Goal: Task Accomplishment & Management: Use online tool/utility

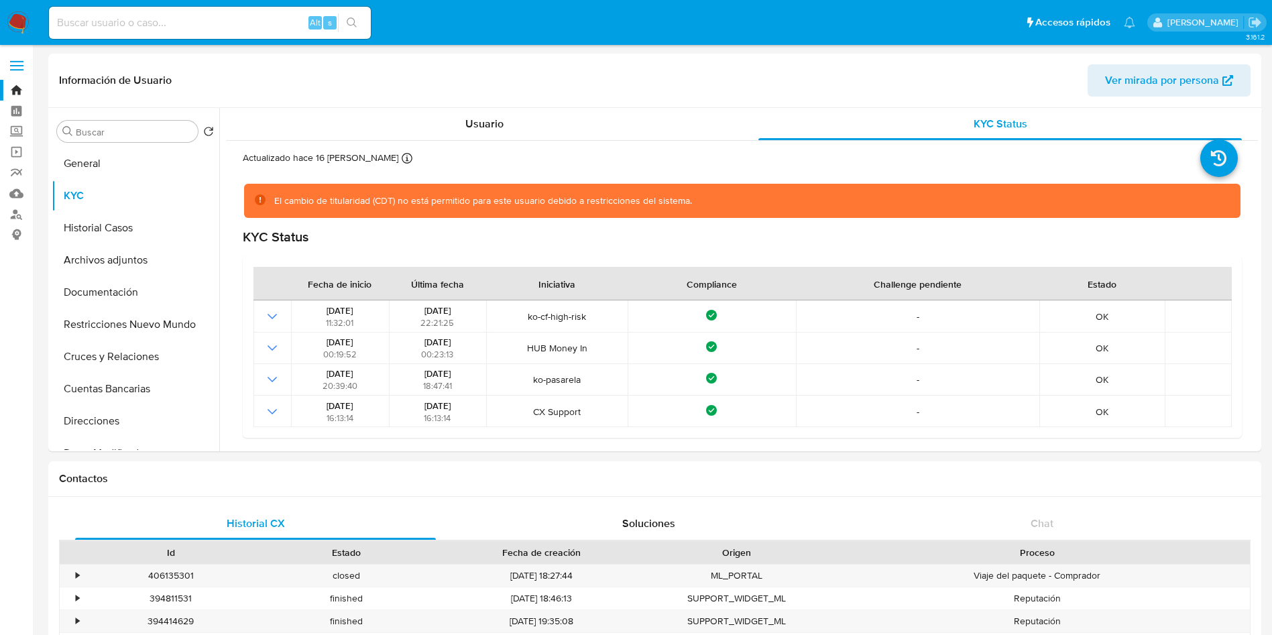
select select "10"
click at [94, 170] on button "General" at bounding box center [130, 164] width 157 height 32
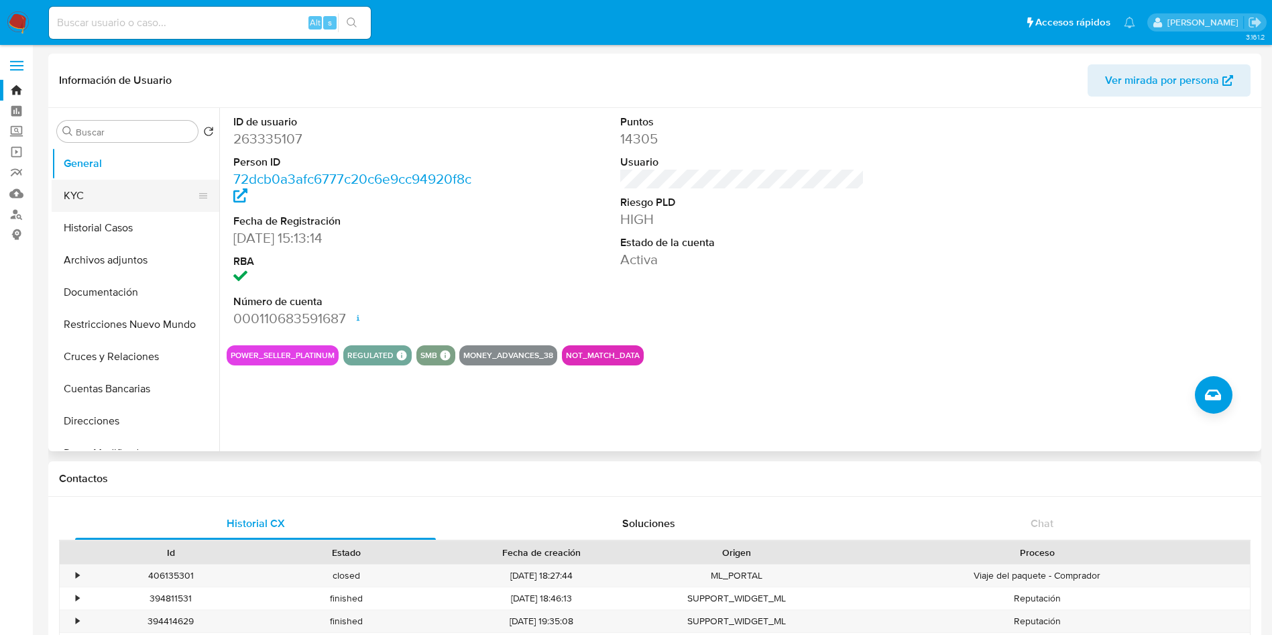
click at [89, 200] on button "KYC" at bounding box center [130, 196] width 157 height 32
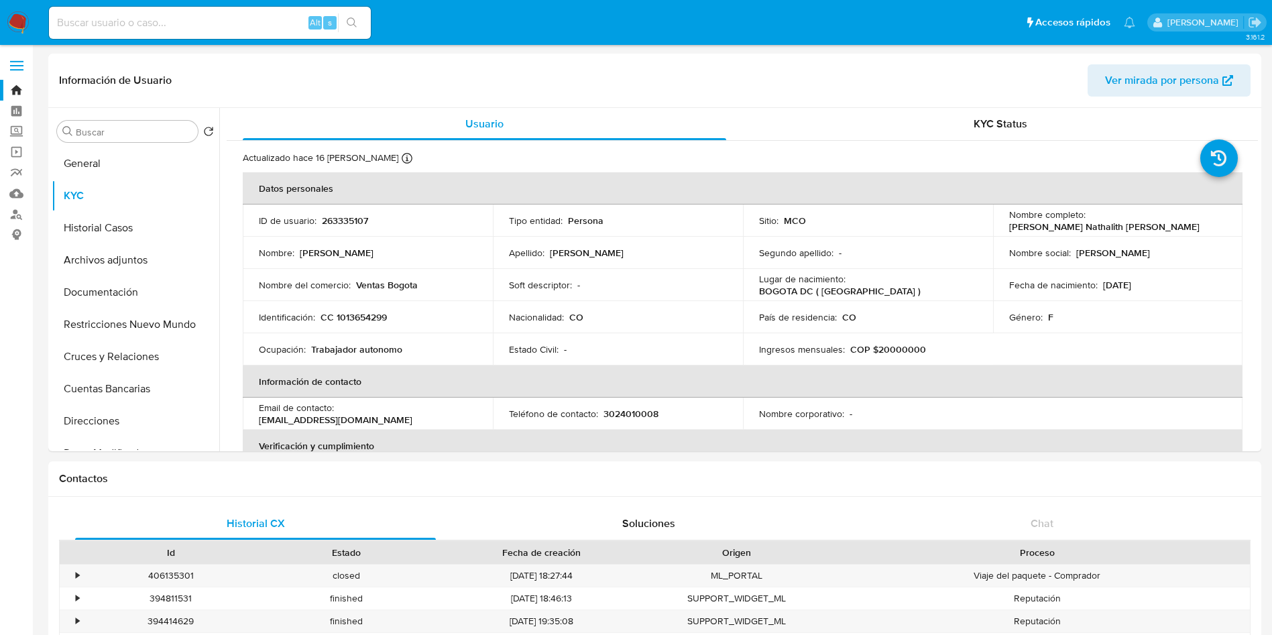
click at [13, 17] on img at bounding box center [18, 22] width 23 height 23
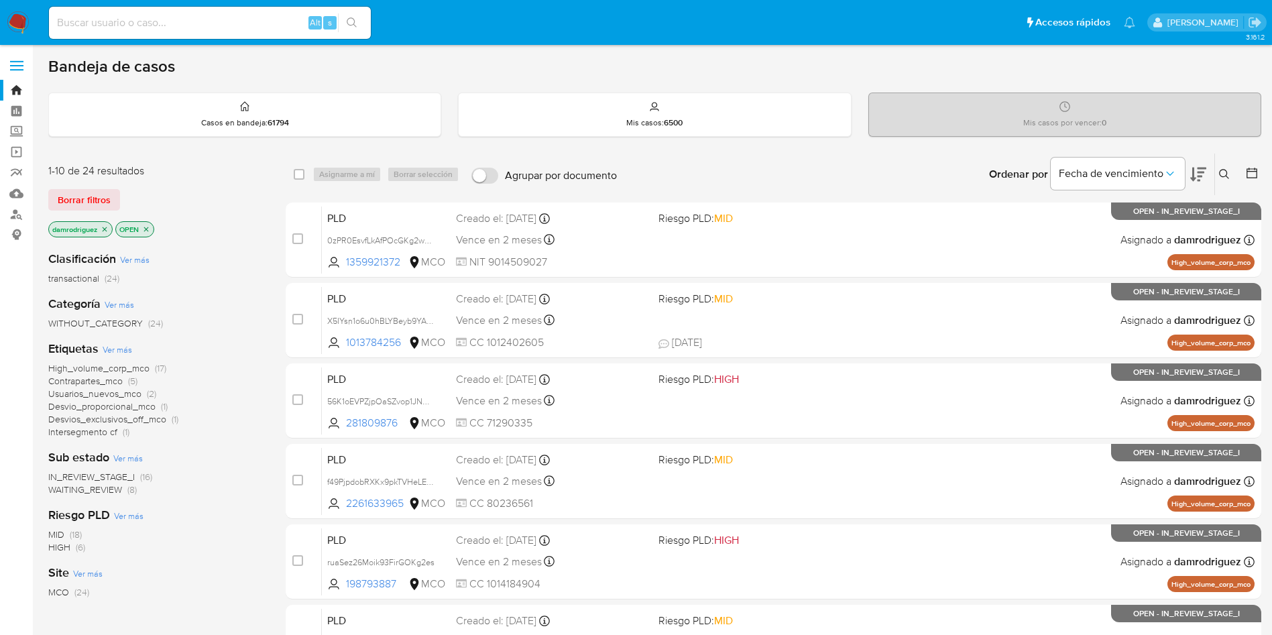
click at [1250, 169] on icon at bounding box center [1251, 173] width 11 height 11
click at [1247, 171] on icon at bounding box center [1251, 173] width 11 height 11
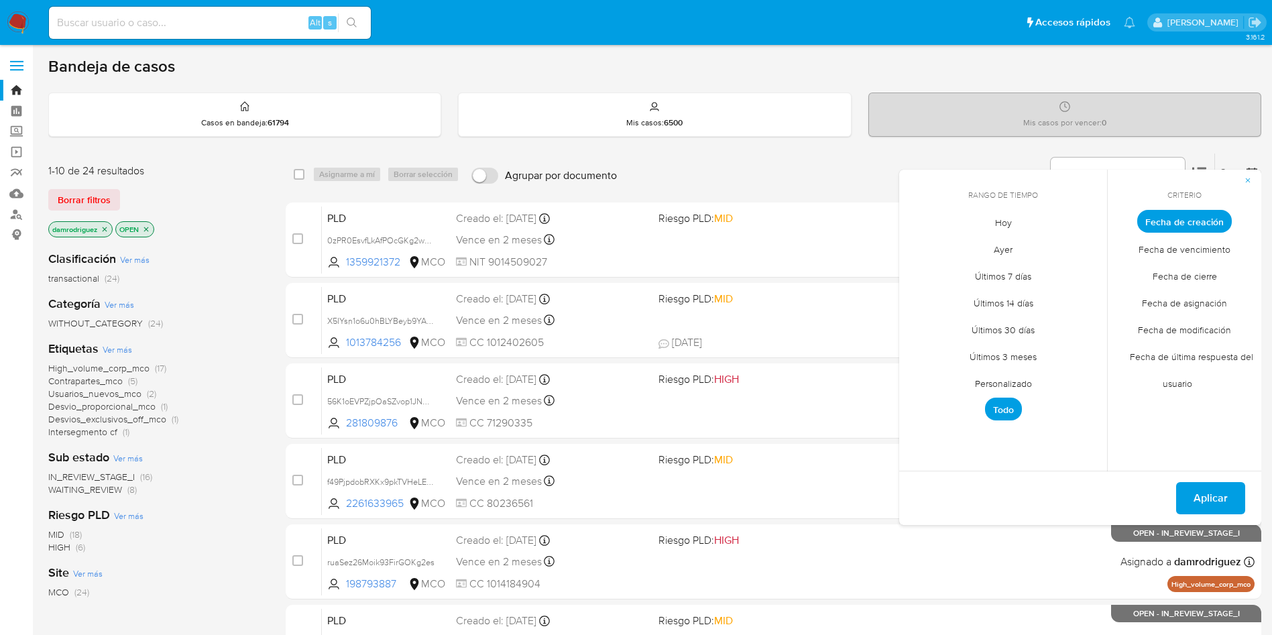
click at [1004, 384] on span "Personalizado" at bounding box center [1003, 382] width 85 height 27
click at [915, 247] on icon "Mes anterior" at bounding box center [920, 246] width 16 height 16
click at [917, 251] on icon "Mes anterior" at bounding box center [920, 246] width 16 height 16
click at [917, 245] on icon "Mes anterior" at bounding box center [920, 246] width 16 height 16
click at [1007, 317] on button "10" at bounding box center [1002, 322] width 21 height 21
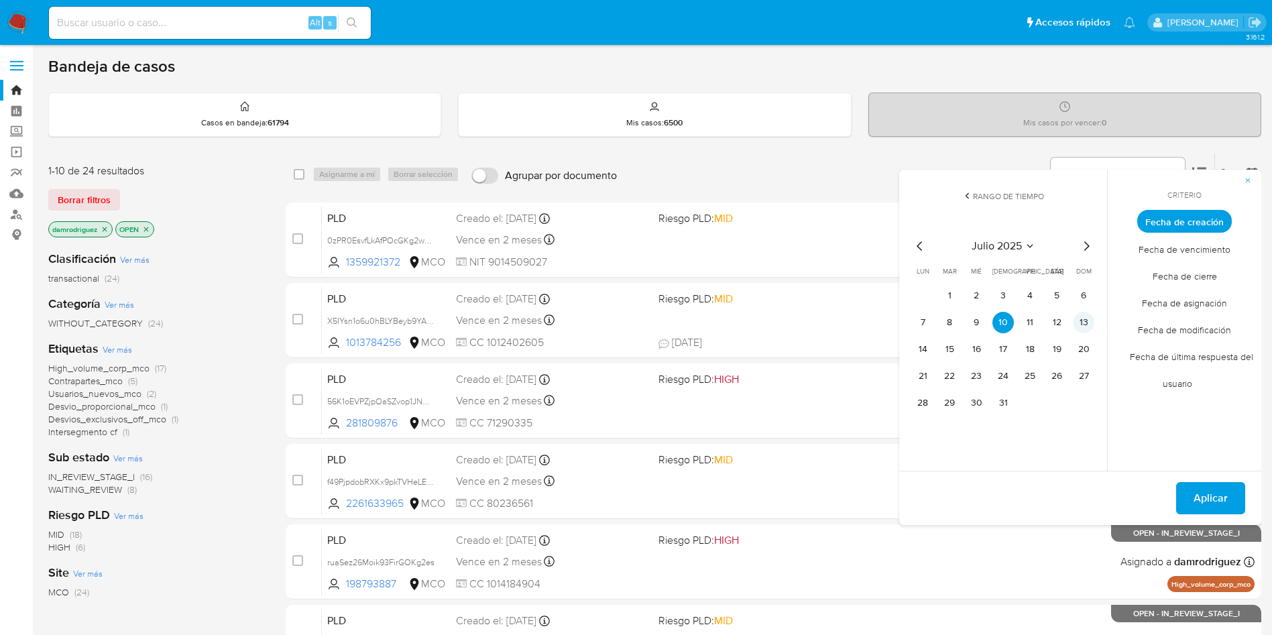
click at [1086, 322] on button "13" at bounding box center [1083, 322] width 21 height 21
click at [1207, 502] on span "Aplicar" at bounding box center [1210, 498] width 34 height 30
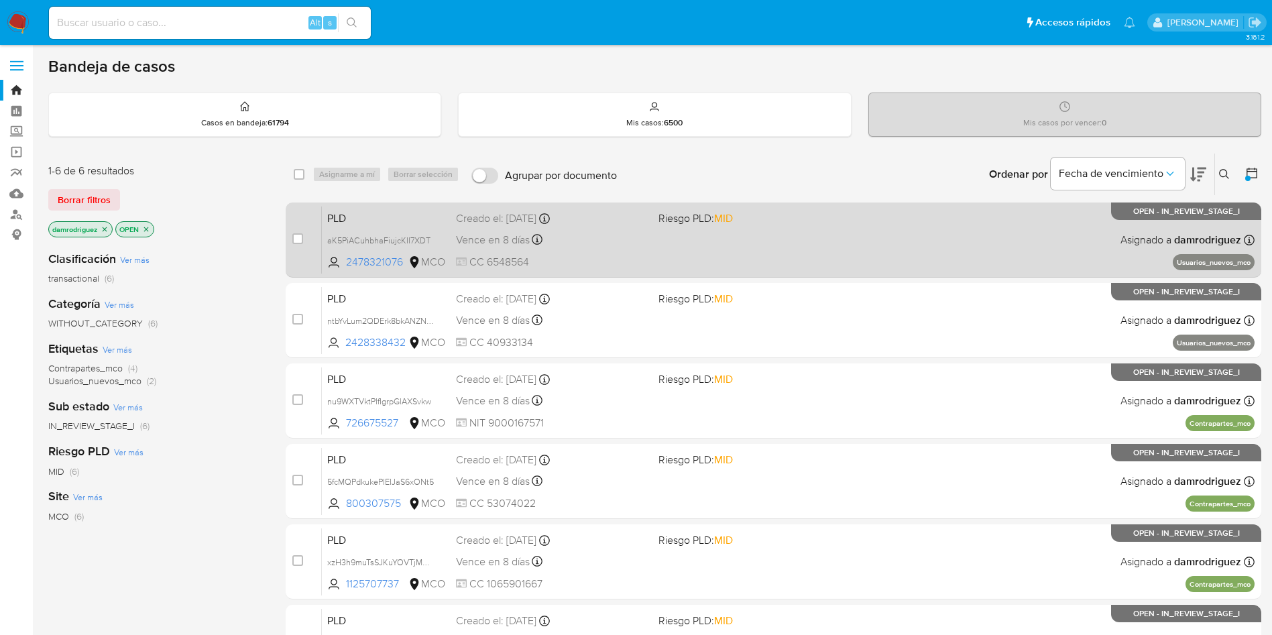
click at [359, 218] on span "PLD" at bounding box center [386, 217] width 118 height 17
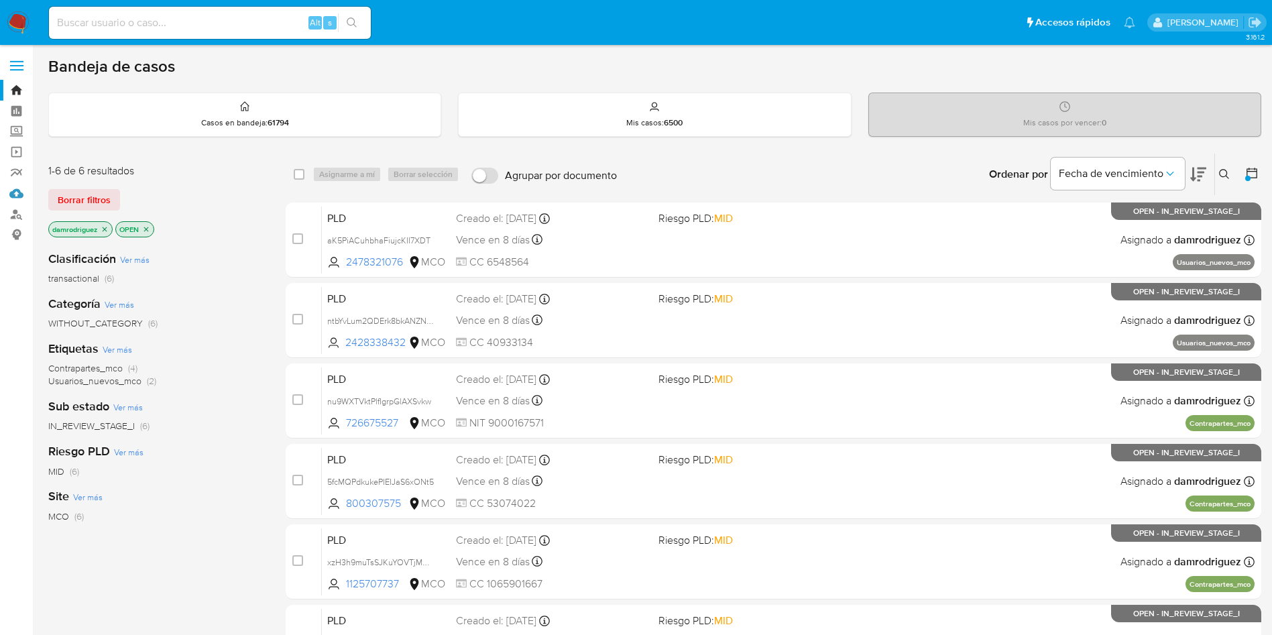
drag, startPoint x: 23, startPoint y: 191, endPoint x: 54, endPoint y: 154, distance: 48.6
click at [1201, 174] on icon at bounding box center [1198, 174] width 16 height 16
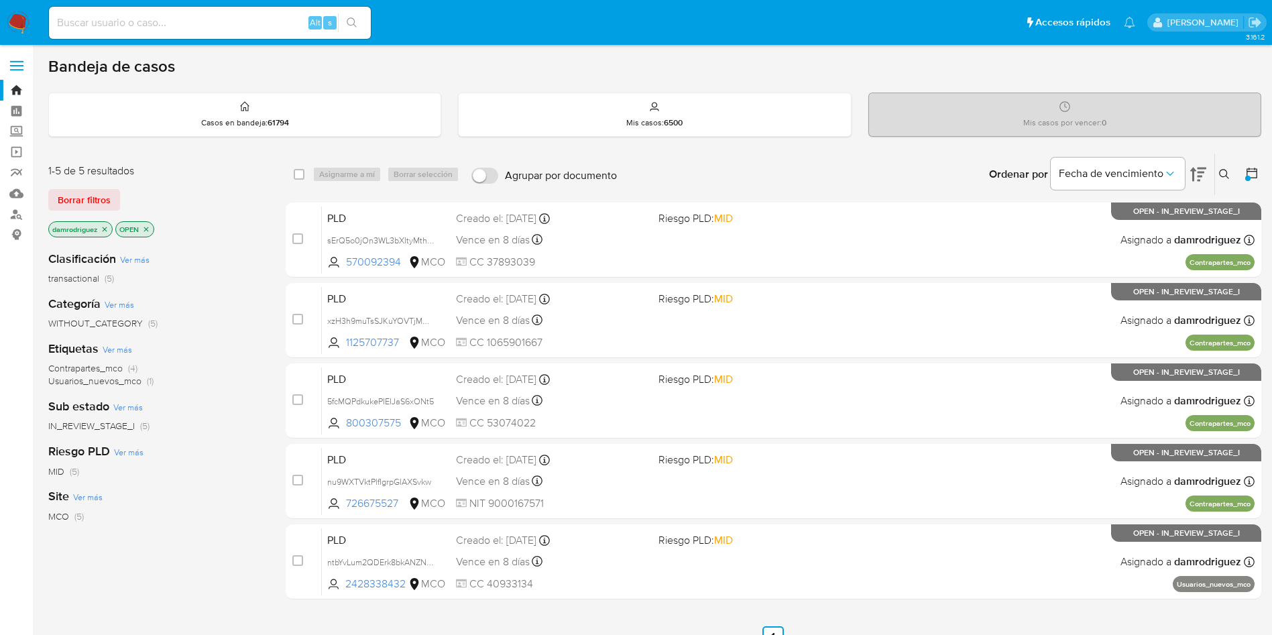
click at [1201, 174] on icon at bounding box center [1198, 174] width 16 height 16
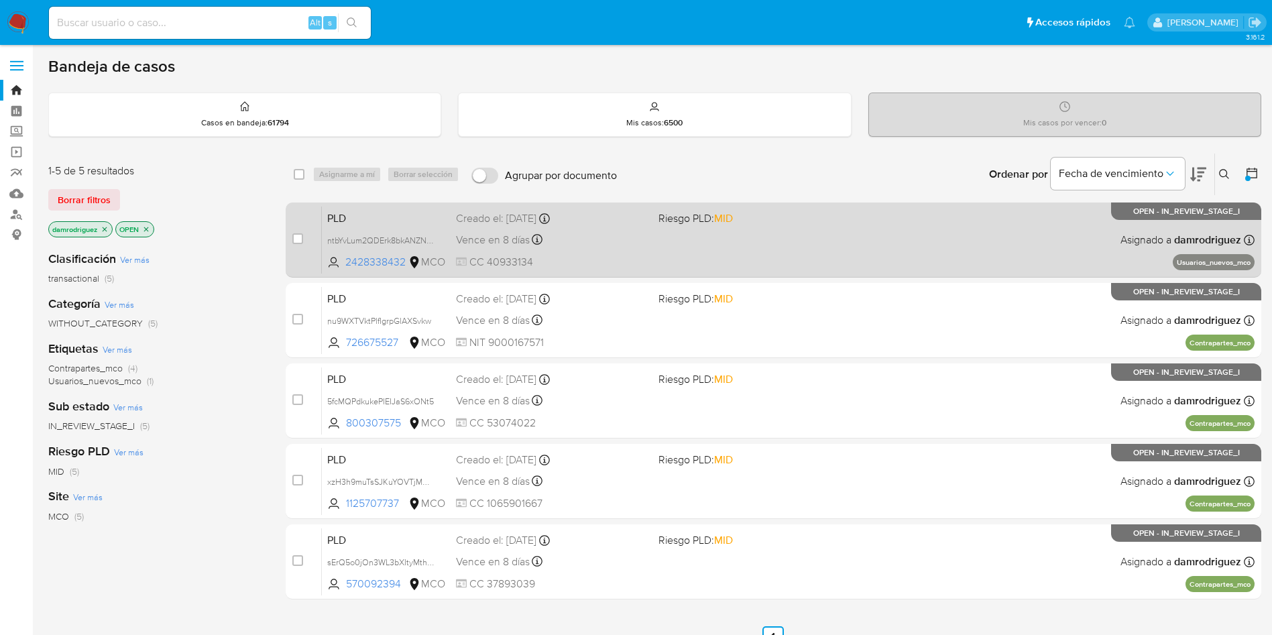
click at [369, 222] on span "PLD" at bounding box center [386, 217] width 118 height 17
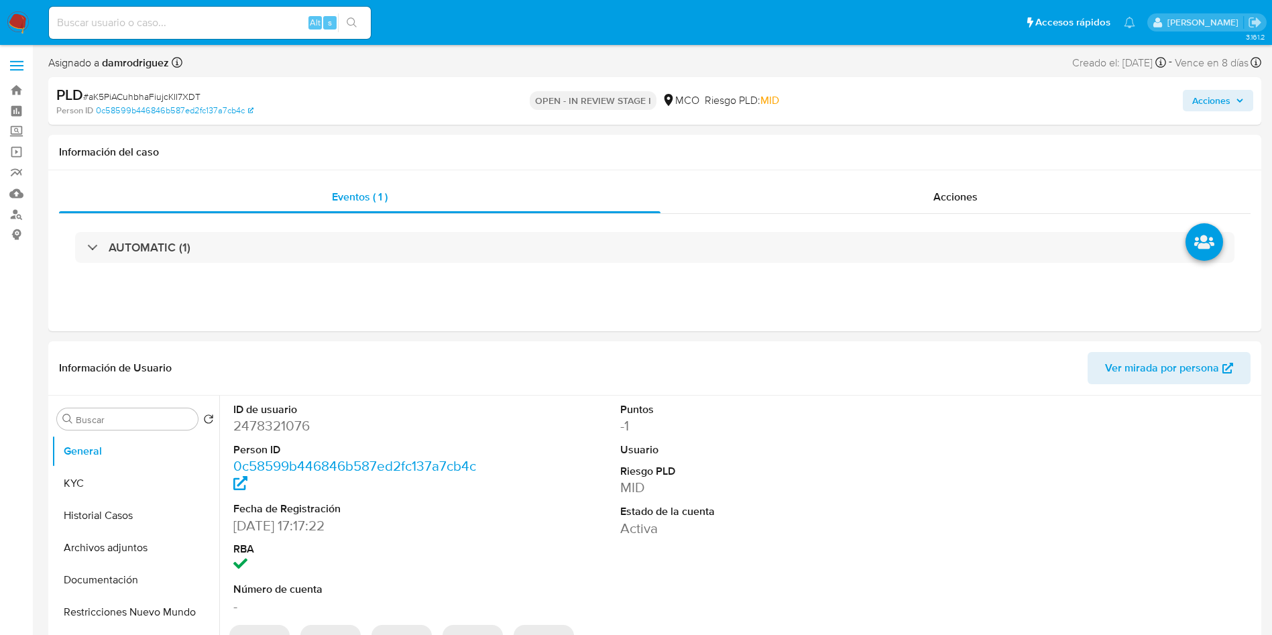
select select "10"
click at [258, 422] on dd "2478321076" at bounding box center [355, 425] width 245 height 19
copy dd "2478321076"
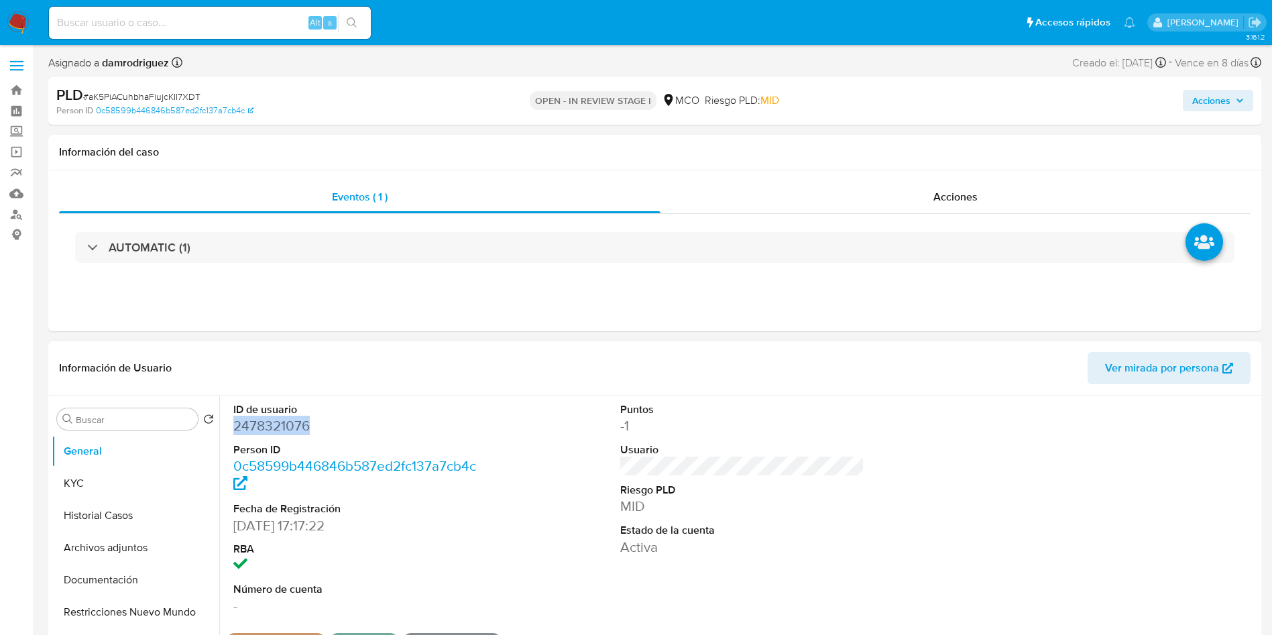
click at [253, 420] on dd "2478321076" at bounding box center [355, 425] width 245 height 19
click at [457, 406] on dt "ID de usuario" at bounding box center [355, 409] width 245 height 15
click at [154, 486] on button "KYC" at bounding box center [130, 483] width 157 height 32
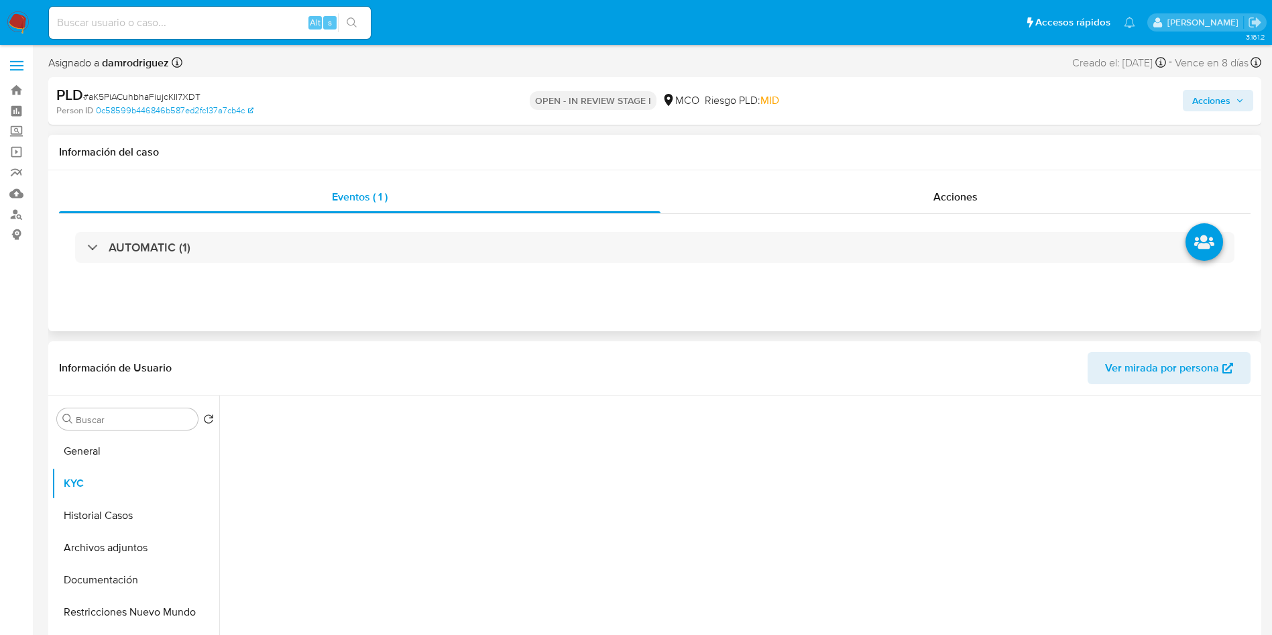
click at [517, 306] on div "Eventos ( 1 ) Acciones AUTOMATIC (1)" at bounding box center [654, 250] width 1213 height 161
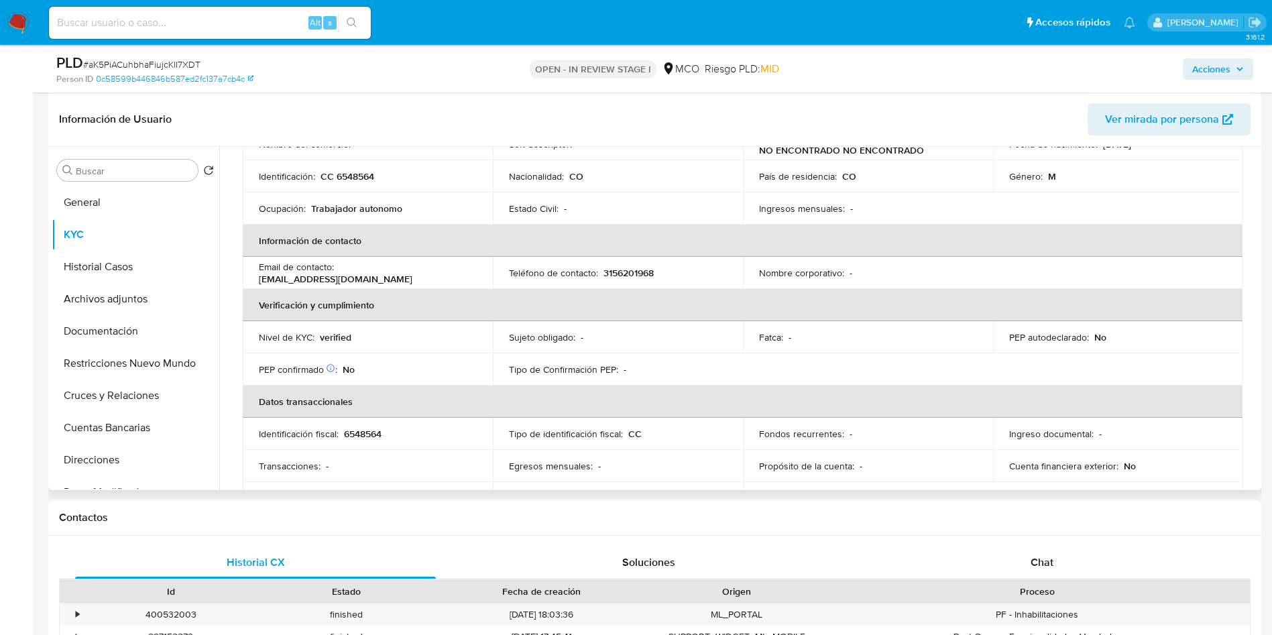
scroll to position [77, 0]
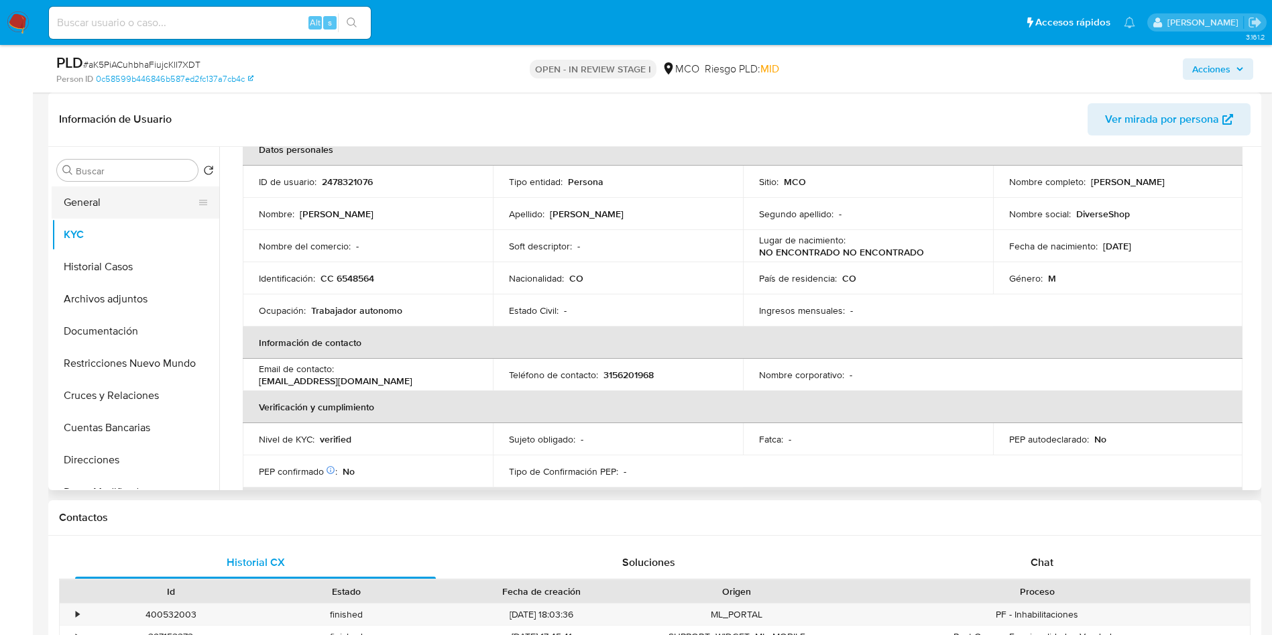
click at [105, 195] on button "General" at bounding box center [130, 202] width 157 height 32
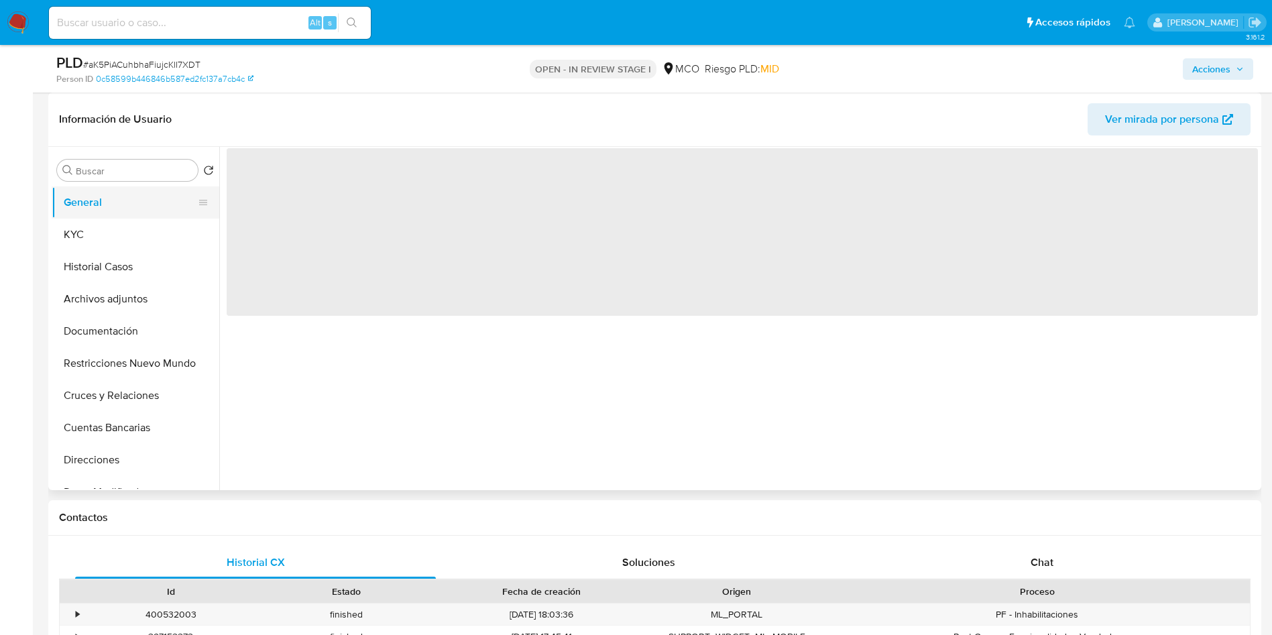
scroll to position [0, 0]
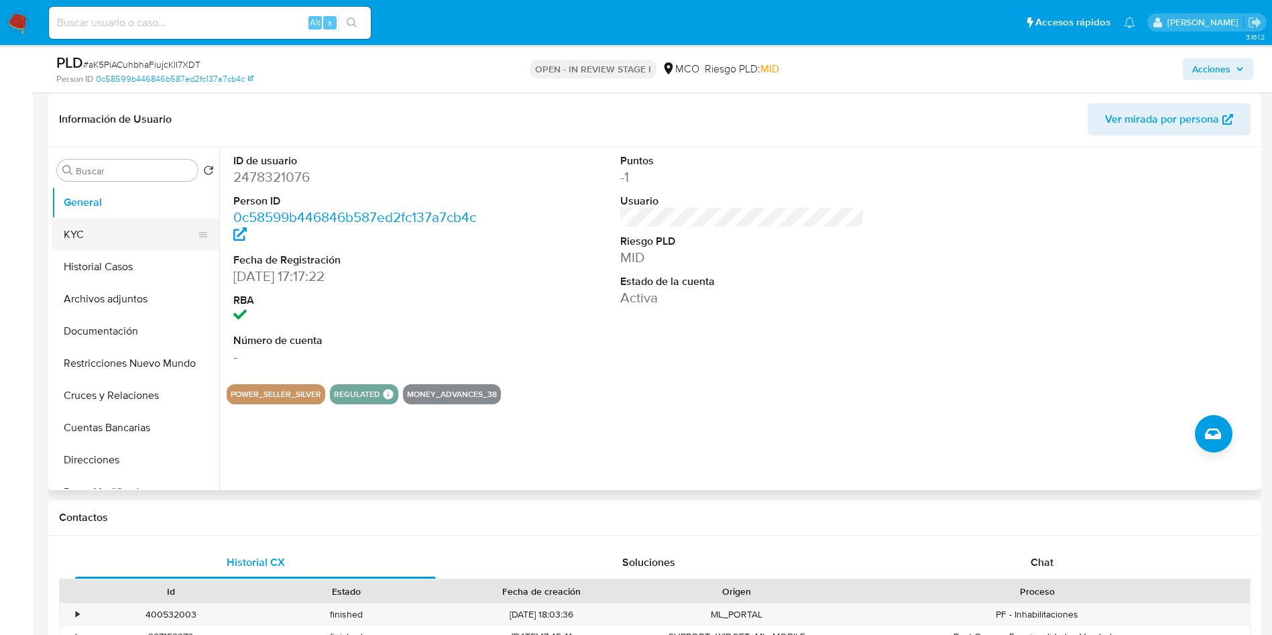
click at [100, 227] on button "KYC" at bounding box center [130, 235] width 157 height 32
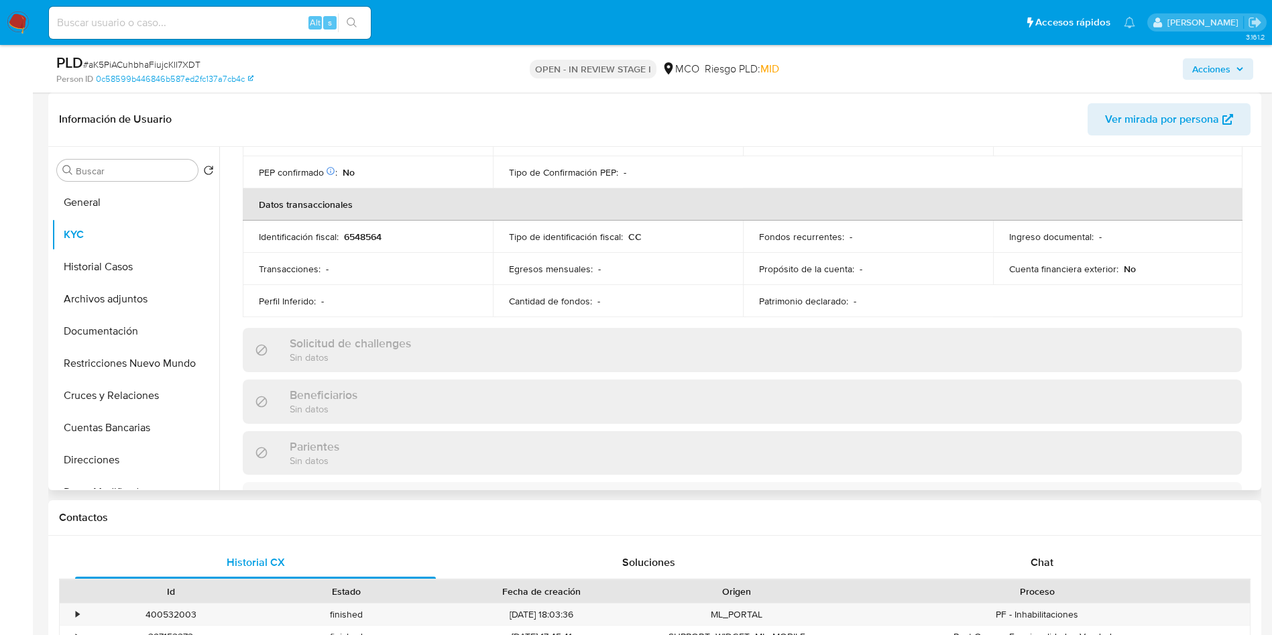
scroll to position [681, 0]
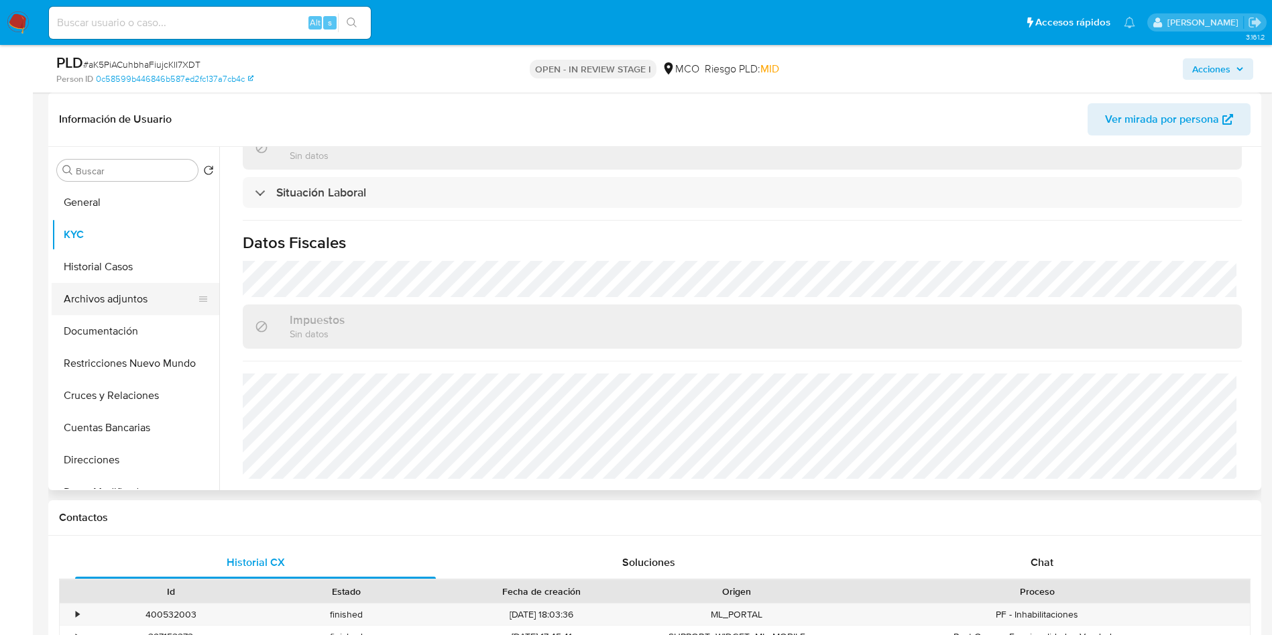
click at [120, 298] on button "Archivos adjuntos" at bounding box center [130, 299] width 157 height 32
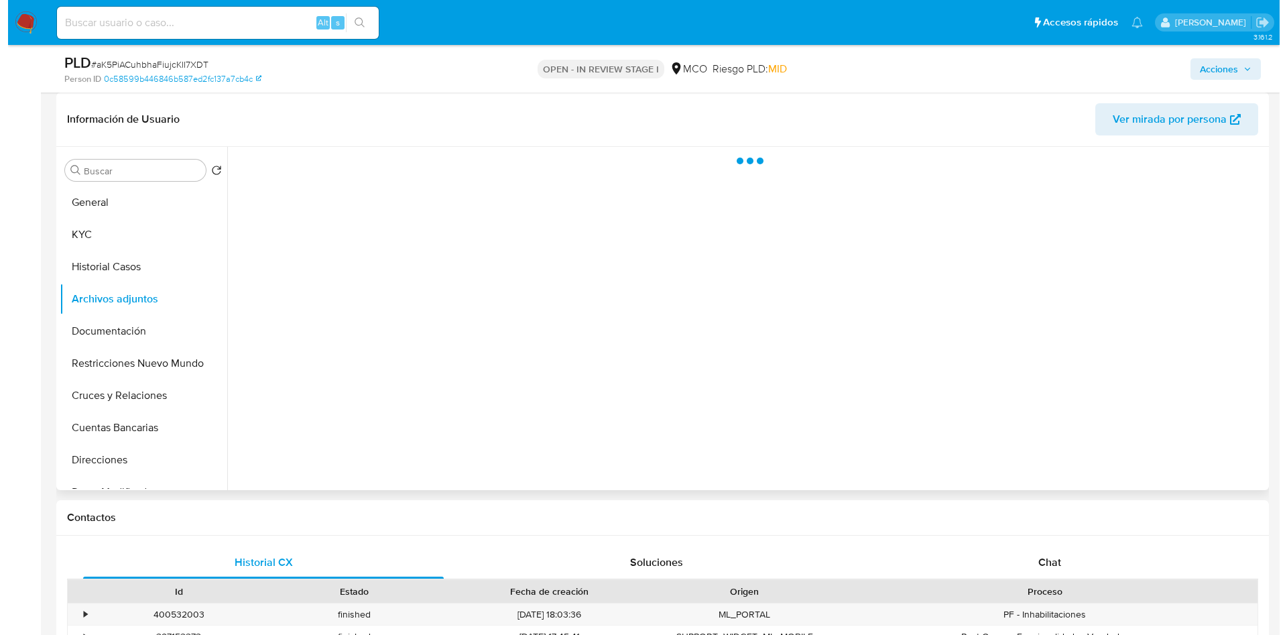
scroll to position [0, 0]
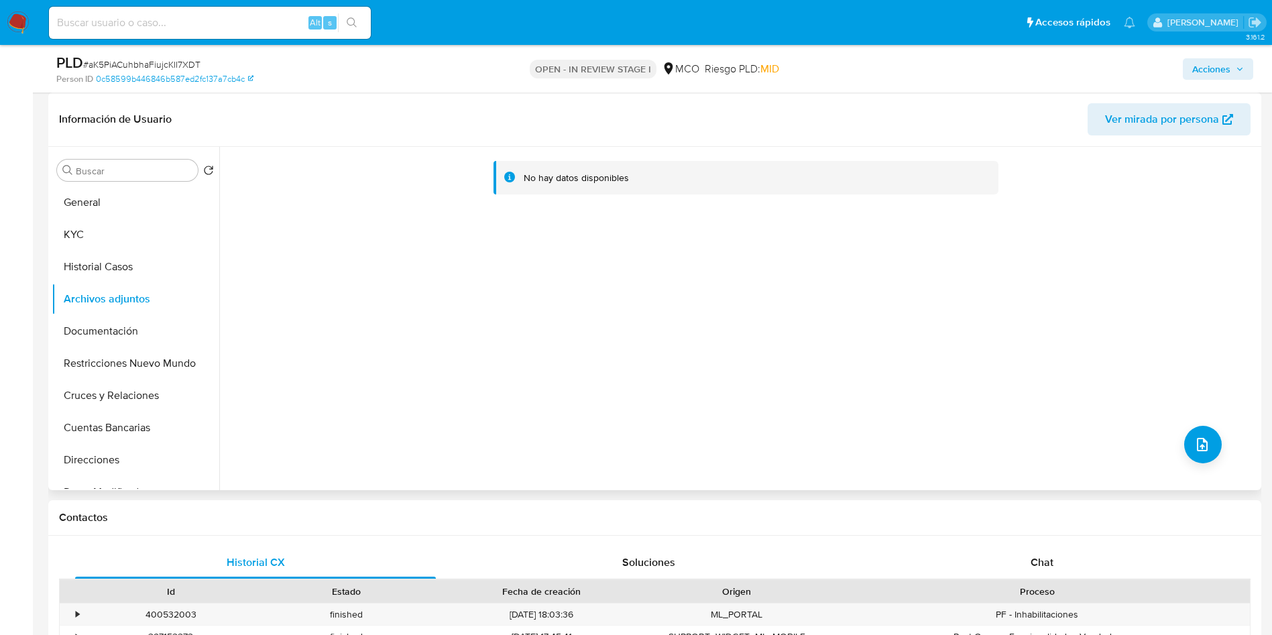
click at [1222, 448] on div "No hay datos disponibles" at bounding box center [738, 318] width 1039 height 343
click at [1212, 448] on button "upload-file" at bounding box center [1203, 445] width 38 height 38
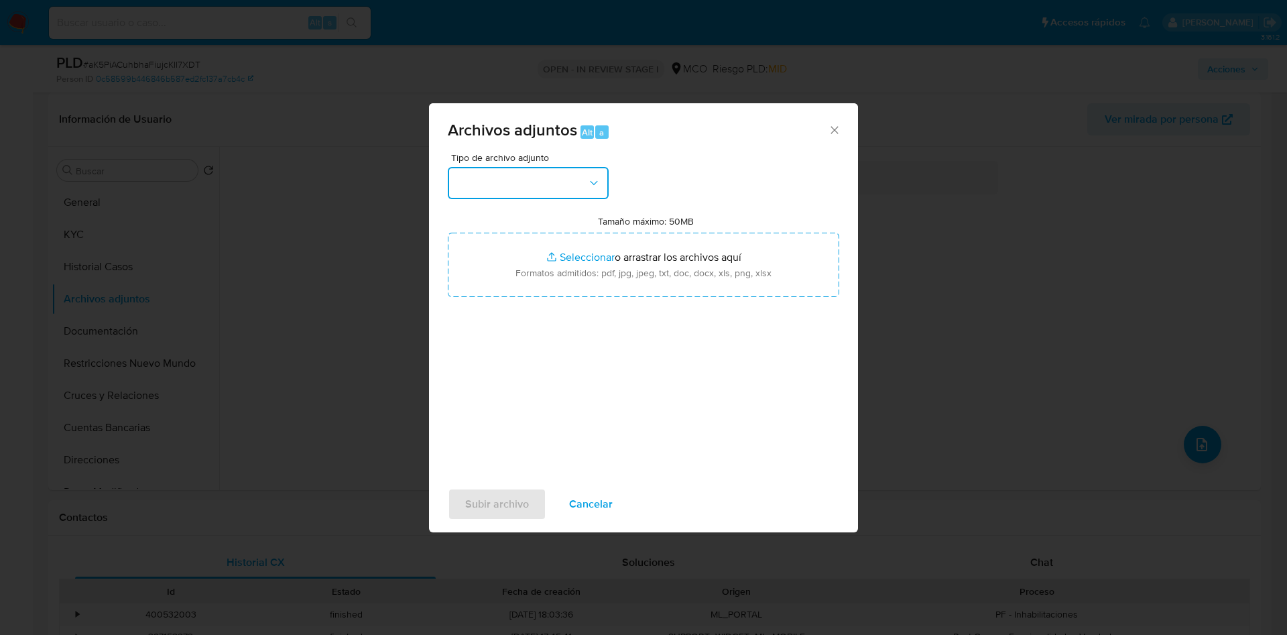
click at [559, 177] on button "button" at bounding box center [528, 183] width 161 height 32
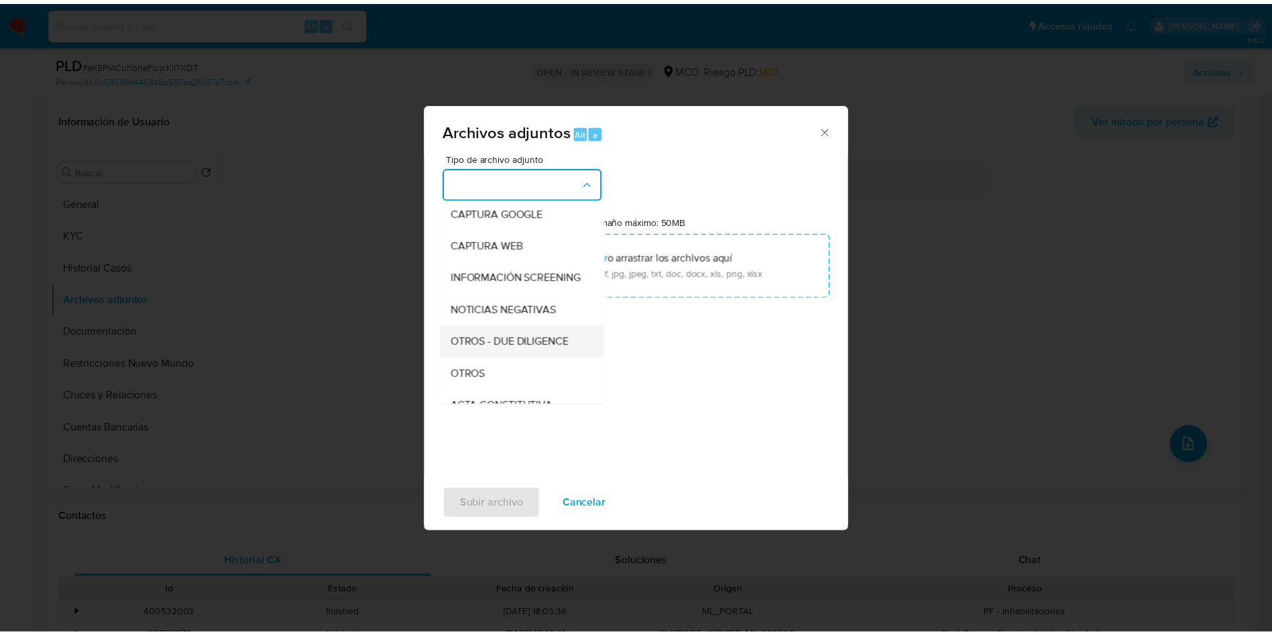
scroll to position [101, 0]
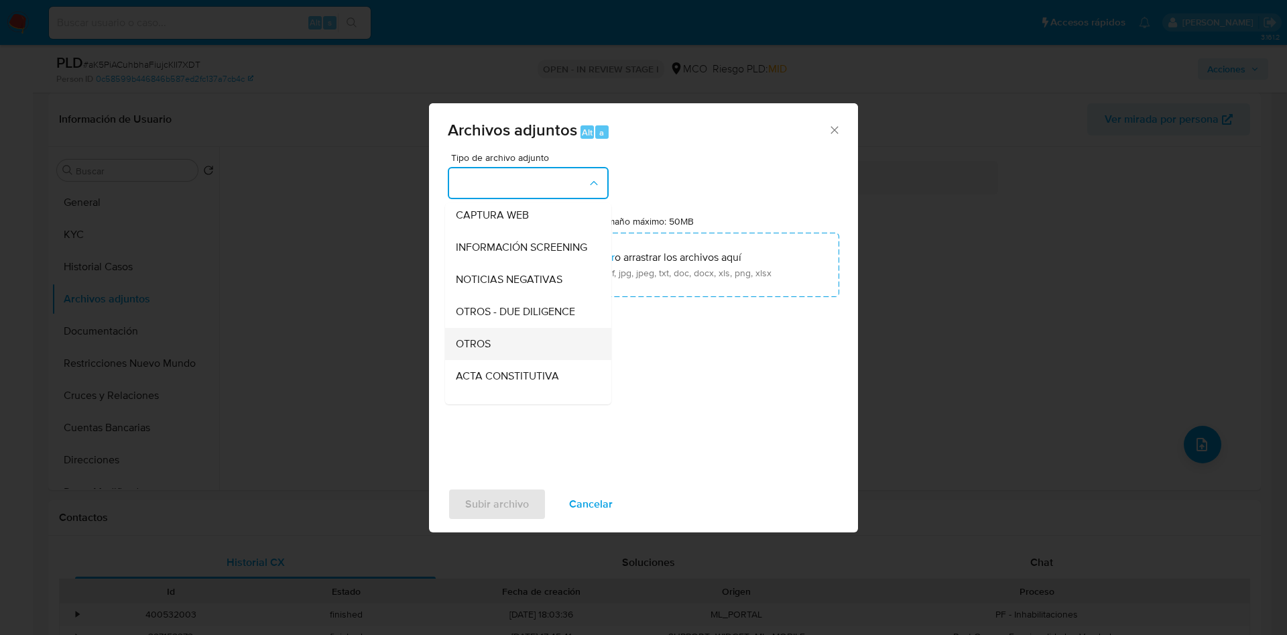
click at [506, 351] on div "OTROS" at bounding box center [524, 344] width 137 height 32
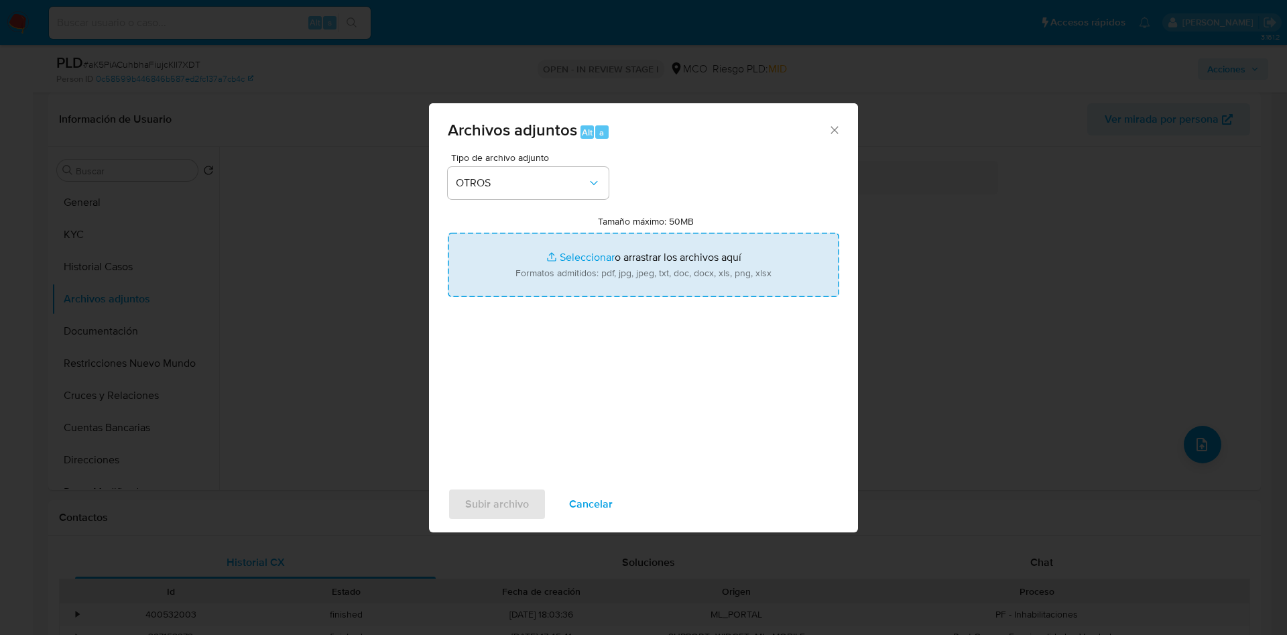
click at [632, 272] on input "Tamaño máximo: 50MB Seleccionar archivos" at bounding box center [644, 265] width 392 height 64
type input "C:\fakepath\2478321076 - 02_10_2025.pdf"
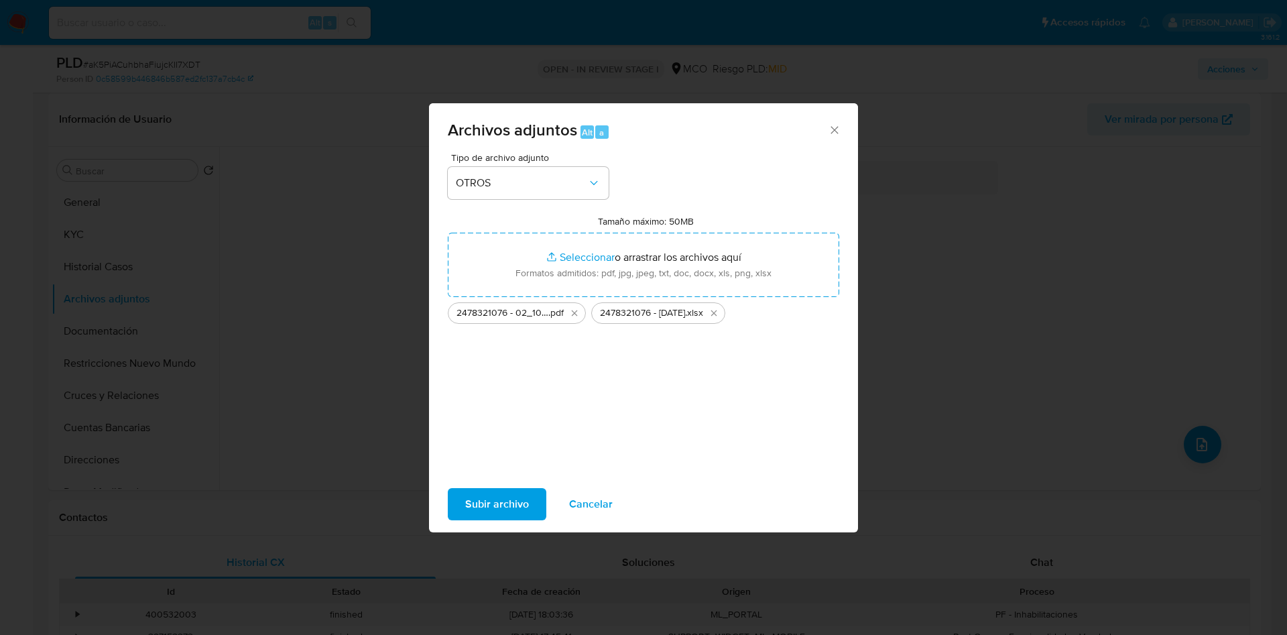
click at [494, 508] on span "Subir archivo" at bounding box center [497, 504] width 64 height 30
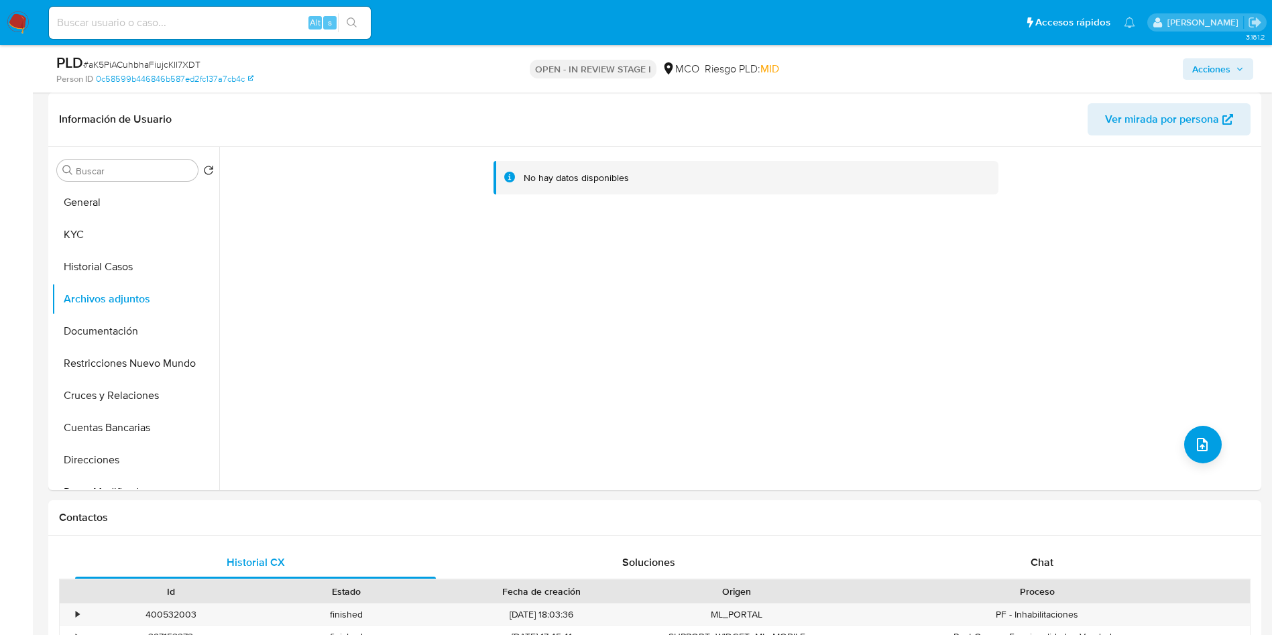
click at [1203, 70] on span "Acciones" at bounding box center [1211, 68] width 38 height 21
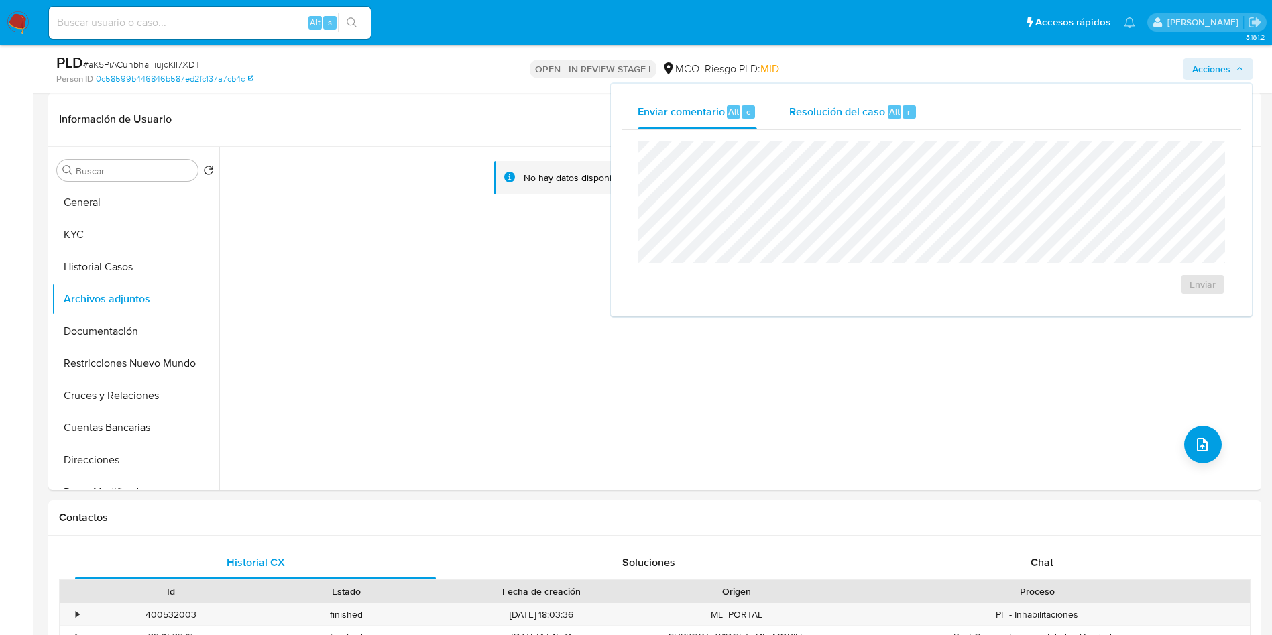
click at [781, 101] on button "Resolución del caso Alt r" at bounding box center [853, 112] width 160 height 35
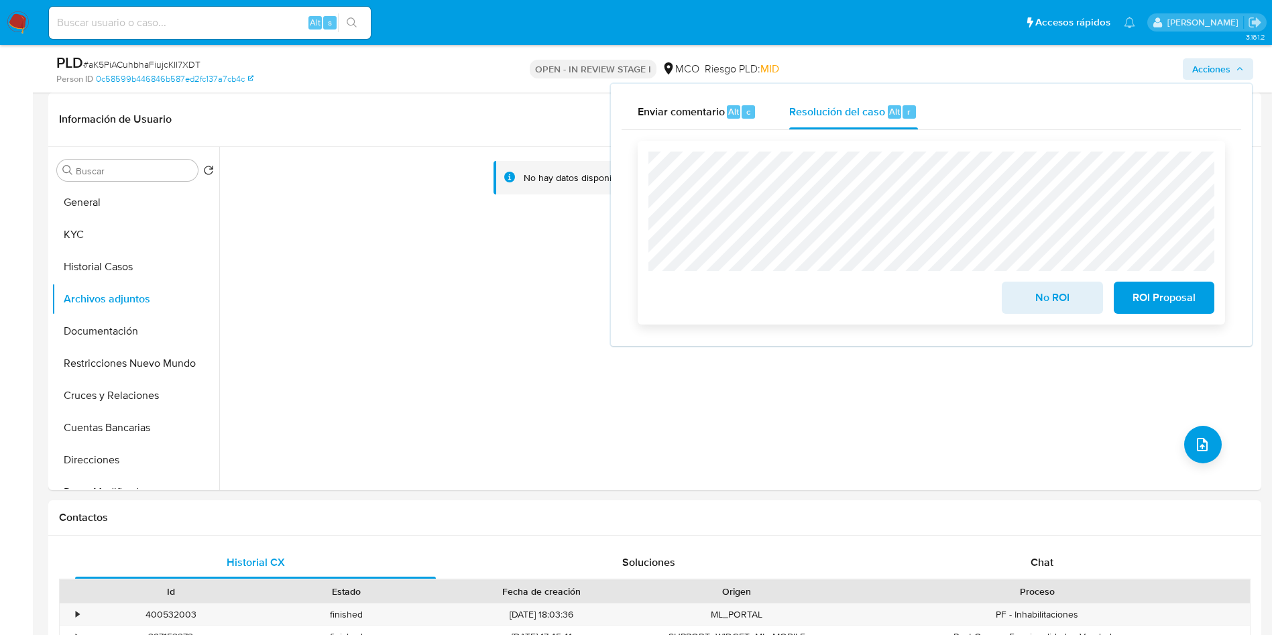
click at [1027, 306] on span "No ROI" at bounding box center [1052, 298] width 66 height 30
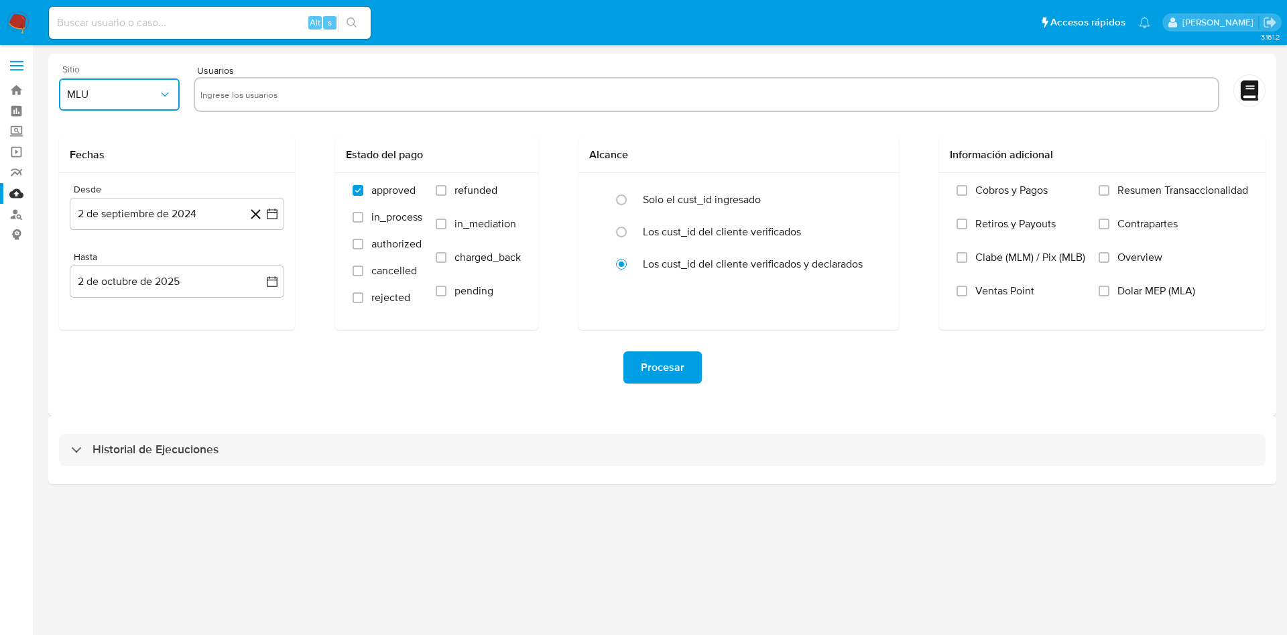
click at [113, 101] on span "MLU" at bounding box center [112, 94] width 91 height 13
click at [119, 190] on div "MCO" at bounding box center [115, 195] width 97 height 32
click at [245, 101] on input "text" at bounding box center [706, 94] width 1012 height 21
click at [246, 95] on input "763114998, 388583366, 1475217165, 1129542119, 462098779, 348678226" at bounding box center [706, 94] width 1012 height 21
type input "763114998"
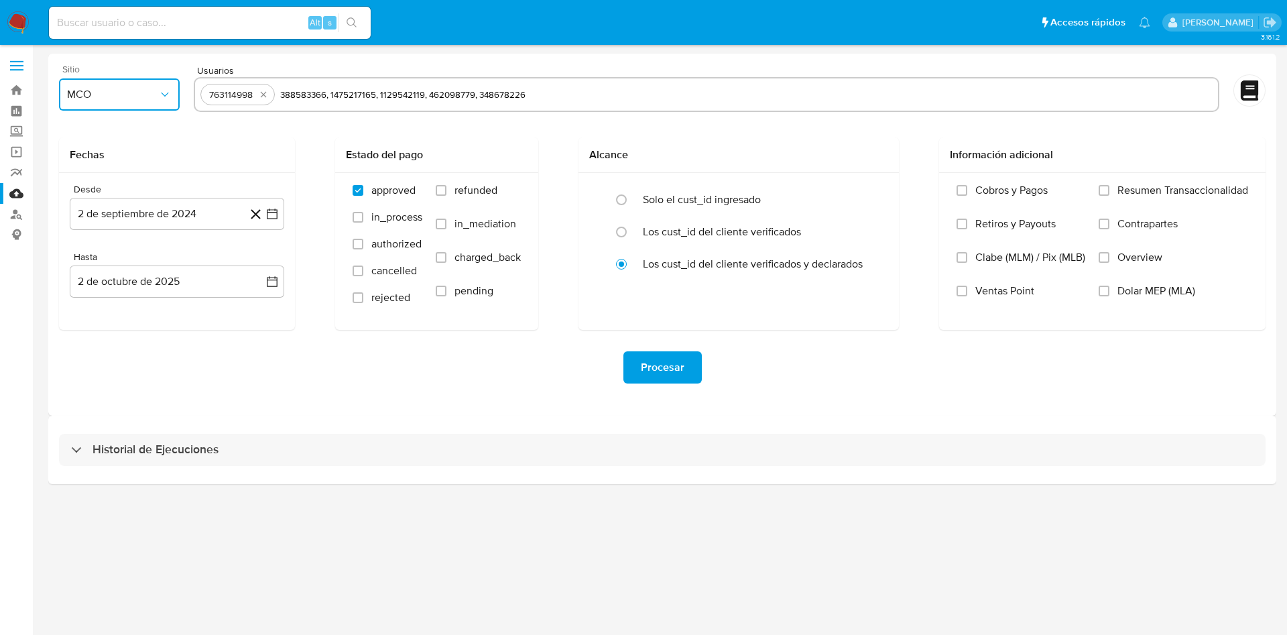
click at [331, 95] on input "388583366, 1475217165, 1129542119, 462098779, 348678226" at bounding box center [746, 94] width 933 height 21
type input "388583366"
click at [412, 94] on input "1475217165, 1129542119, 462098779, 348678226" at bounding box center [789, 94] width 848 height 21
type input "1475217165"
drag, startPoint x: 500, startPoint y: 92, endPoint x: 507, endPoint y: 89, distance: 8.1
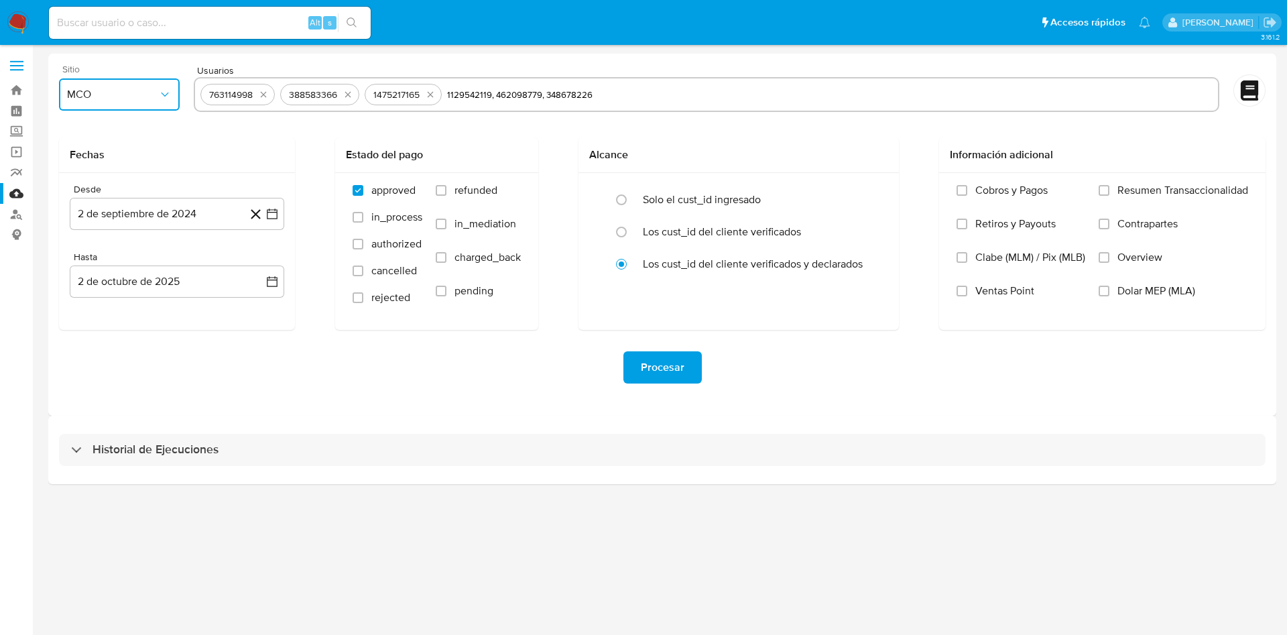
click at [500, 89] on input "1129542119, 462098779, 348678226" at bounding box center [830, 94] width 766 height 21
type input "1129542119"
click at [582, 95] on input "462098779, 348678226" at bounding box center [871, 94] width 684 height 21
type input "462098779"
type input "348678226"
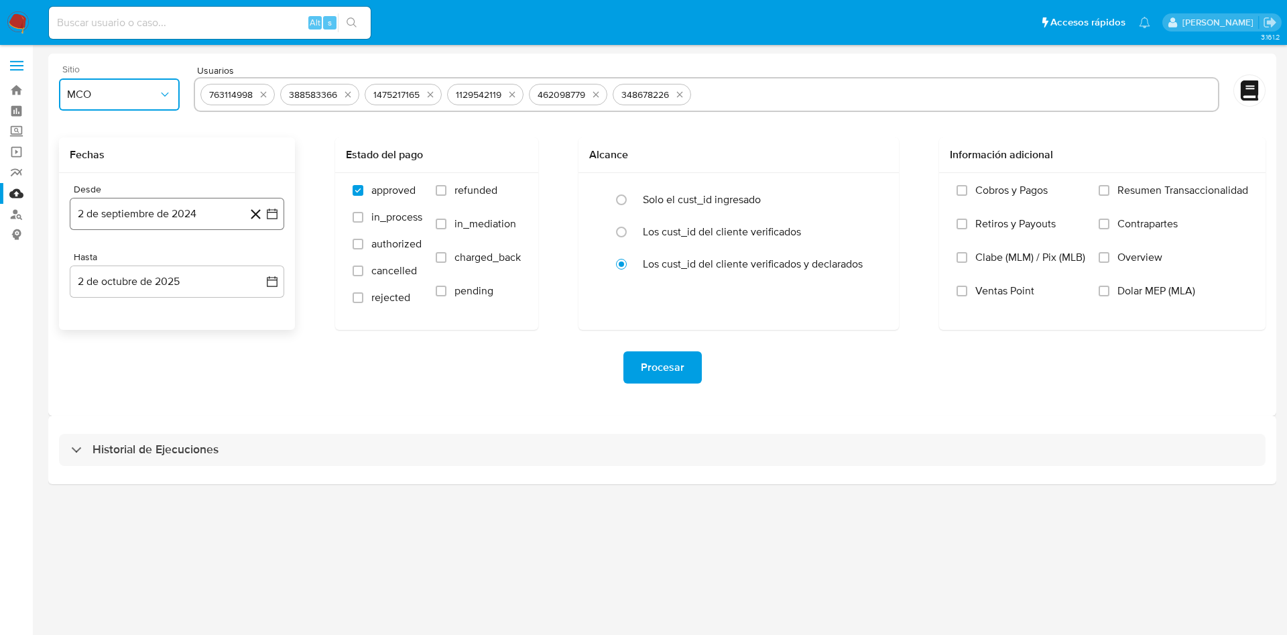
click at [178, 218] on button "2 de septiembre de 2024" at bounding box center [177, 214] width 215 height 32
click at [180, 394] on button "19" at bounding box center [176, 392] width 21 height 21
click at [160, 280] on button "2 de octubre de 2025" at bounding box center [177, 282] width 215 height 32
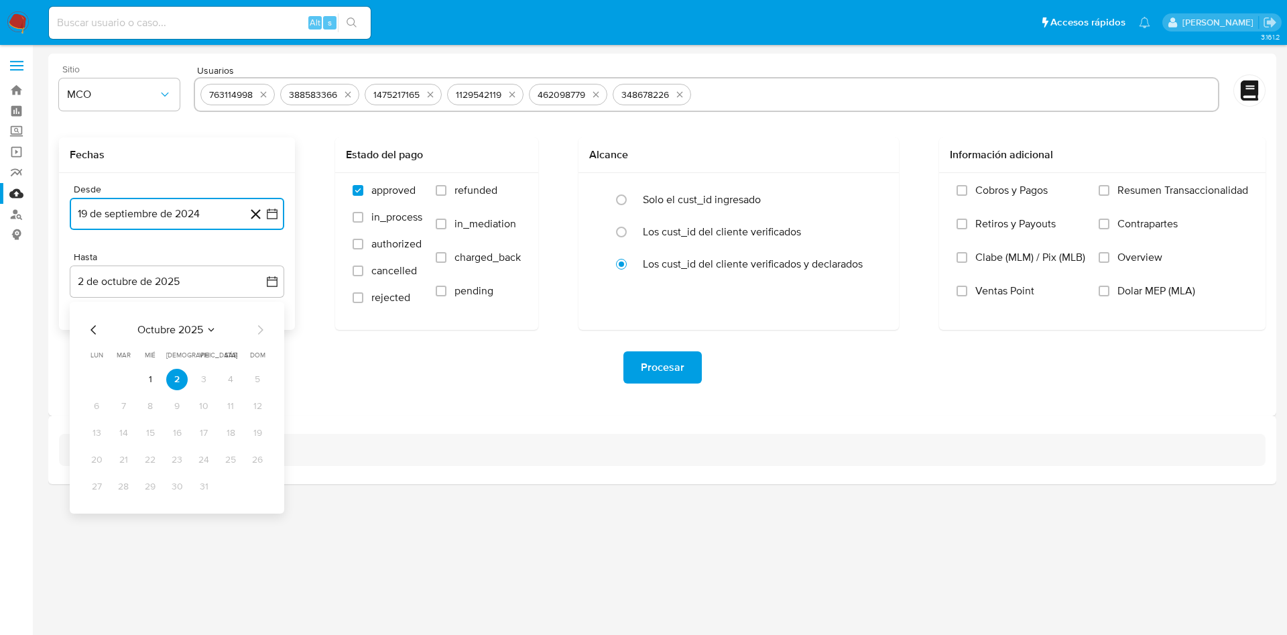
click at [93, 332] on icon "Mes anterior" at bounding box center [94, 330] width 16 height 16
click at [201, 426] on button "19" at bounding box center [203, 432] width 21 height 21
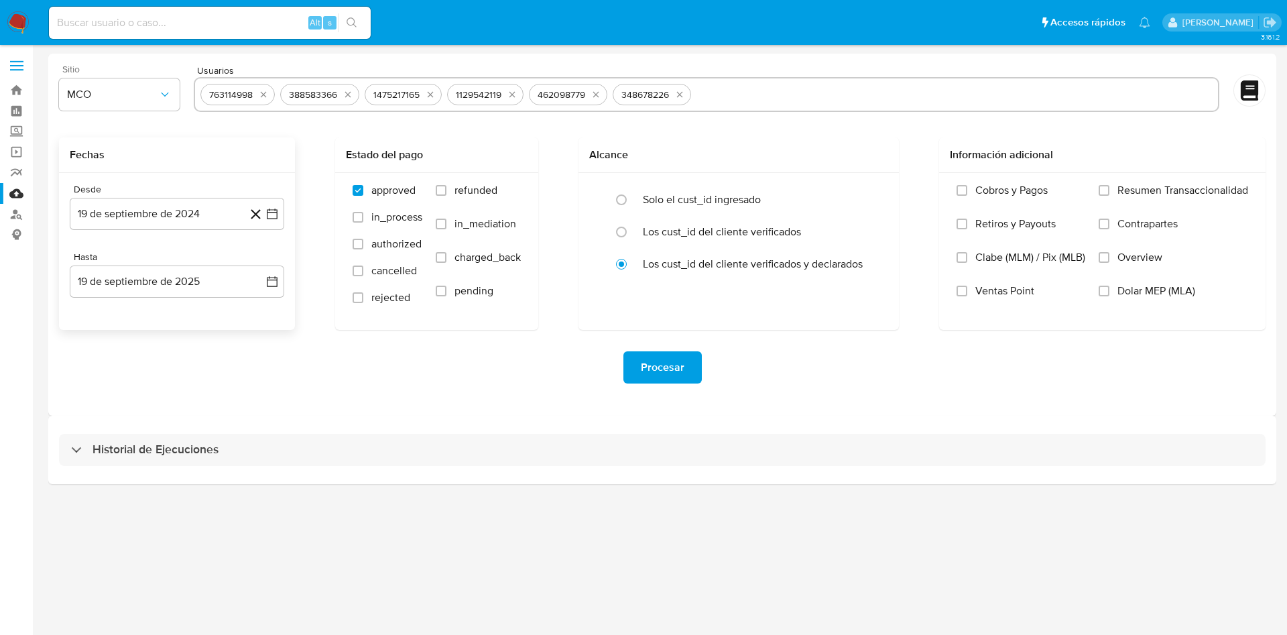
click at [536, 390] on div "Procesar" at bounding box center [662, 367] width 1207 height 75
click at [660, 363] on span "Procesar" at bounding box center [663, 368] width 44 height 30
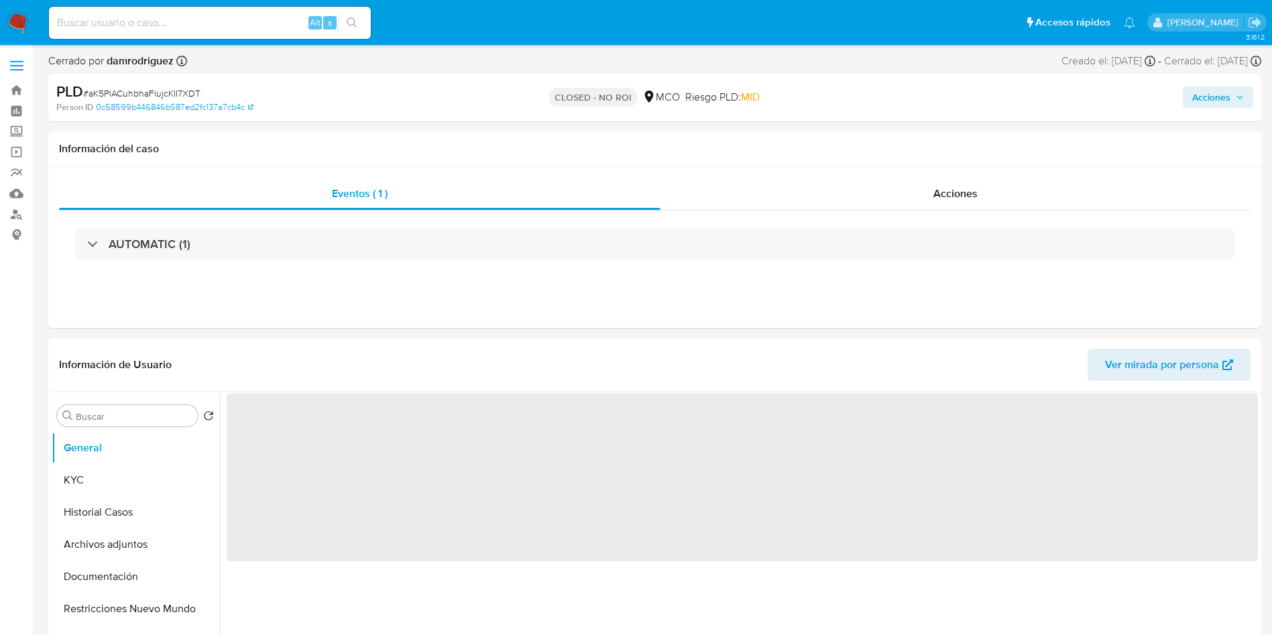
select select "10"
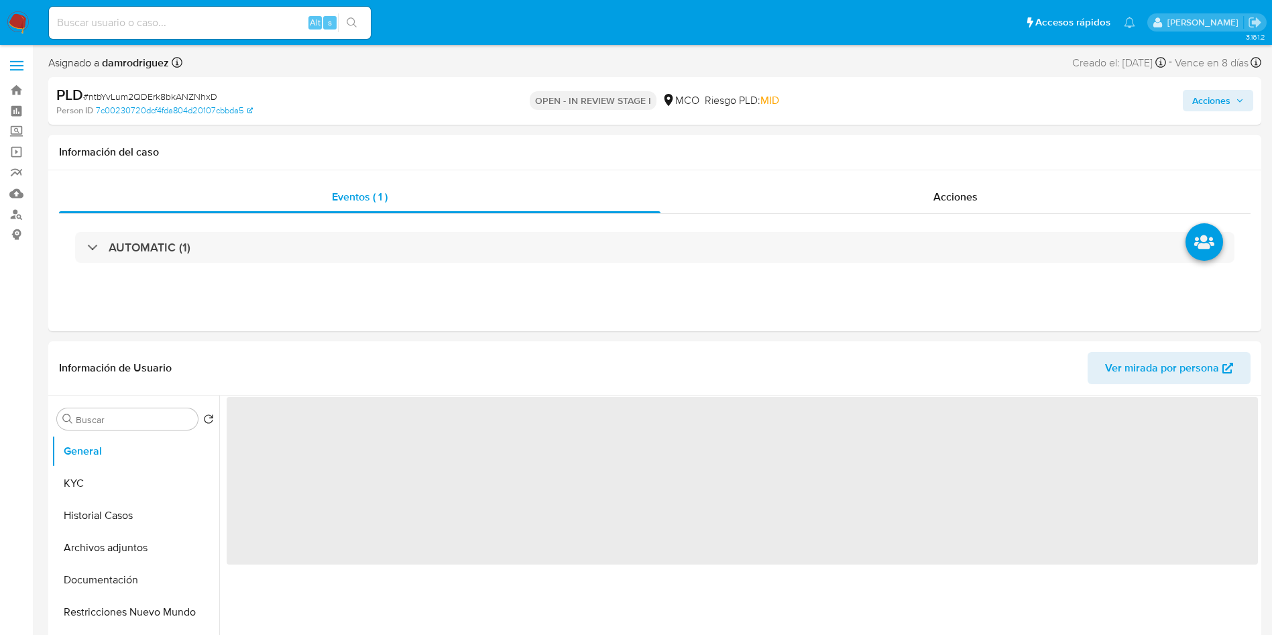
select select "10"
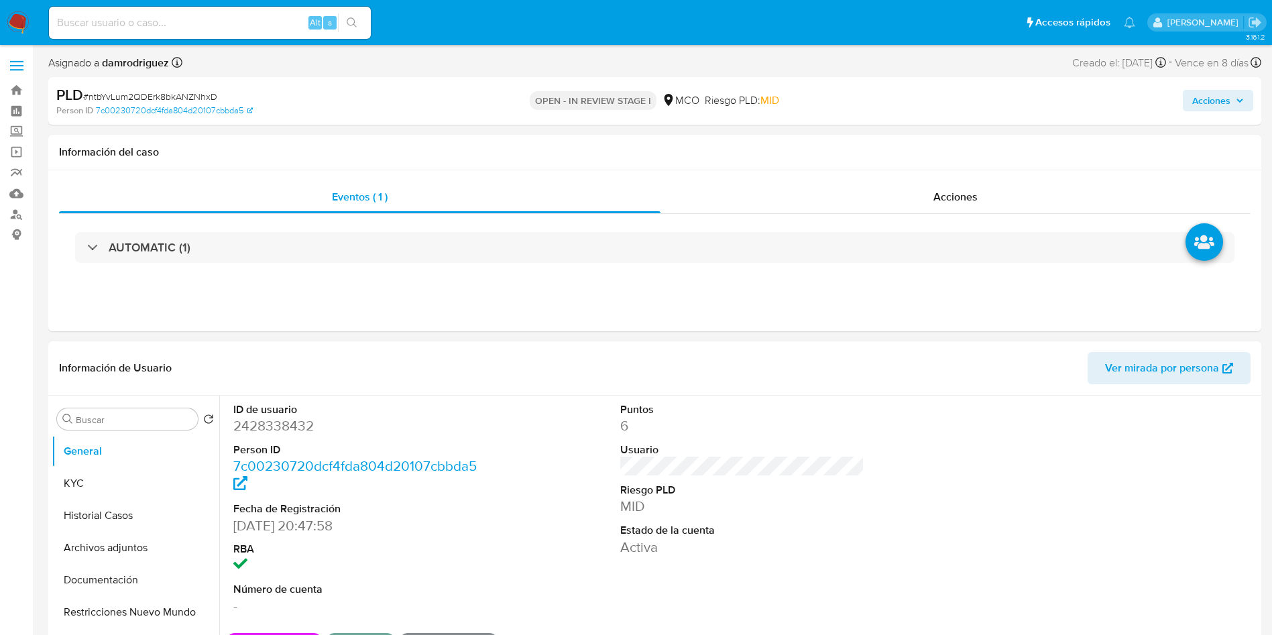
click at [270, 428] on dd "2428338432" at bounding box center [355, 425] width 245 height 19
copy dd "2428338432"
click at [270, 433] on dd "2428338432" at bounding box center [355, 425] width 245 height 19
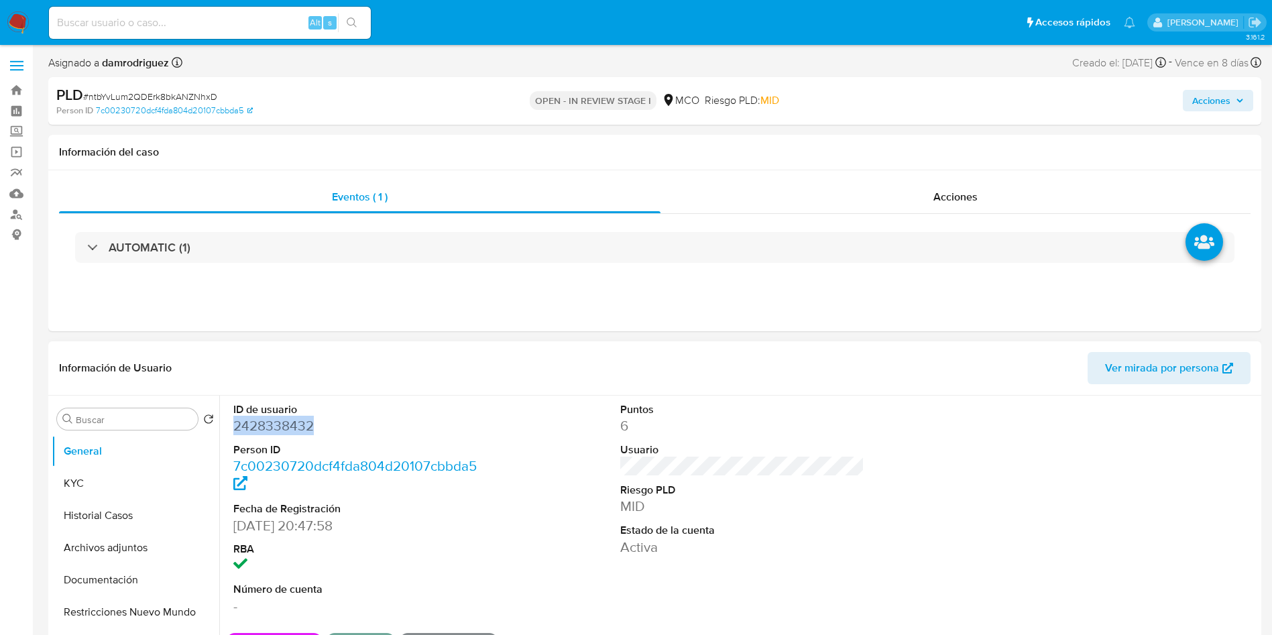
click at [294, 420] on dd "2428338432" at bounding box center [355, 425] width 245 height 19
click at [86, 520] on button "Historial Casos" at bounding box center [130, 516] width 157 height 32
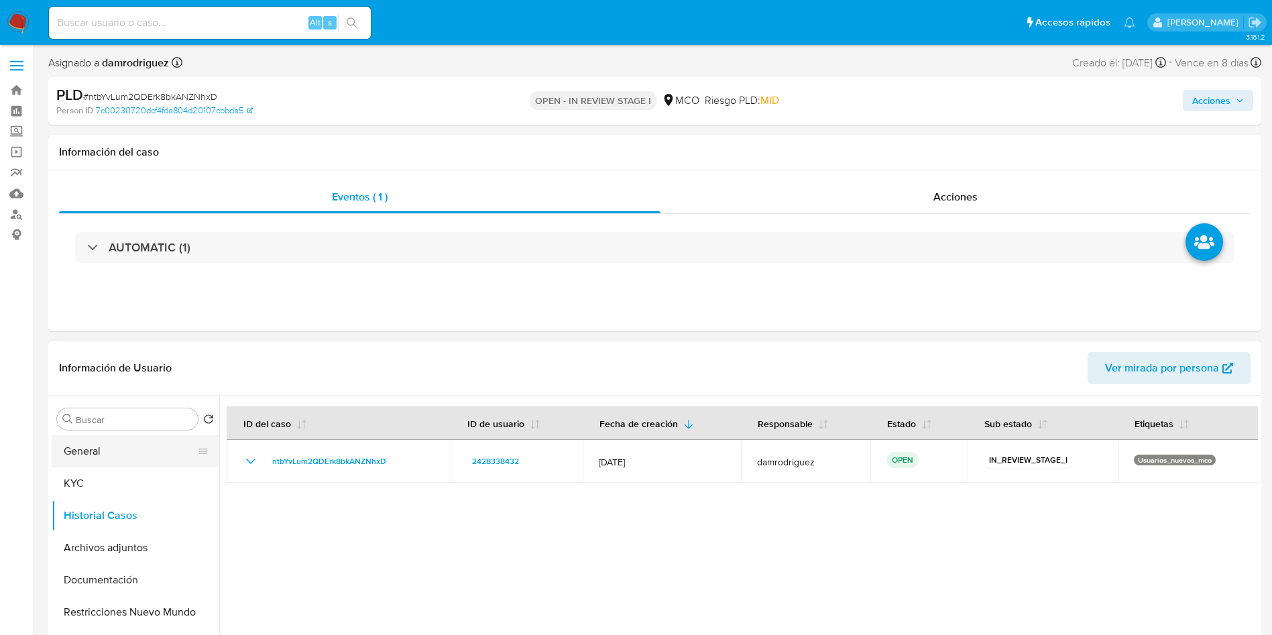
click at [94, 446] on button "General" at bounding box center [130, 451] width 157 height 32
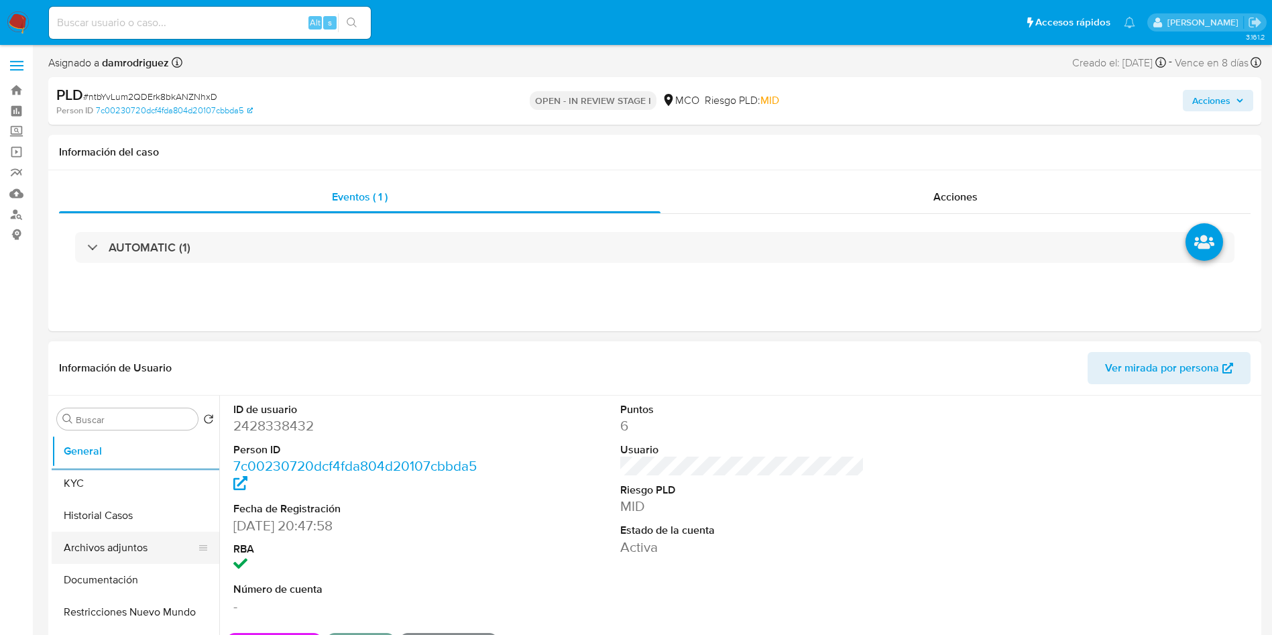
click at [138, 556] on button "Archivos adjuntos" at bounding box center [130, 548] width 157 height 32
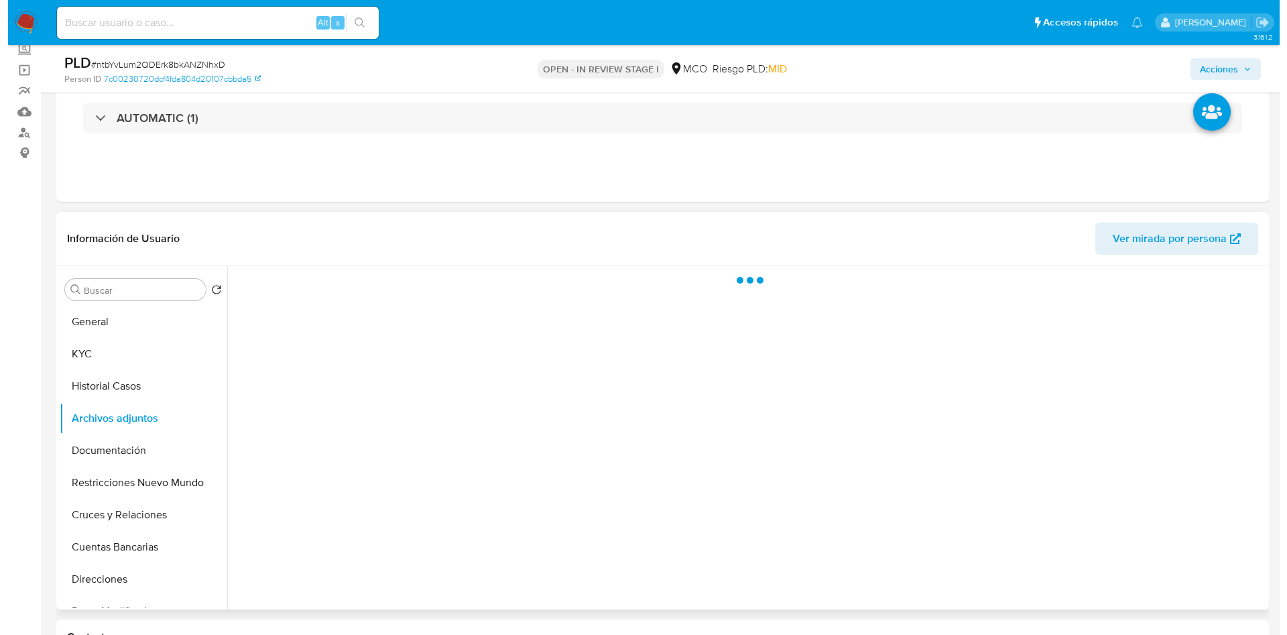
scroll to position [101, 0]
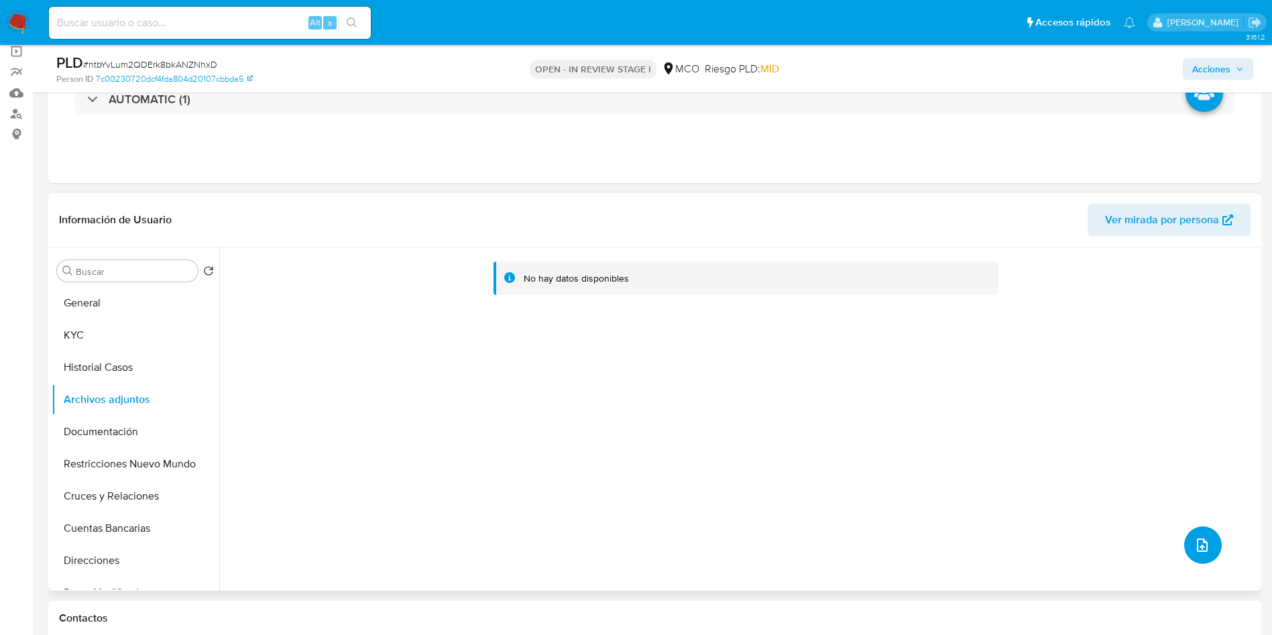
click at [1194, 545] on icon "upload-file" at bounding box center [1202, 545] width 16 height 16
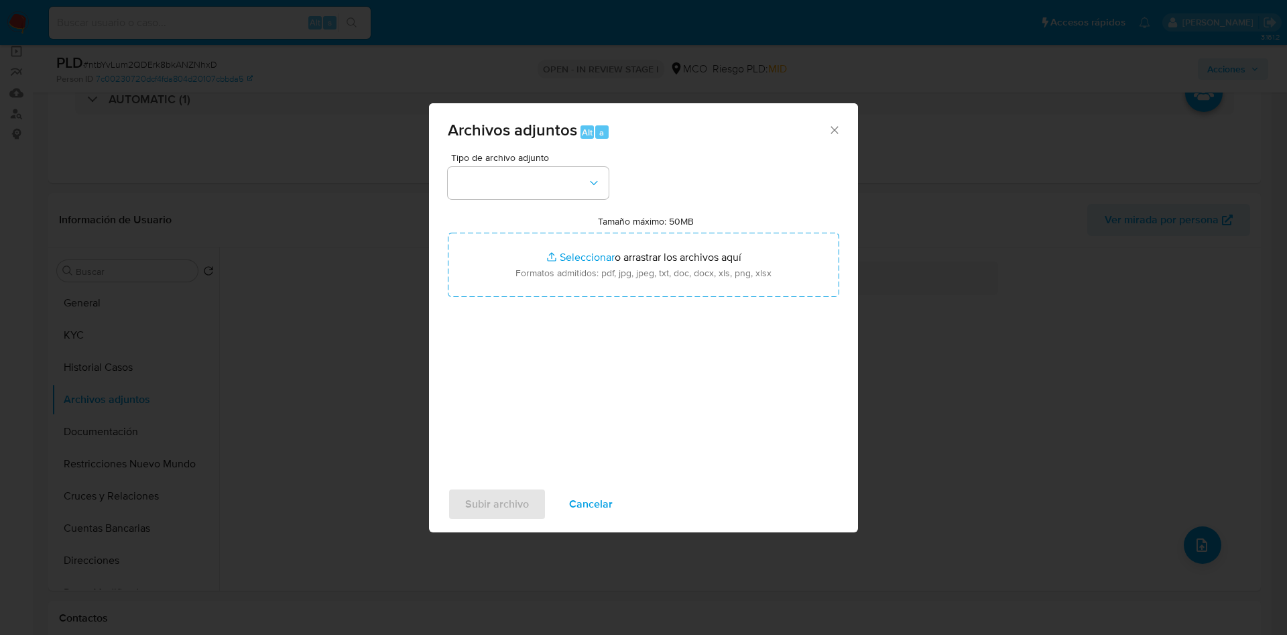
click at [516, 162] on span "Tipo de archivo adjunto" at bounding box center [531, 157] width 161 height 9
click at [516, 190] on button "button" at bounding box center [528, 183] width 161 height 32
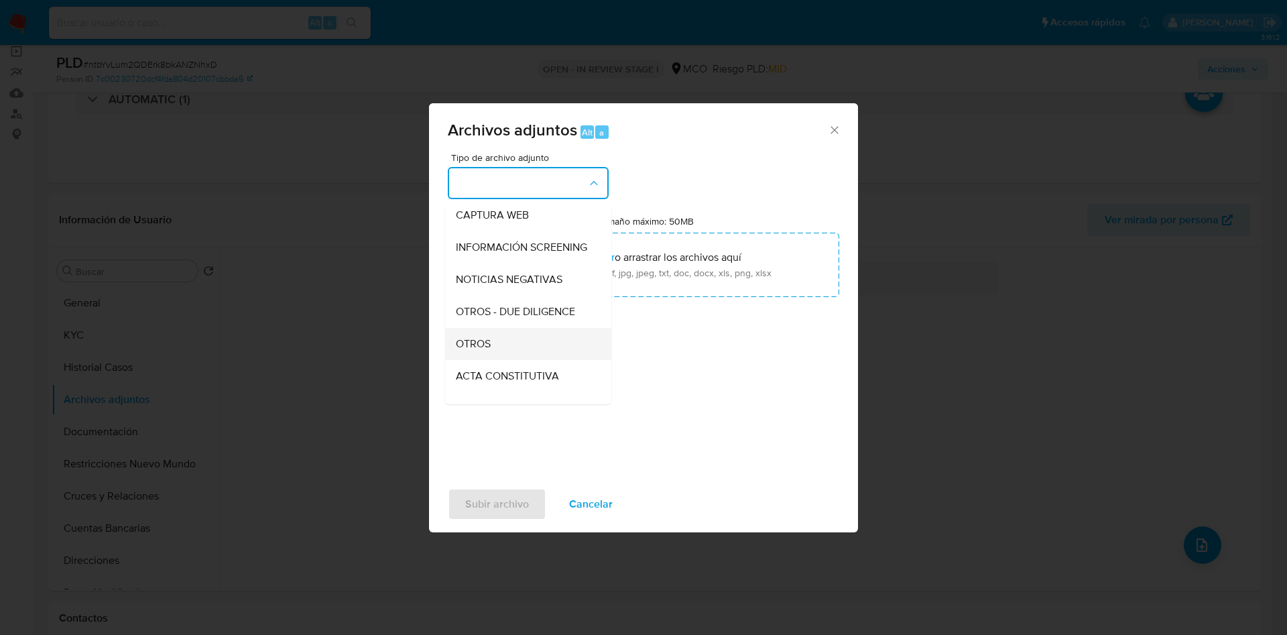
click at [502, 360] on div "OTROS" at bounding box center [524, 344] width 137 height 32
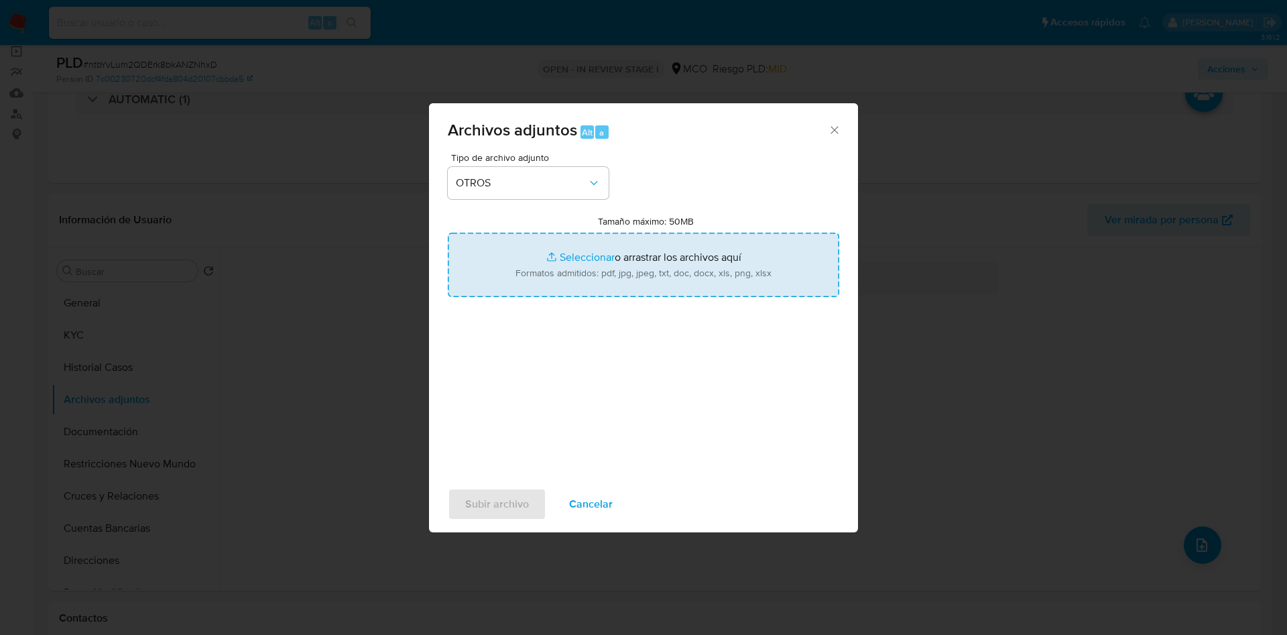
click at [591, 265] on input "Tamaño máximo: 50MB Seleccionar archivos" at bounding box center [644, 265] width 392 height 64
type input "C:\fakepath\2428338432 - 02_10_2025.pdf"
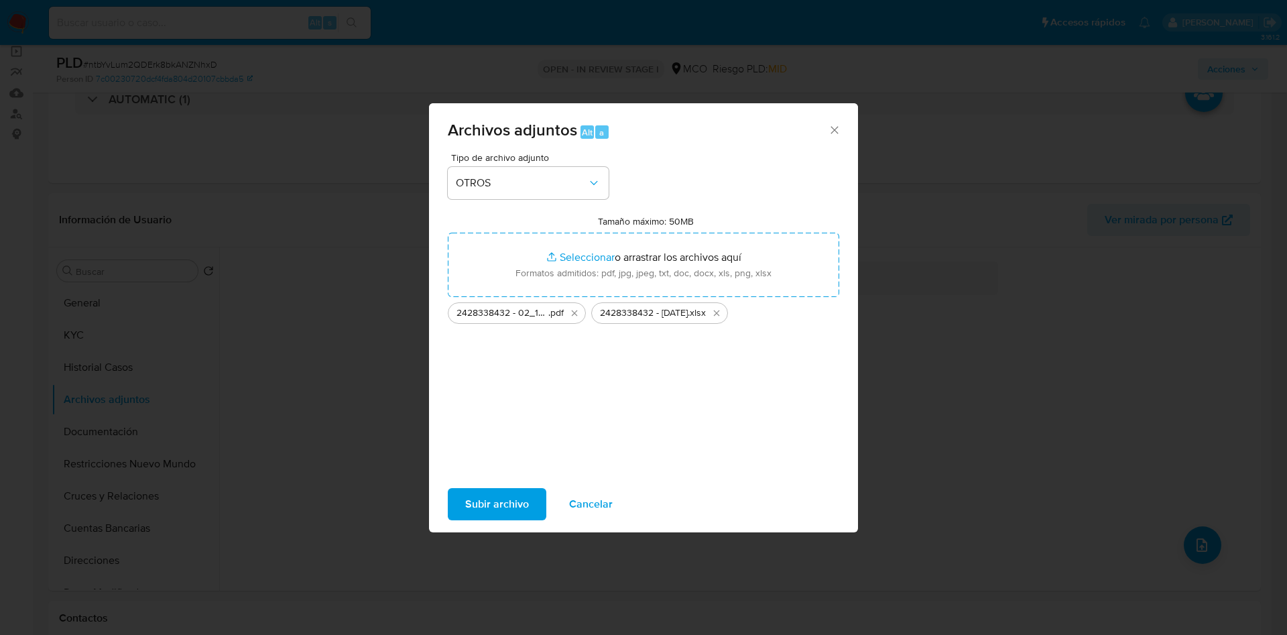
click at [486, 507] on span "Subir archivo" at bounding box center [497, 504] width 64 height 30
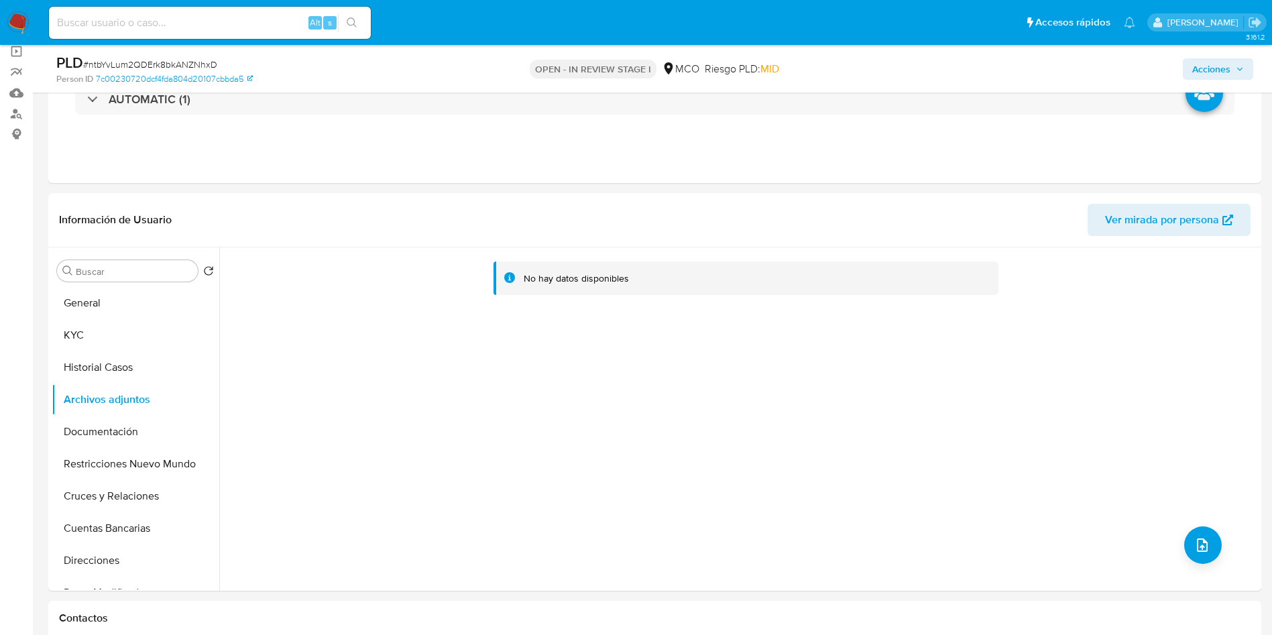
click at [1232, 64] on span "Acciones" at bounding box center [1218, 69] width 52 height 19
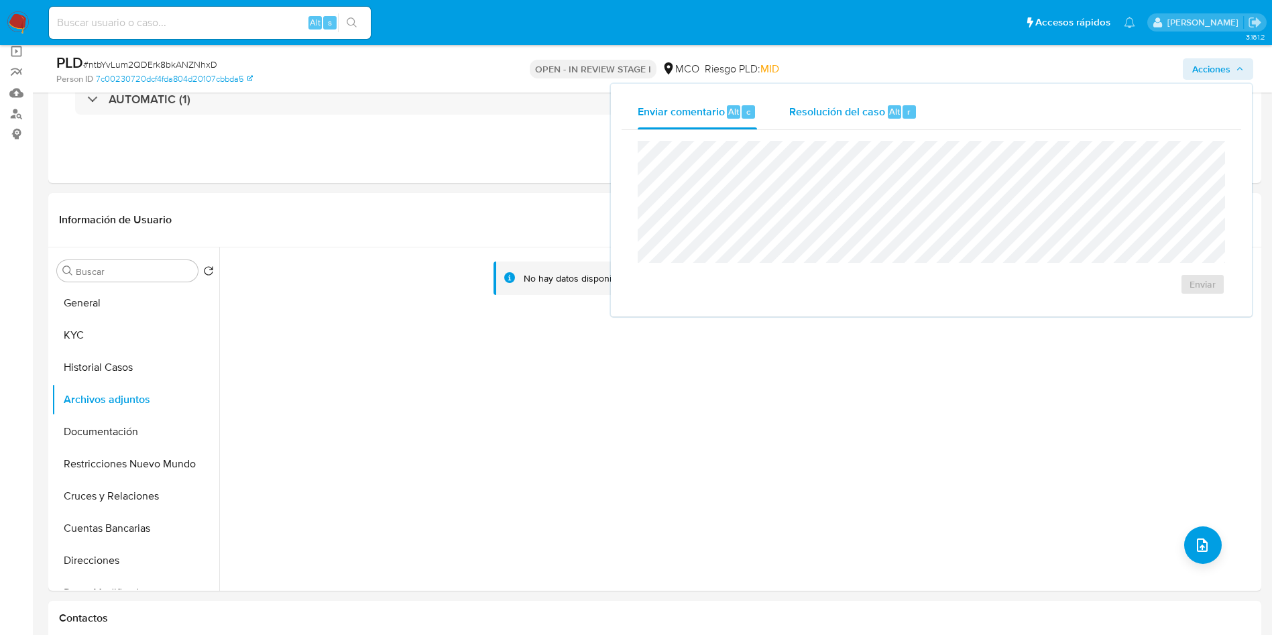
click at [856, 125] on div "Resolución del caso Alt r" at bounding box center [853, 112] width 128 height 35
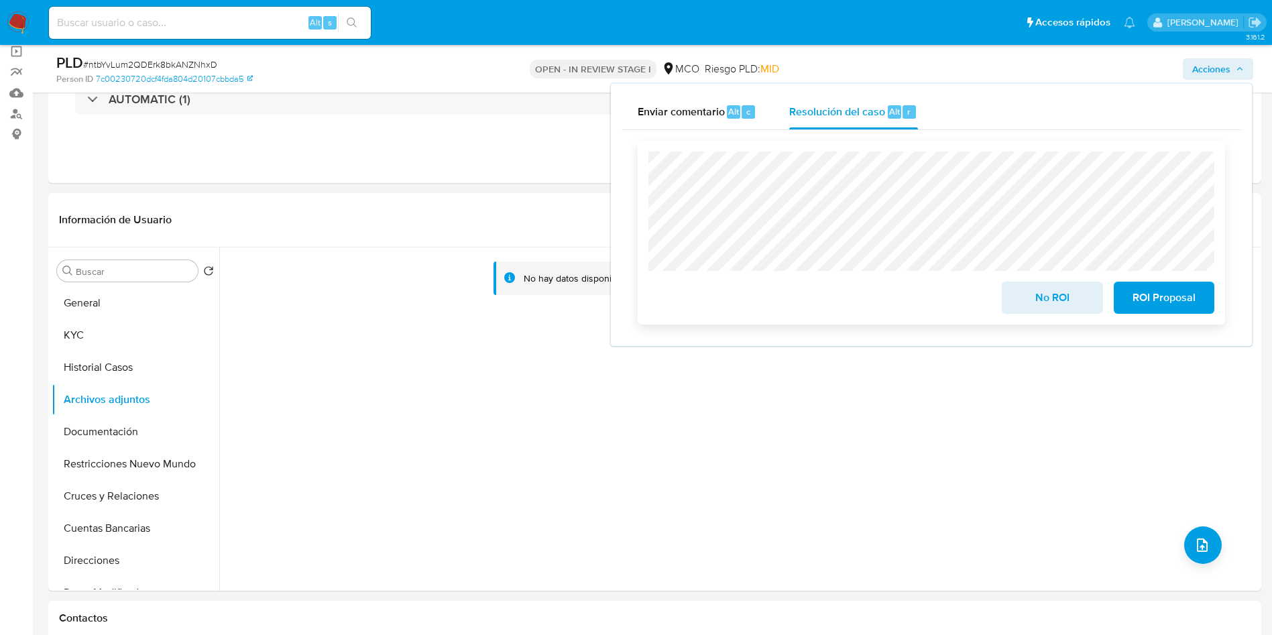
click at [1027, 300] on span "No ROI" at bounding box center [1052, 298] width 66 height 30
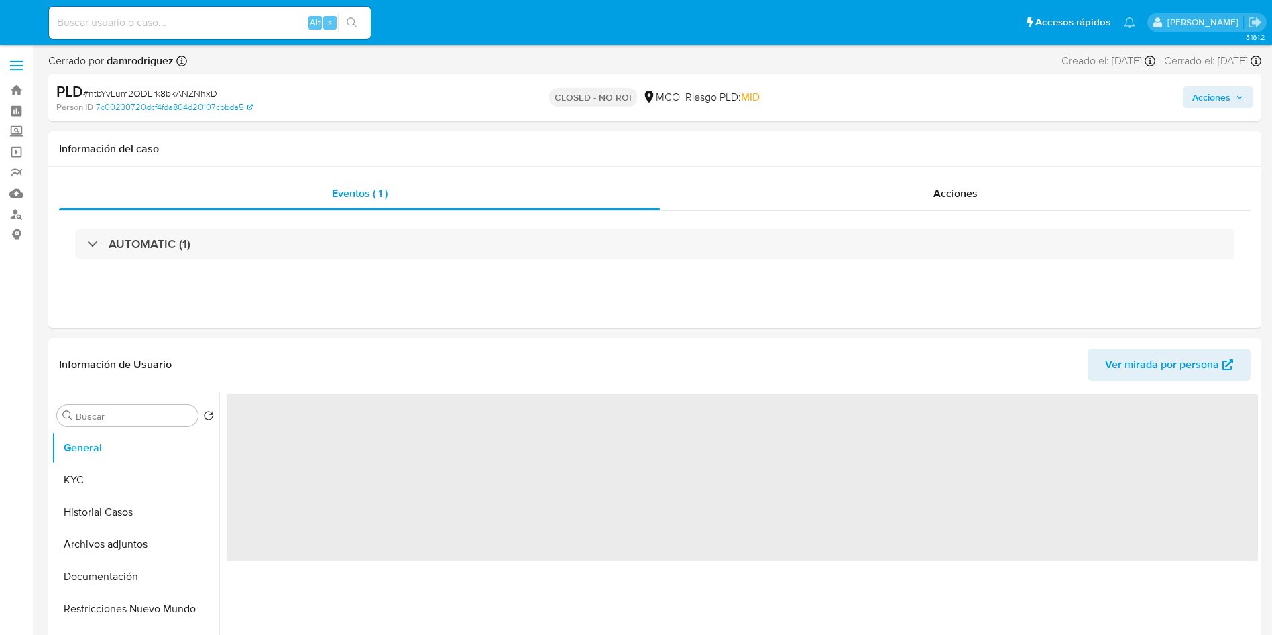
select select "10"
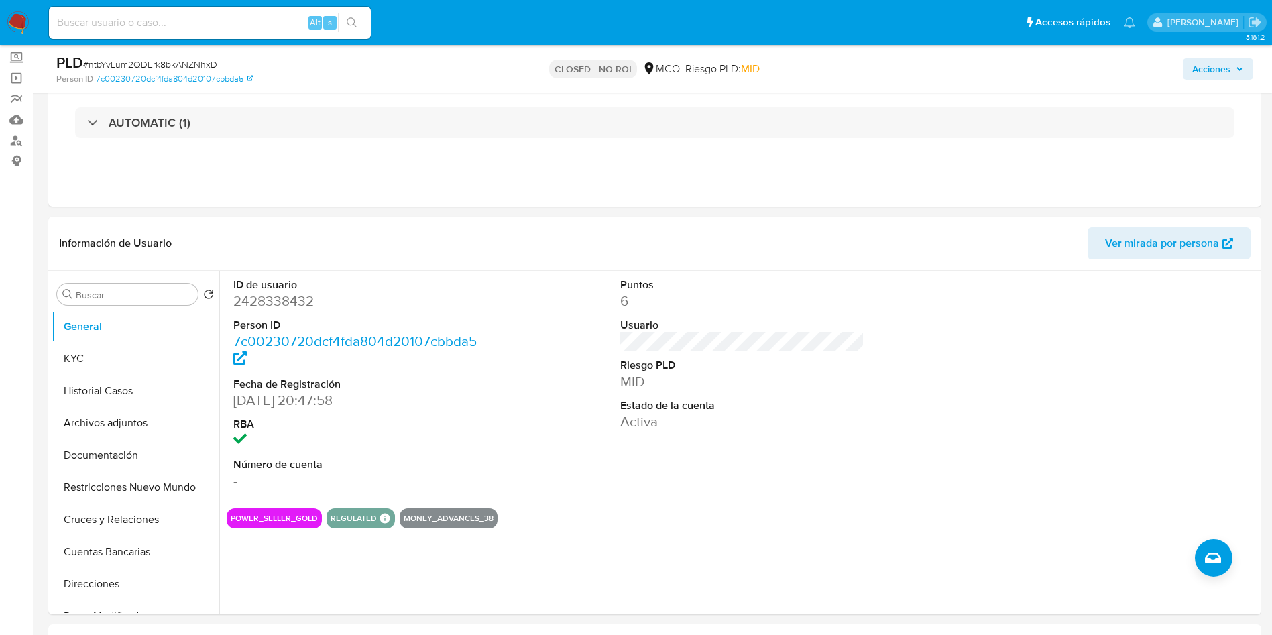
scroll to position [101, 0]
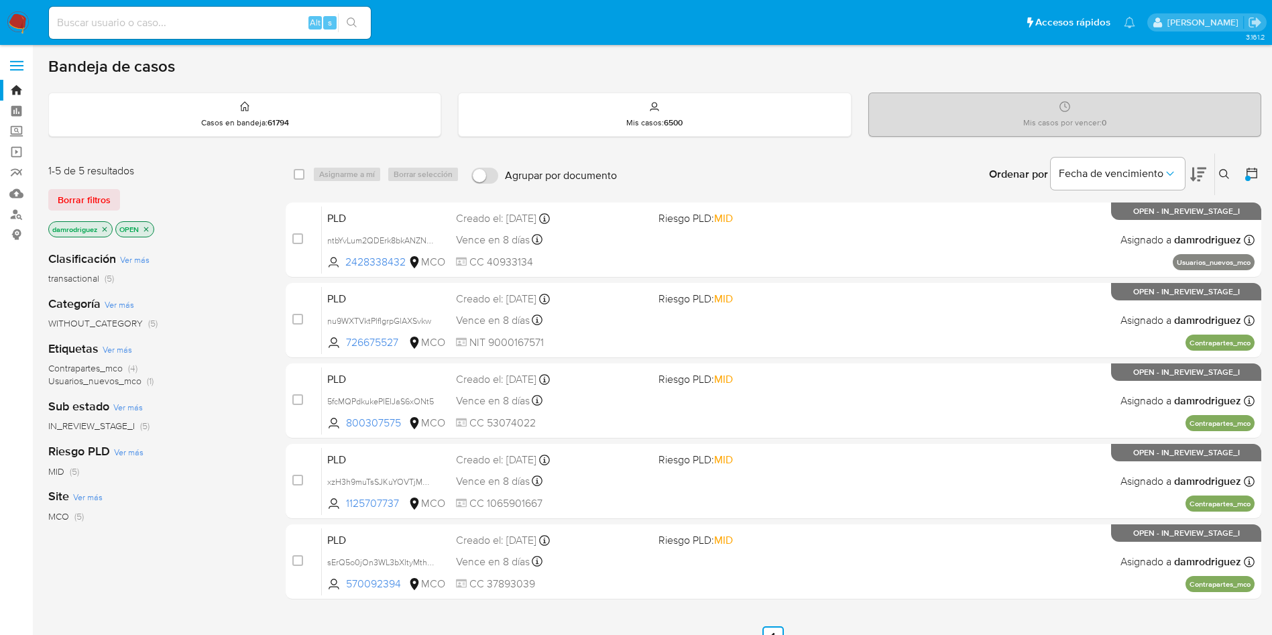
click at [1199, 174] on icon at bounding box center [1198, 174] width 16 height 16
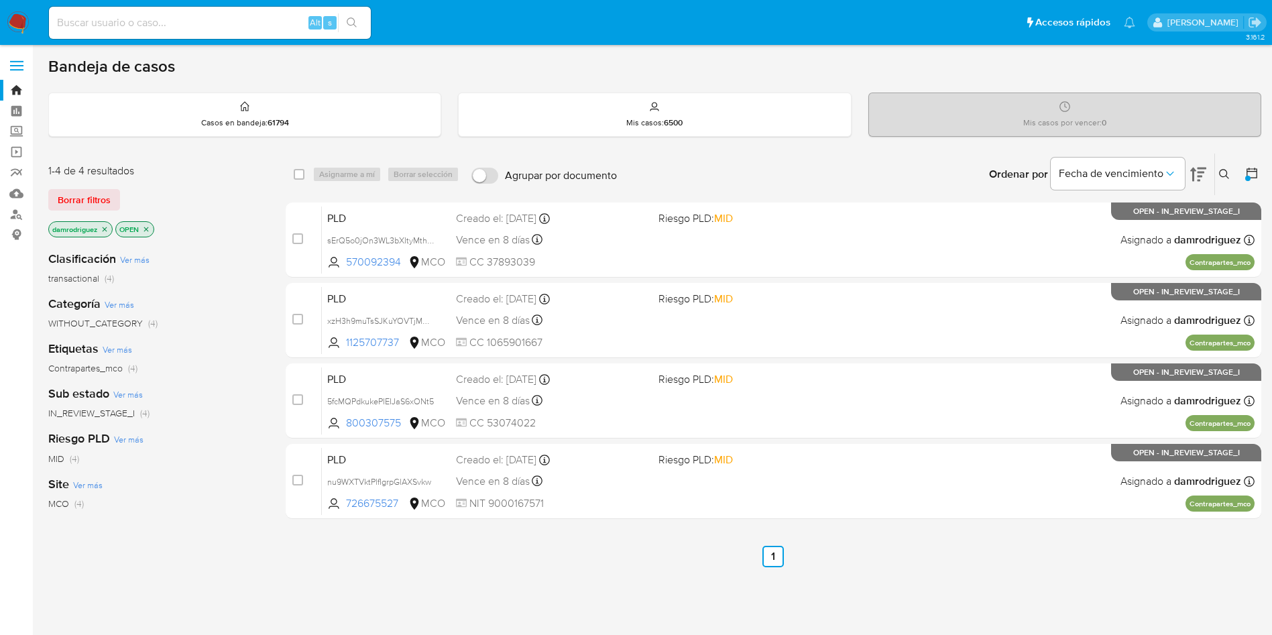
click at [1199, 174] on icon at bounding box center [1198, 174] width 16 height 16
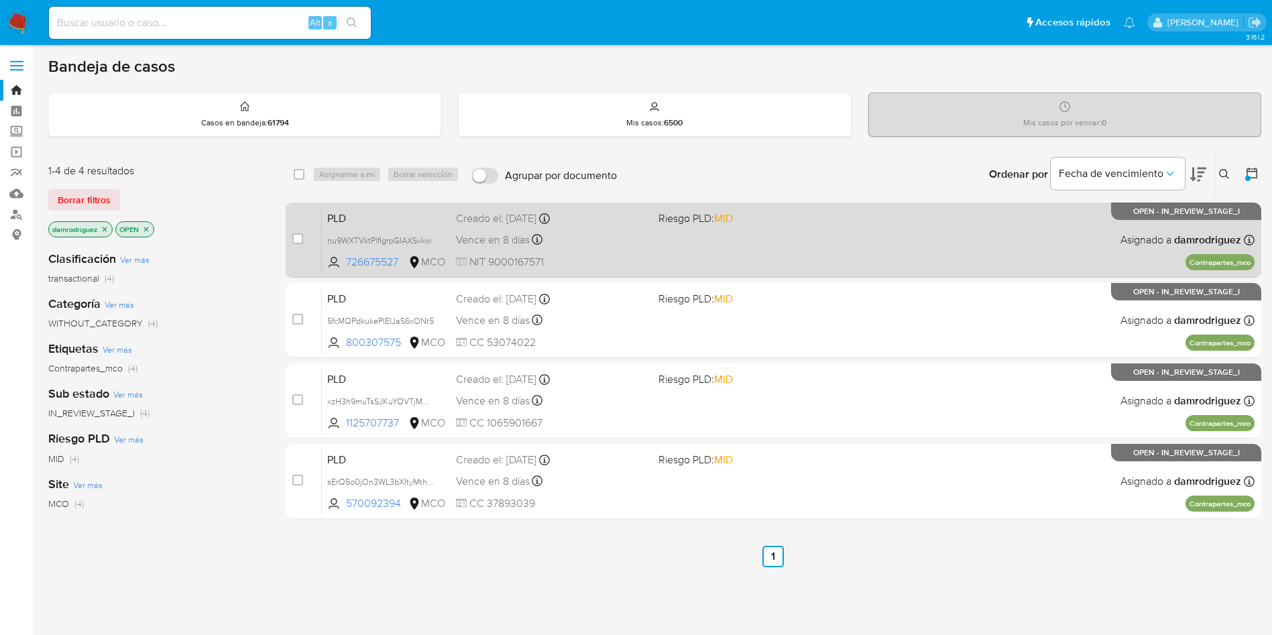
click at [341, 217] on span "PLD" at bounding box center [386, 217] width 118 height 17
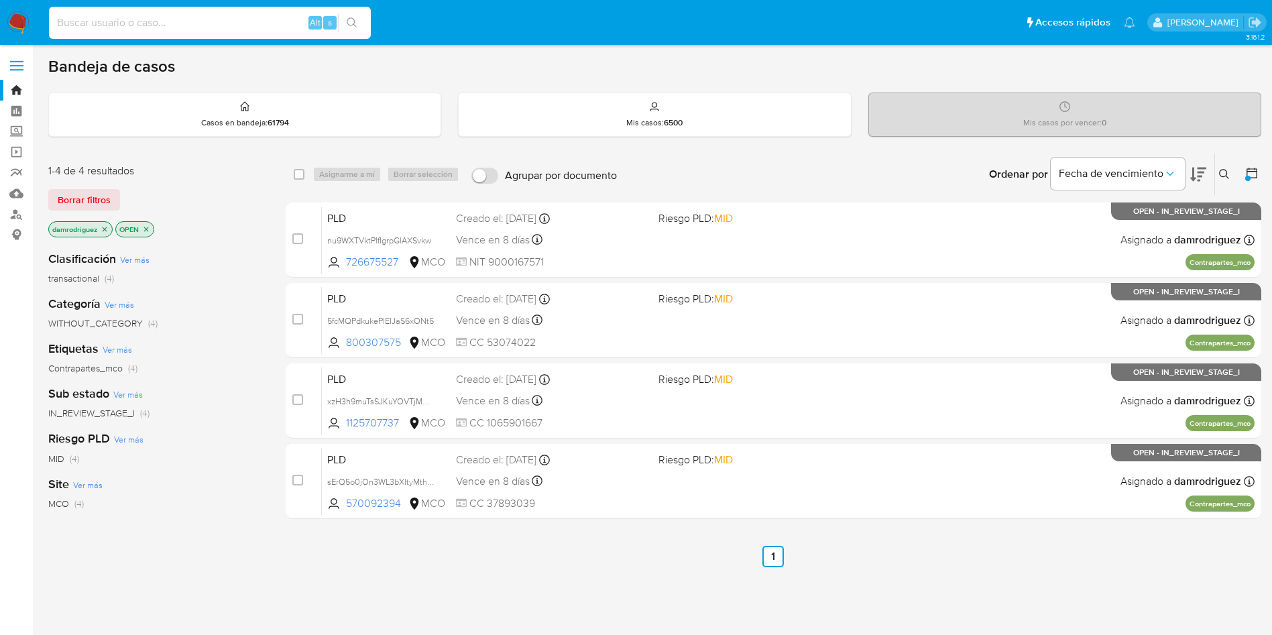
click at [246, 21] on input at bounding box center [210, 22] width 322 height 17
paste input "8300756381"
type input "8300756381"
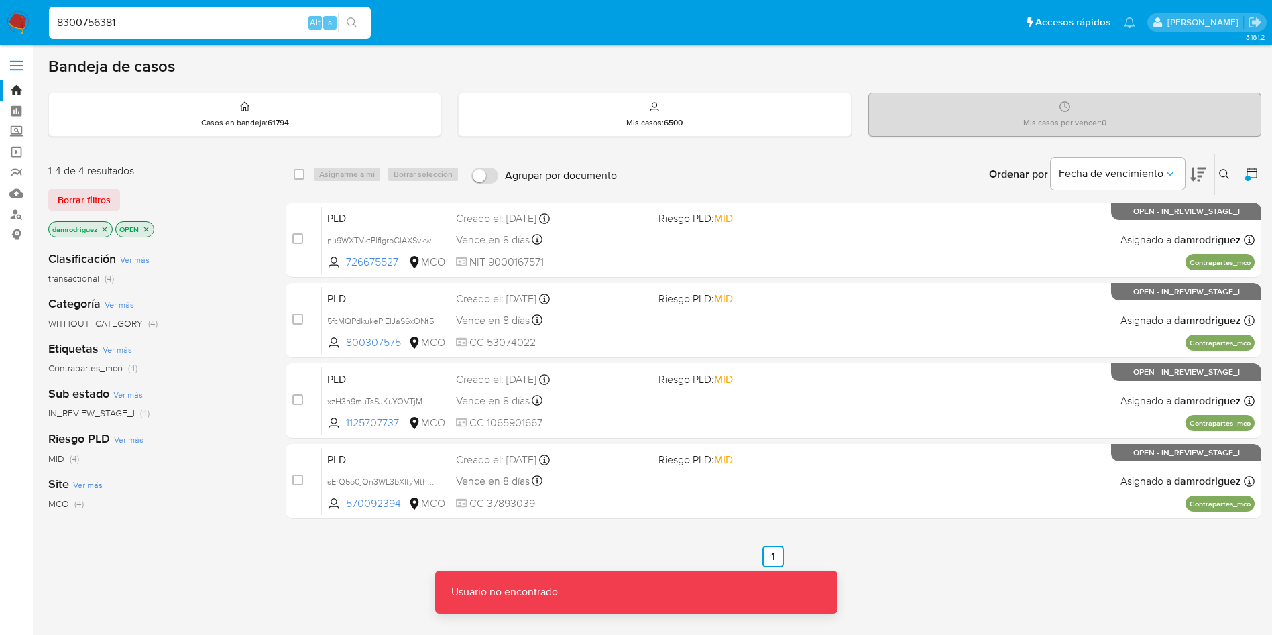
click at [167, 39] on div "8300756381 Alt s" at bounding box center [210, 23] width 322 height 38
click at [161, 24] on input "8300756381" at bounding box center [210, 22] width 322 height 17
click at [23, 7] on nav "Pausado Ver notificaciones 8300756381 Alt s Accesos rápidos Presiona las siguie…" at bounding box center [636, 22] width 1272 height 45
click at [22, 10] on nav "Pausado Ver notificaciones 8300756381 Alt s Accesos rápidos Presiona las siguie…" at bounding box center [636, 22] width 1272 height 45
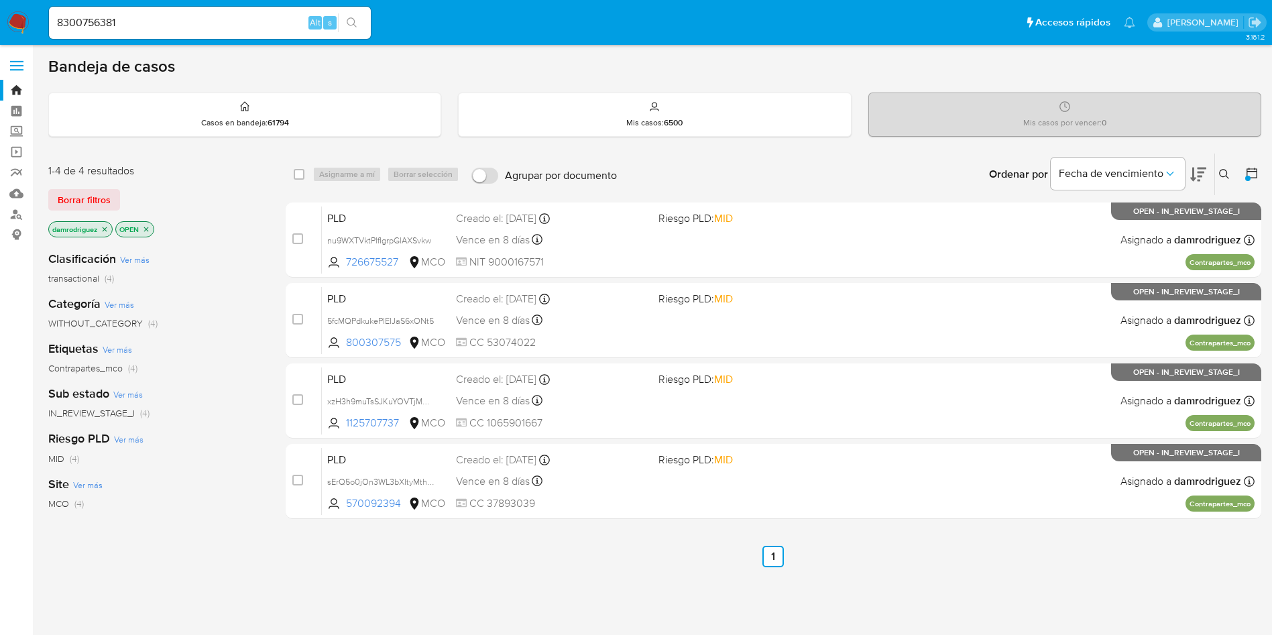
click at [198, 497] on div "MCO (4)" at bounding box center [156, 503] width 216 height 13
click at [15, 24] on img at bounding box center [18, 22] width 23 height 23
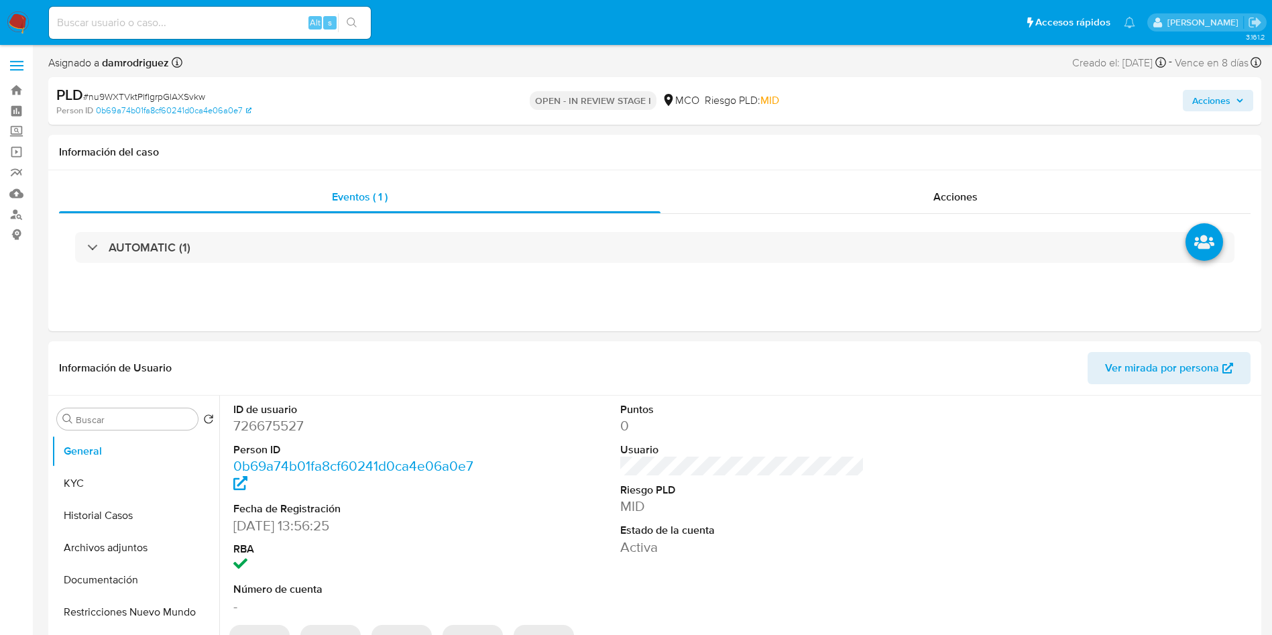
select select "10"
click at [266, 429] on dd "726675527" at bounding box center [355, 425] width 245 height 19
copy dd "726675527"
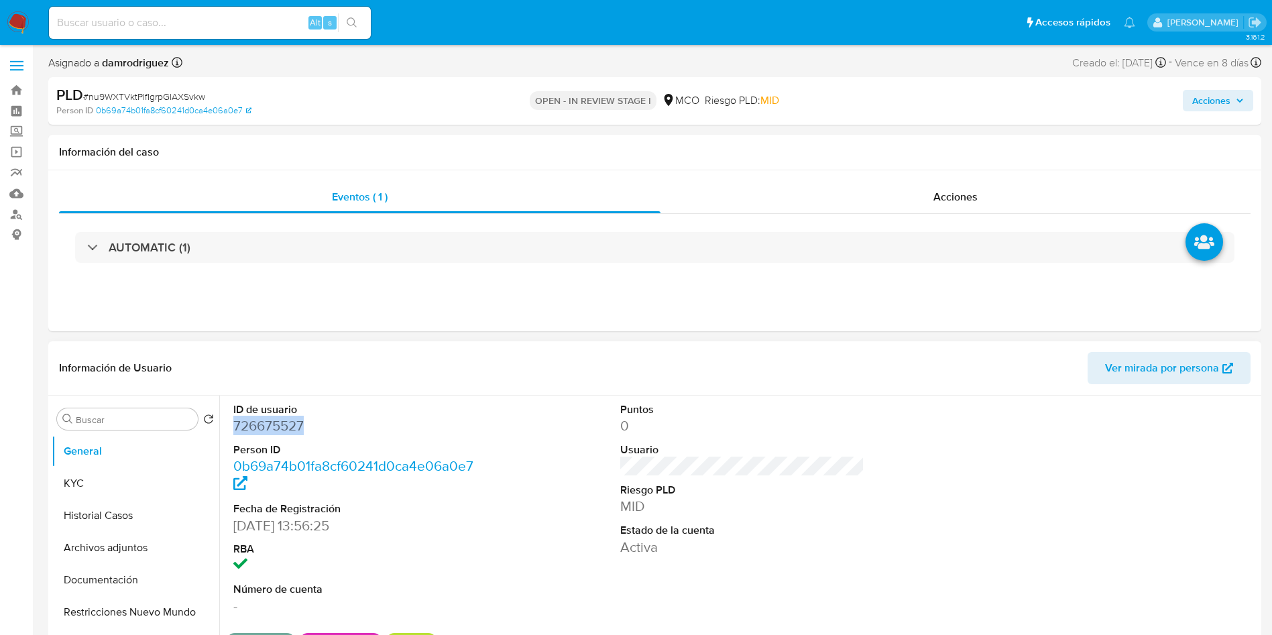
click at [266, 421] on dd "726675527" at bounding box center [355, 425] width 245 height 19
click at [408, 83] on div "PLD # nu9WXTVktPlfIgrpGlAXSvkw Person ID 0b69a74b01fa8cf60241d0ca4e06a0e7 OPEN …" at bounding box center [654, 101] width 1213 height 48
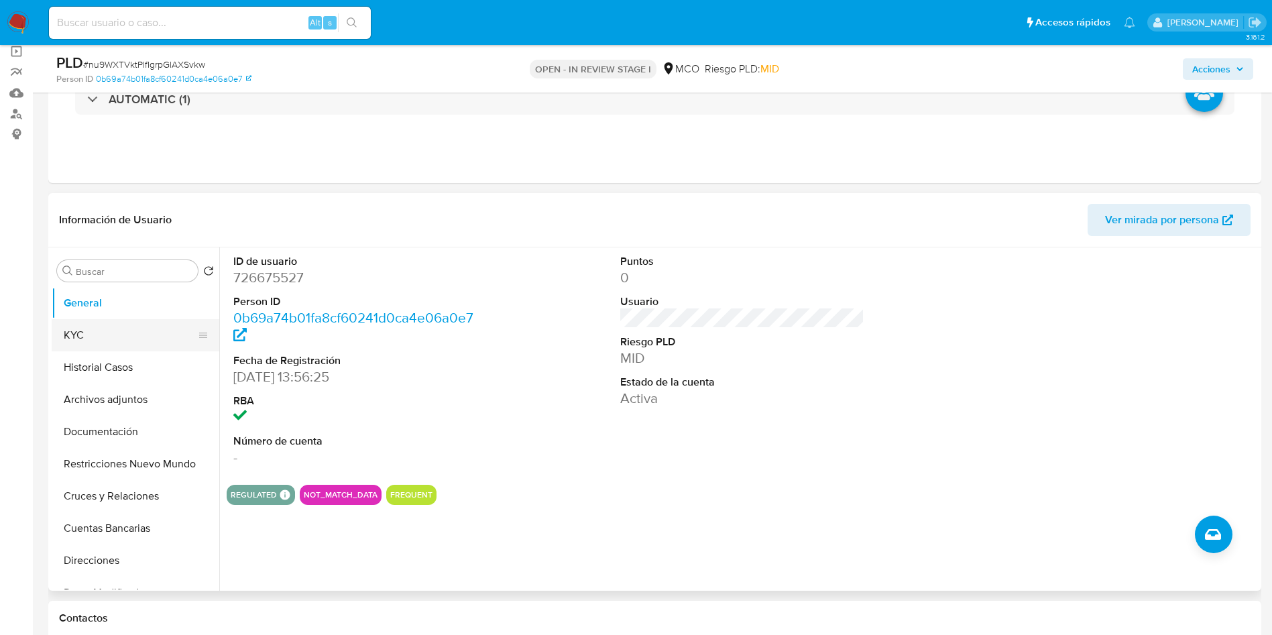
click at [99, 337] on button "KYC" at bounding box center [130, 335] width 157 height 32
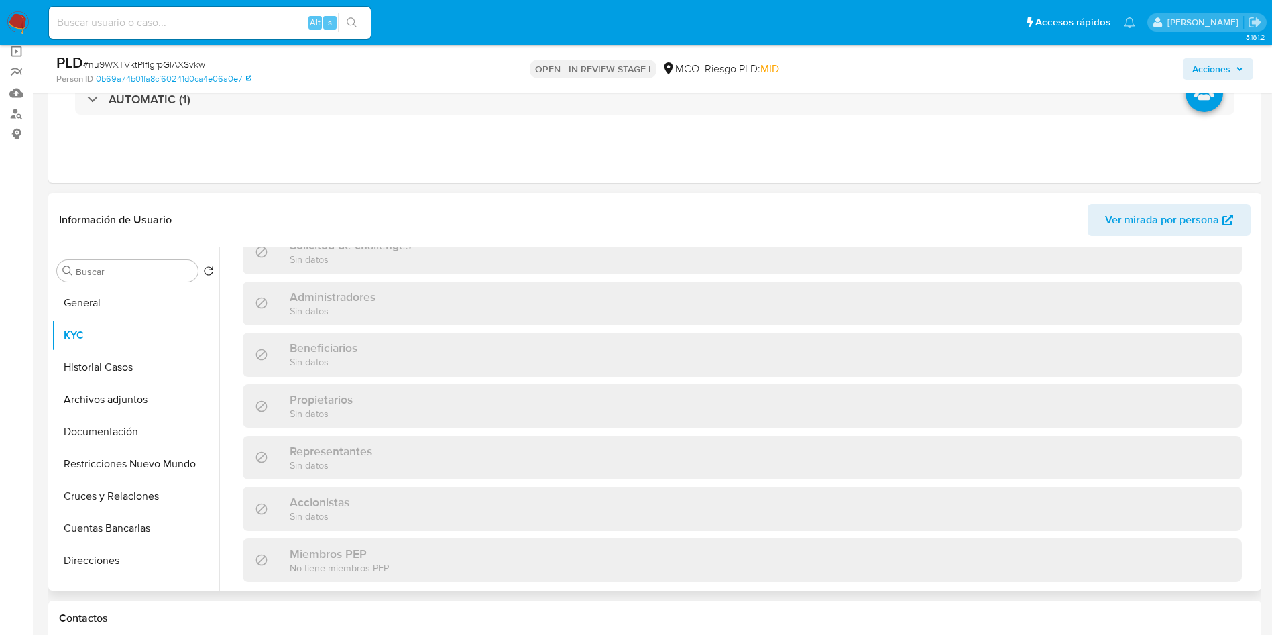
scroll to position [868, 0]
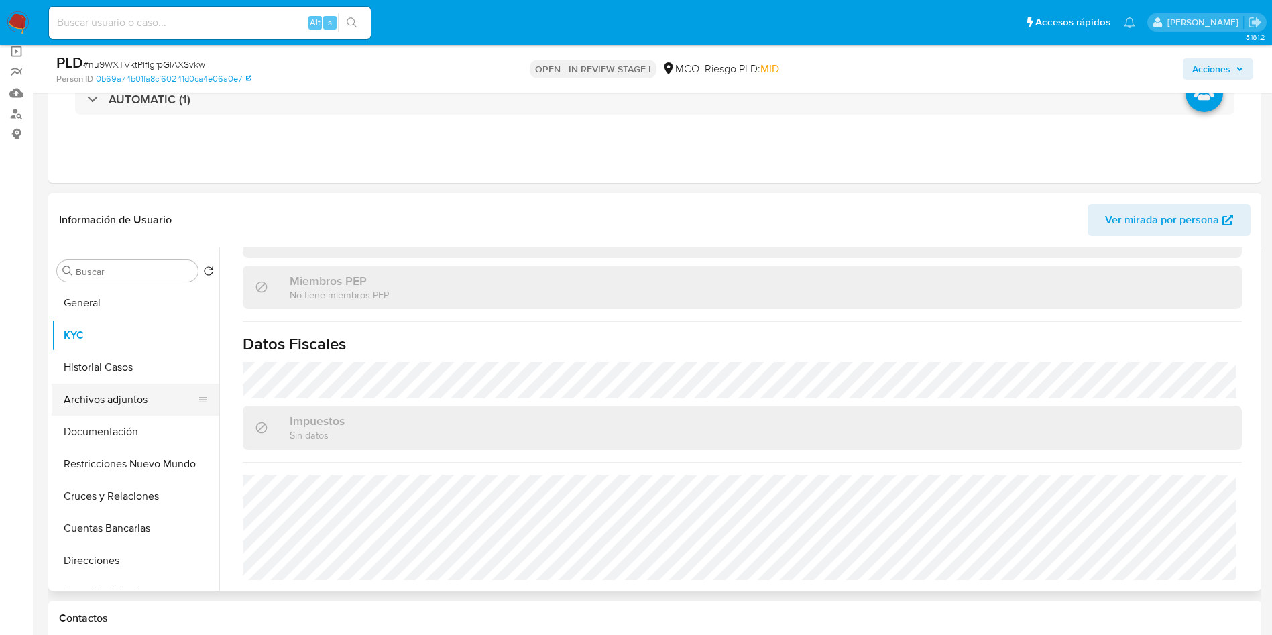
click at [116, 386] on button "Archivos adjuntos" at bounding box center [130, 400] width 157 height 32
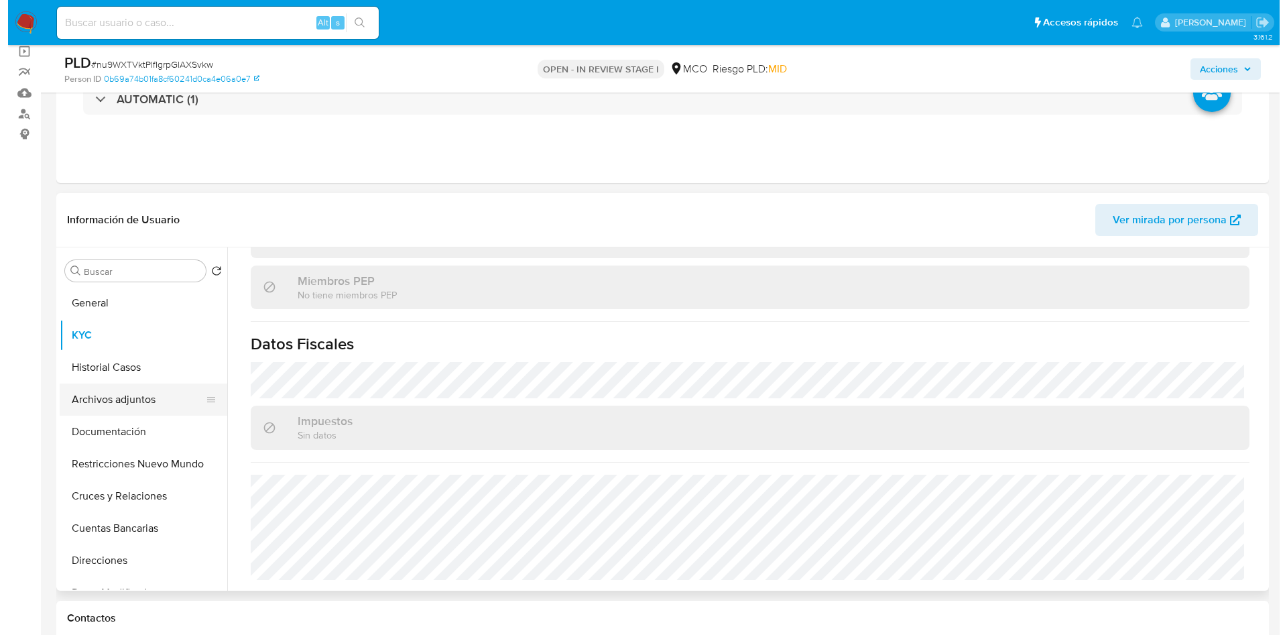
scroll to position [0, 0]
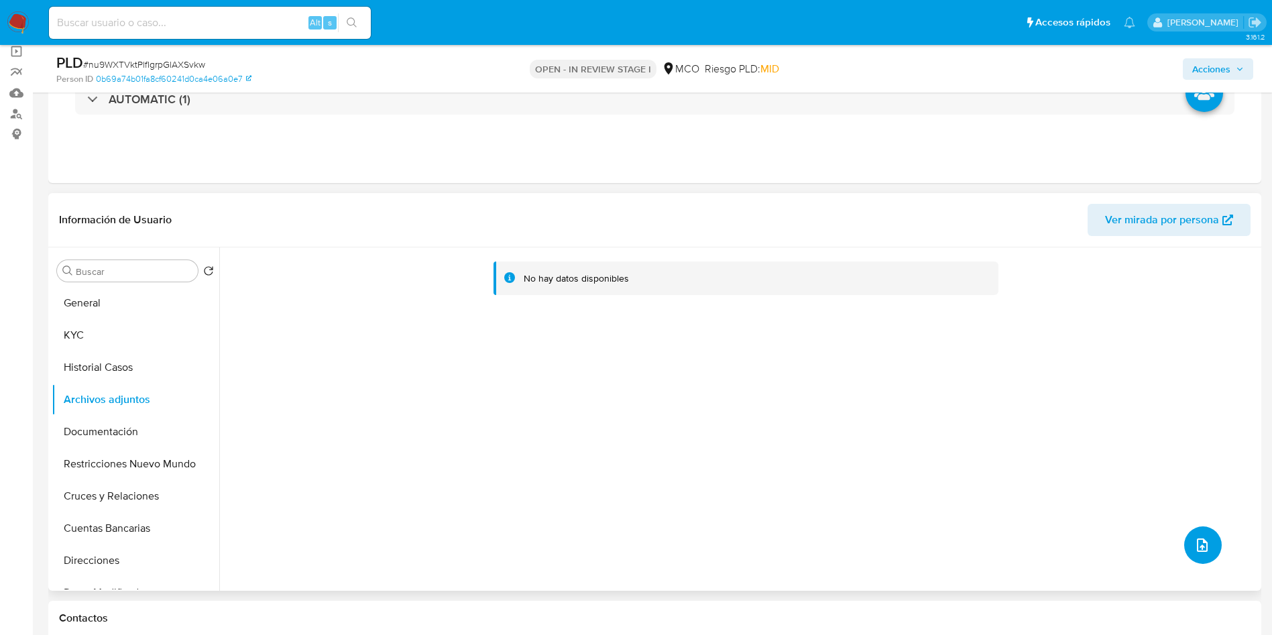
click at [1206, 561] on button "upload-file" at bounding box center [1203, 545] width 38 height 38
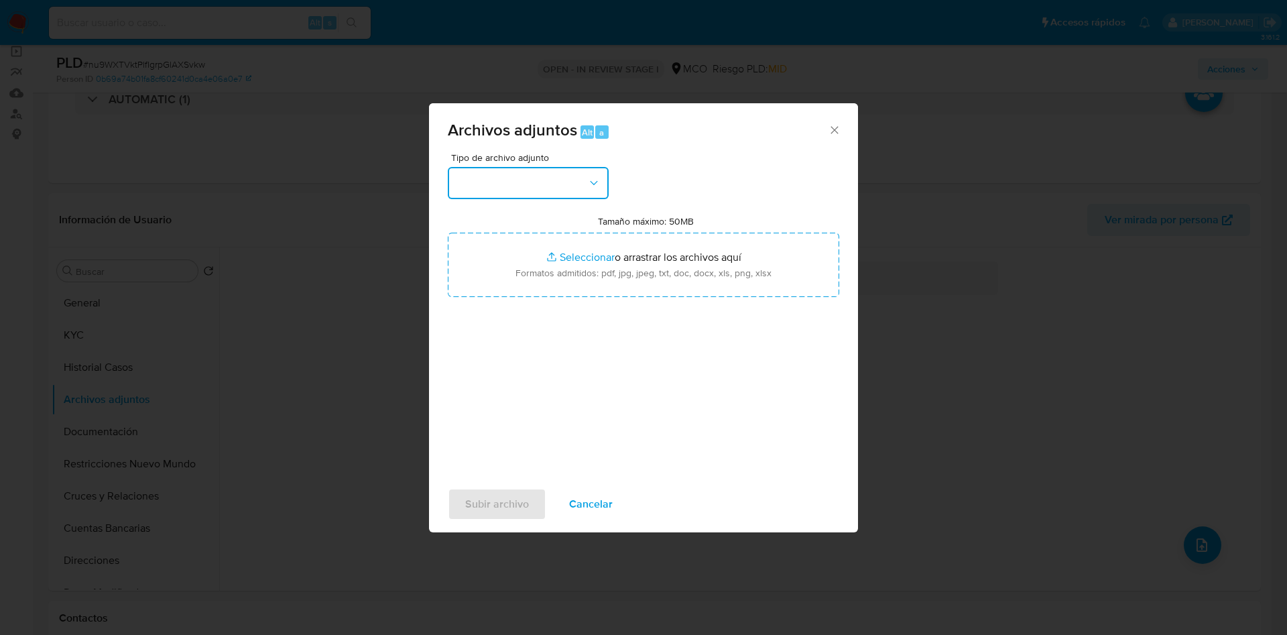
click at [502, 195] on button "button" at bounding box center [528, 183] width 161 height 32
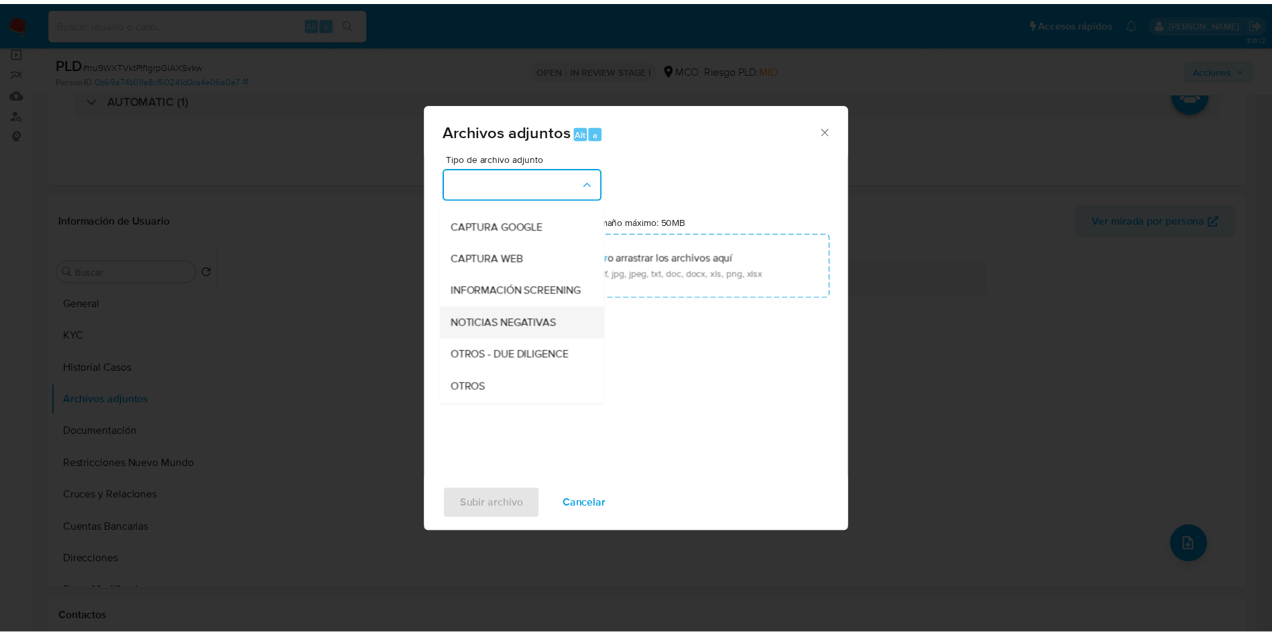
scroll to position [101, 0]
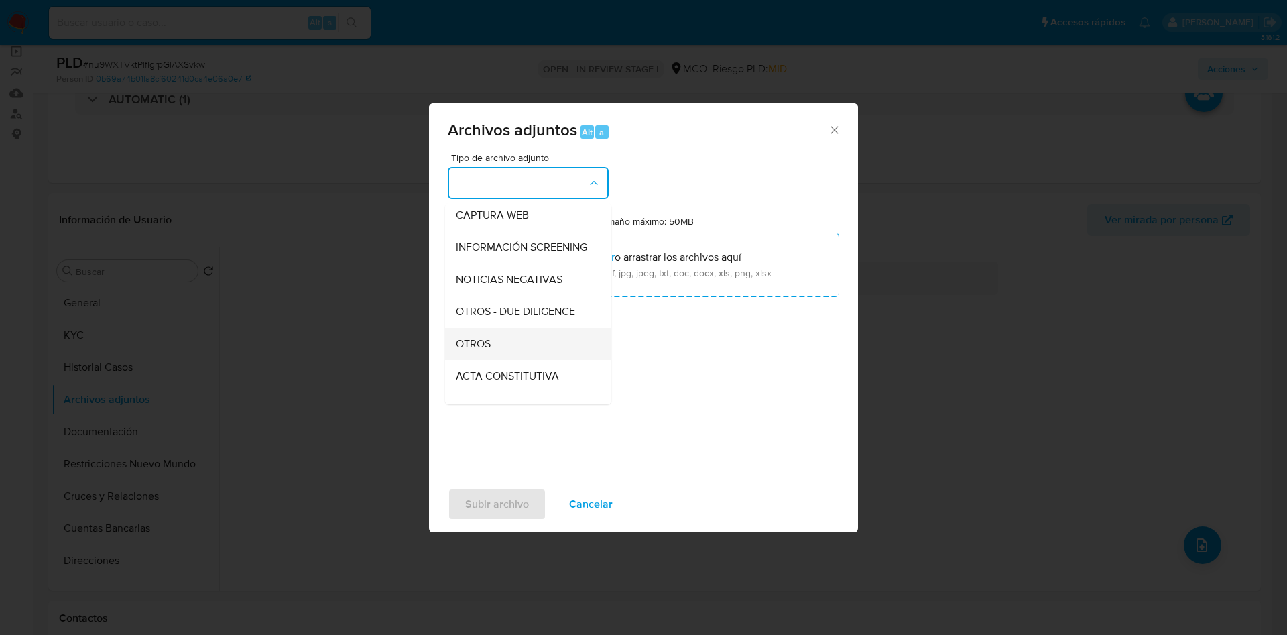
click at [514, 346] on div "OTROS" at bounding box center [524, 344] width 137 height 32
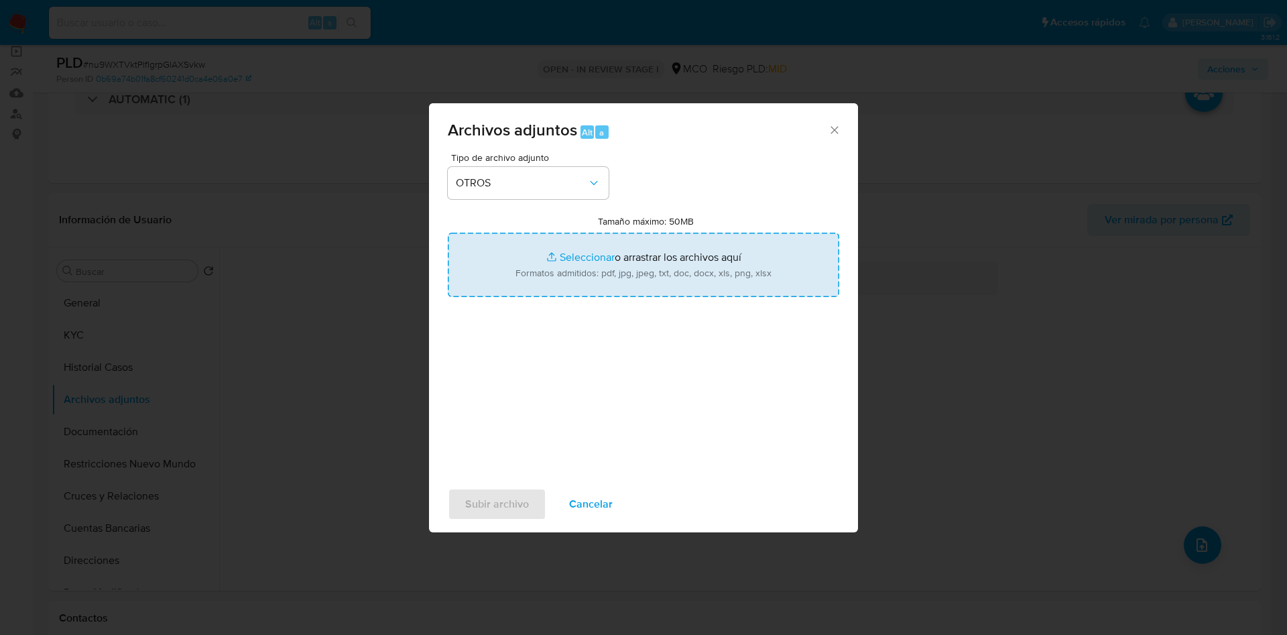
click at [589, 278] on input "Tamaño máximo: 50MB Seleccionar archivos" at bounding box center [644, 265] width 392 height 64
type input "C:\fakepath\726675527 - 02_10_2025.pdf"
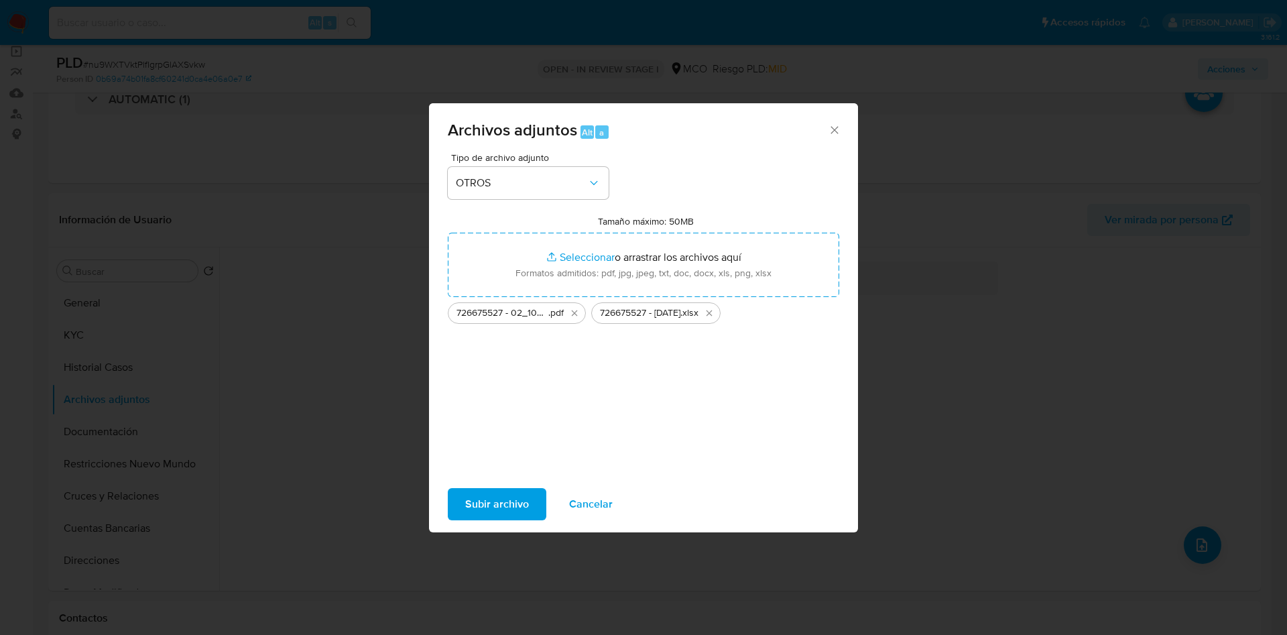
click at [499, 504] on span "Subir archivo" at bounding box center [497, 504] width 64 height 30
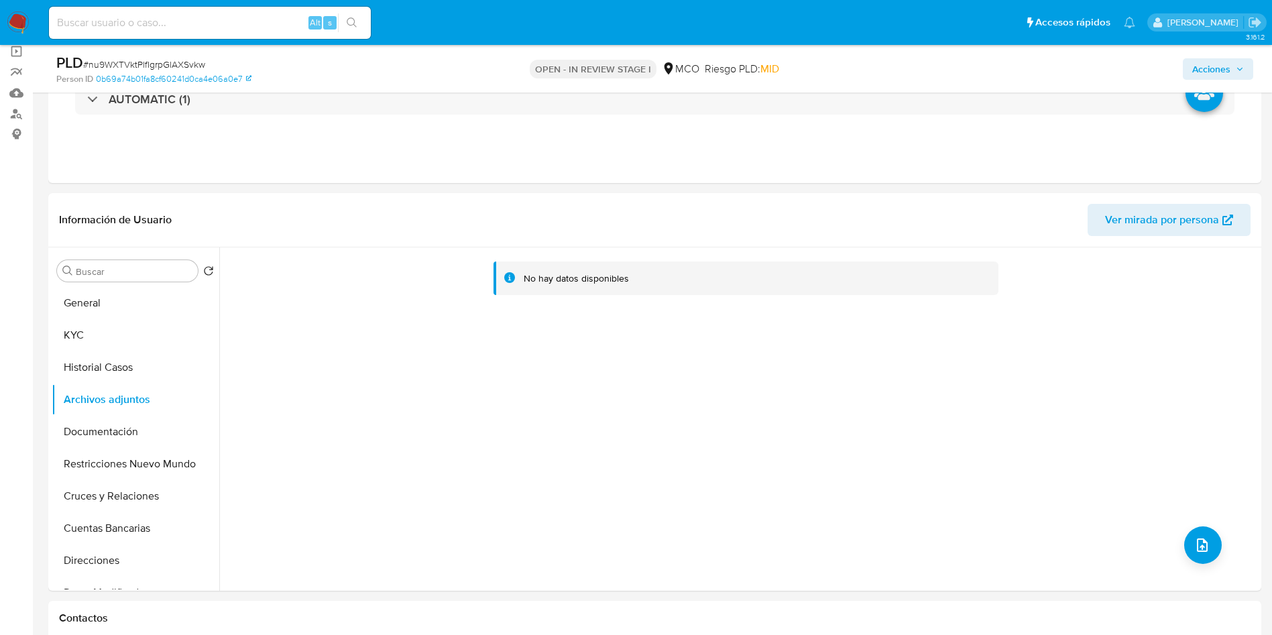
click at [1230, 66] on span "Acciones" at bounding box center [1218, 69] width 52 height 19
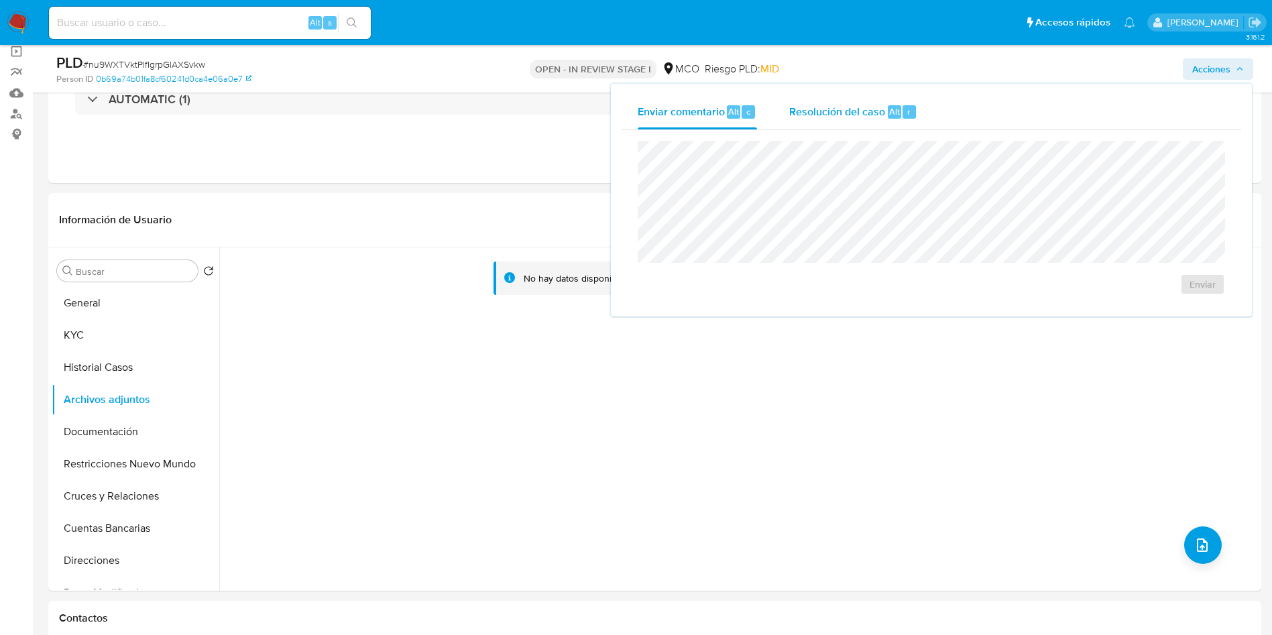
click at [921, 105] on button "Resolución del caso Alt r" at bounding box center [853, 112] width 160 height 35
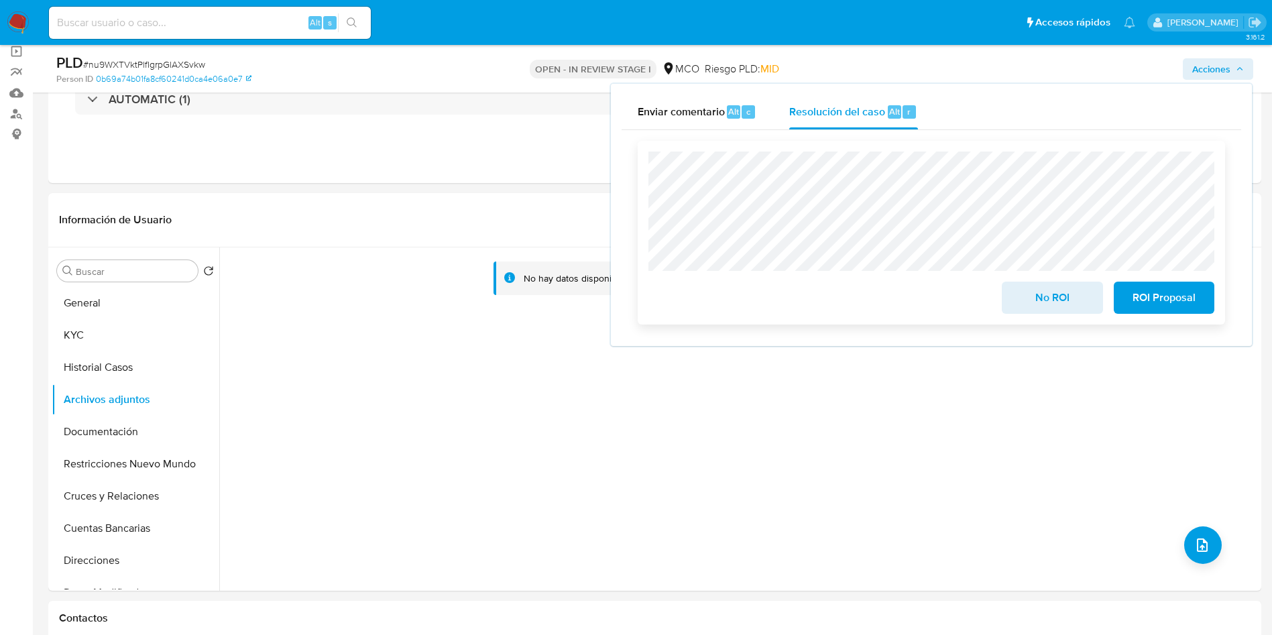
click at [1039, 301] on span "No ROI" at bounding box center [1052, 298] width 66 height 30
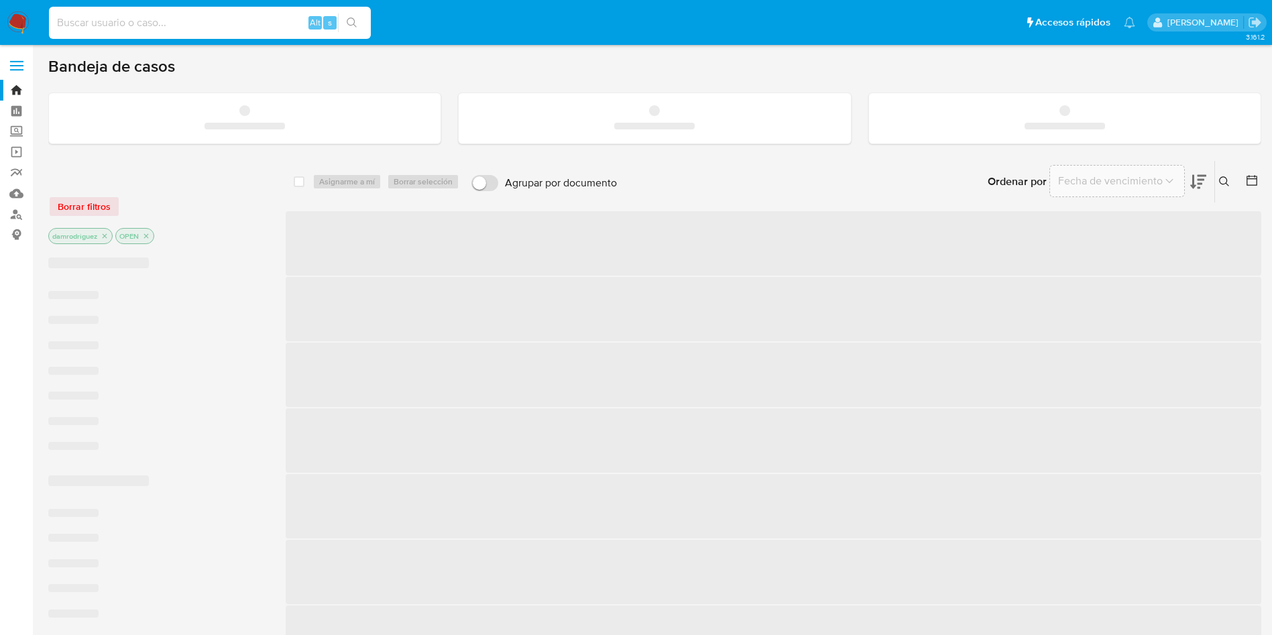
click at [126, 23] on input at bounding box center [210, 22] width 322 height 17
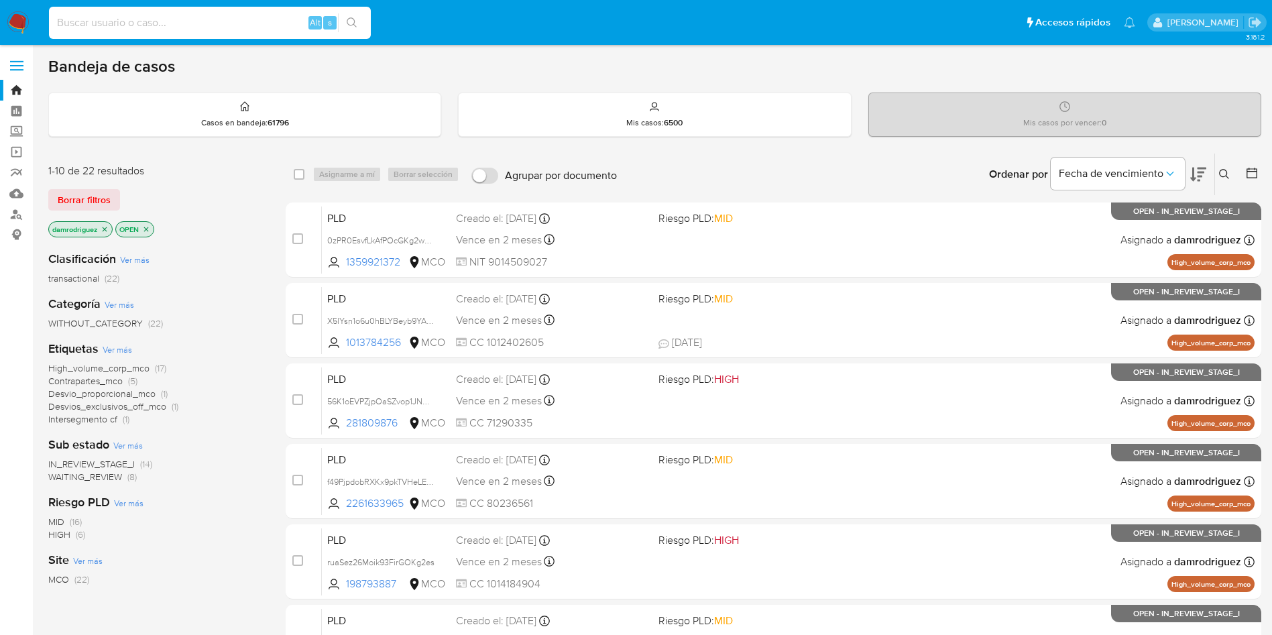
paste input "8300756381"
click at [155, 14] on input "8300756381" at bounding box center [210, 22] width 322 height 17
paste input "2004968438"
type input "2004968438"
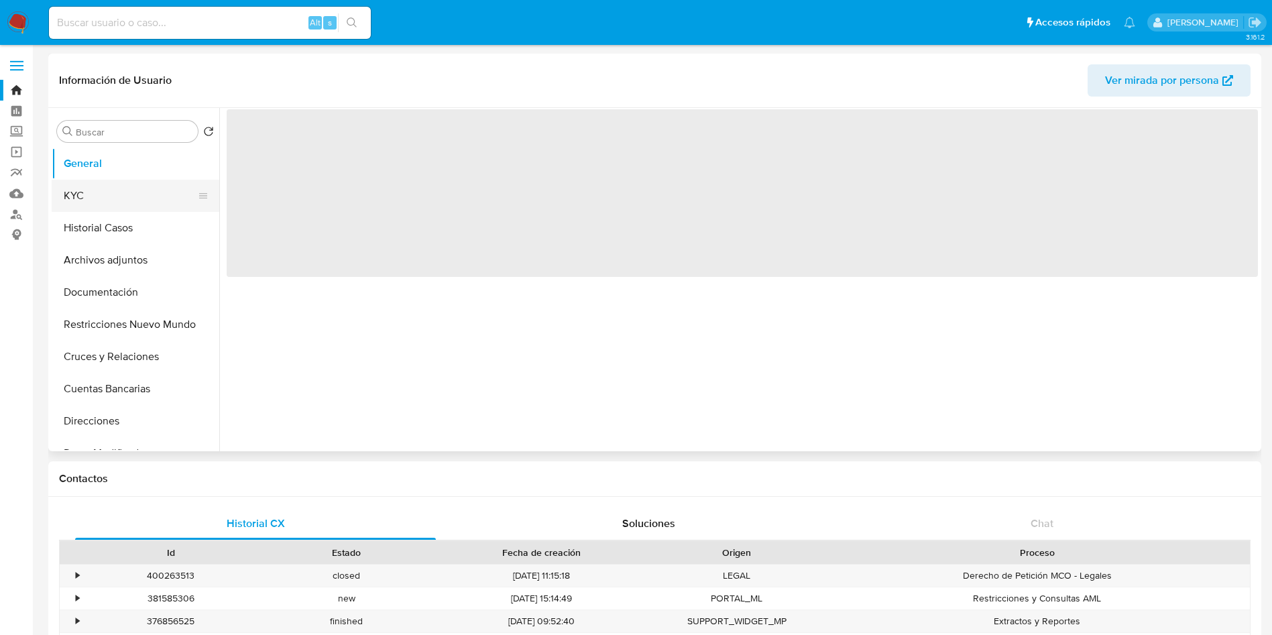
select select "10"
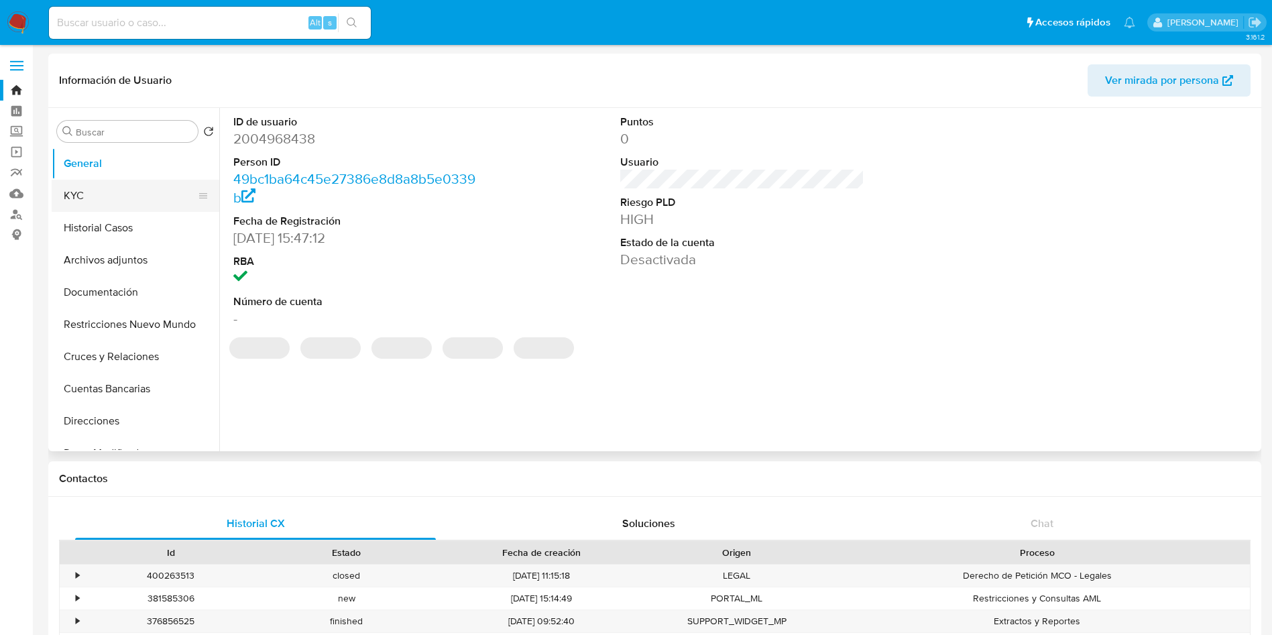
click at [122, 199] on button "KYC" at bounding box center [130, 196] width 157 height 32
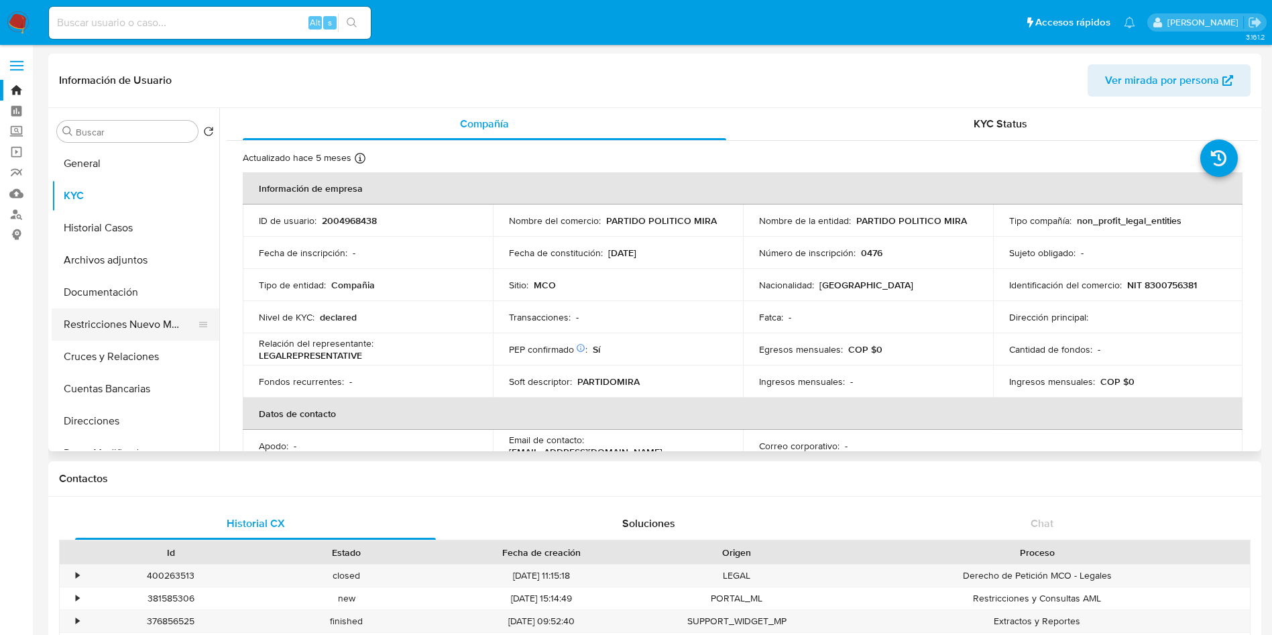
click at [129, 316] on button "Restricciones Nuevo Mundo" at bounding box center [130, 324] width 157 height 32
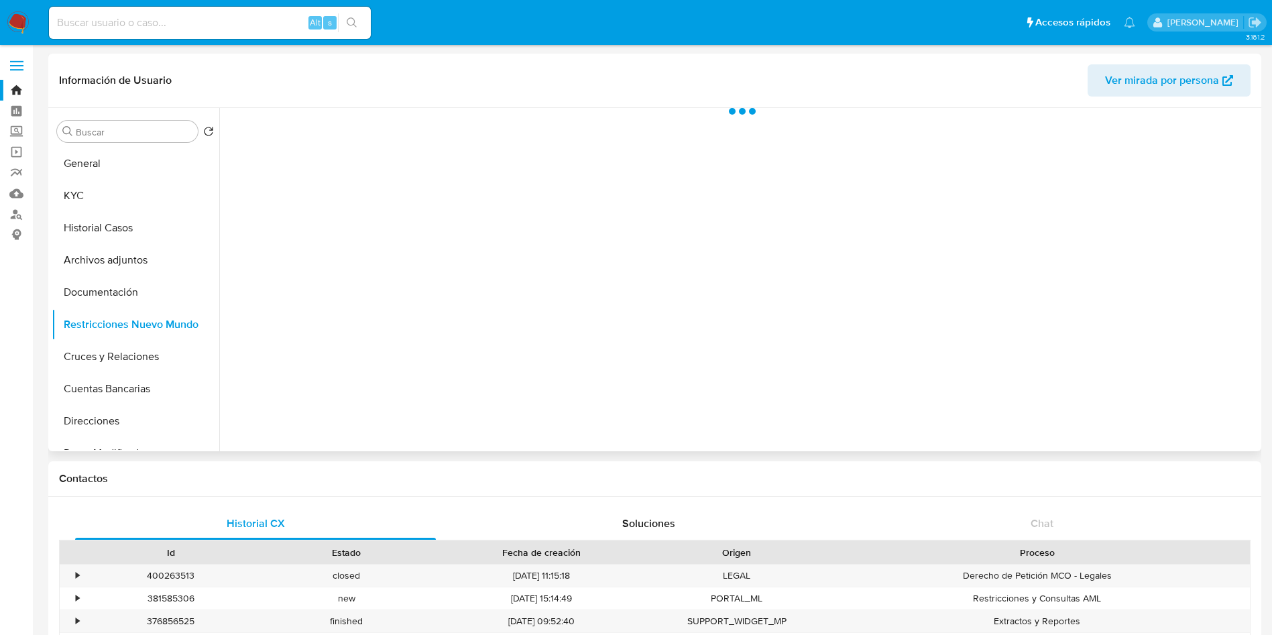
click at [272, 82] on header "Información de Usuario Ver mirada por persona" at bounding box center [654, 80] width 1191 height 32
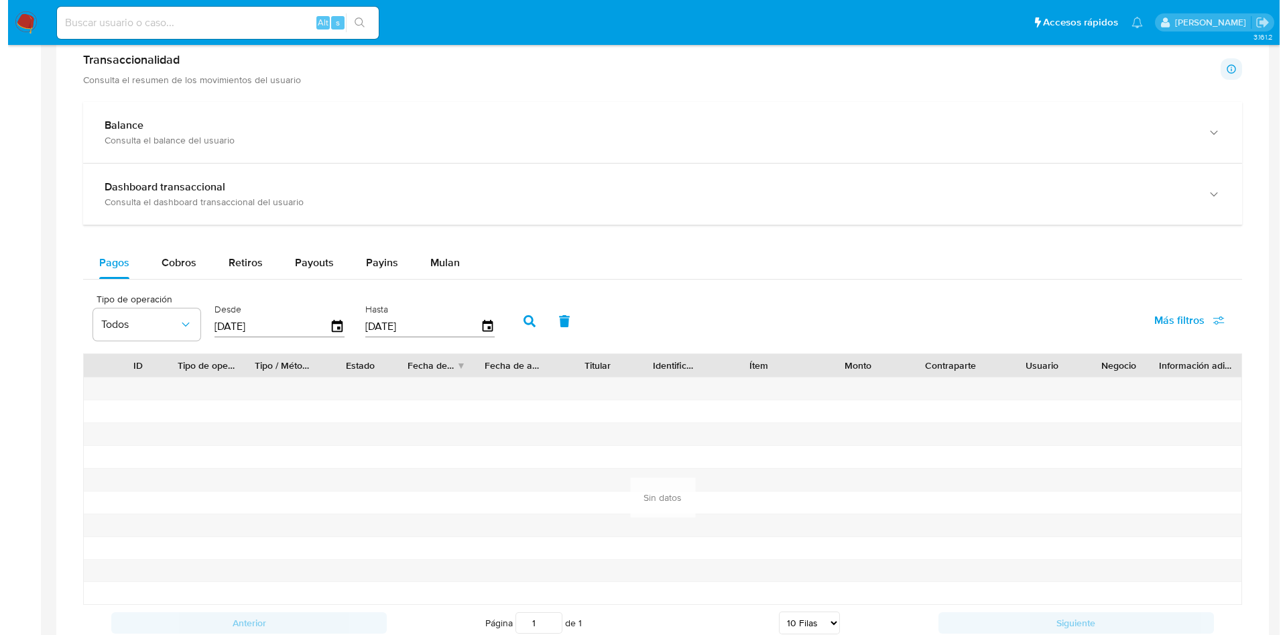
scroll to position [704, 0]
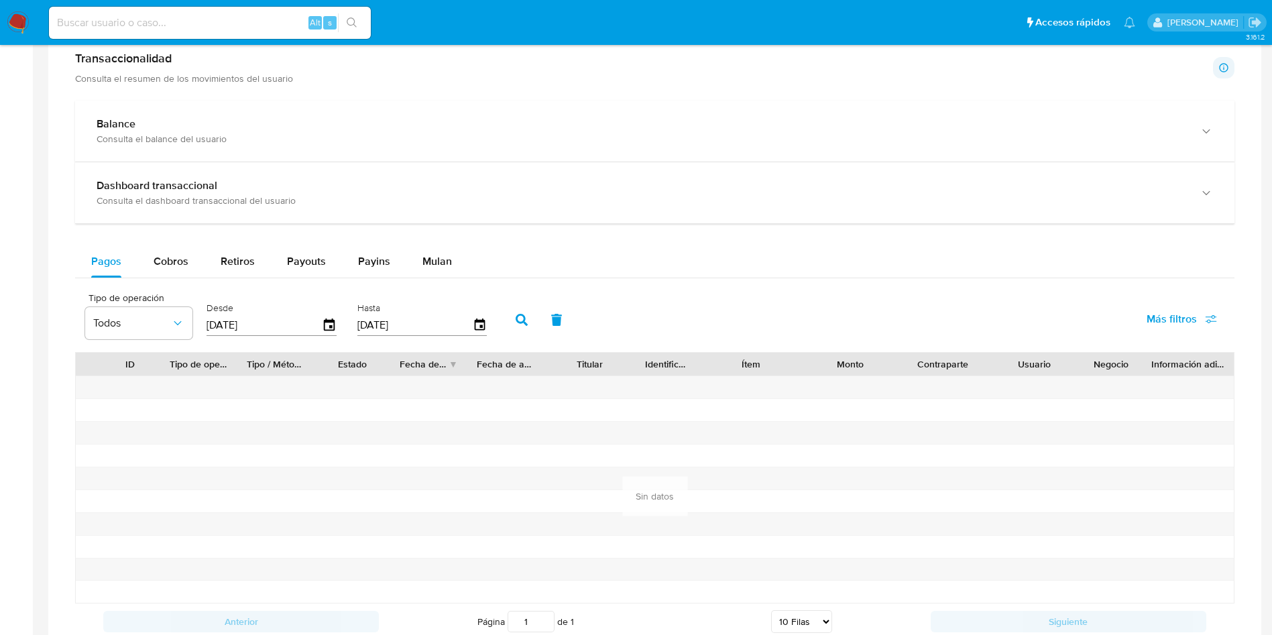
click at [250, 284] on div "Pagos Cobros Retiros Payouts Payins Mulan Tipo de operación Todos Desde 05/07/2…" at bounding box center [654, 442] width 1159 height 394
click at [245, 260] on span "Retiros" at bounding box center [238, 260] width 34 height 15
select select "10"
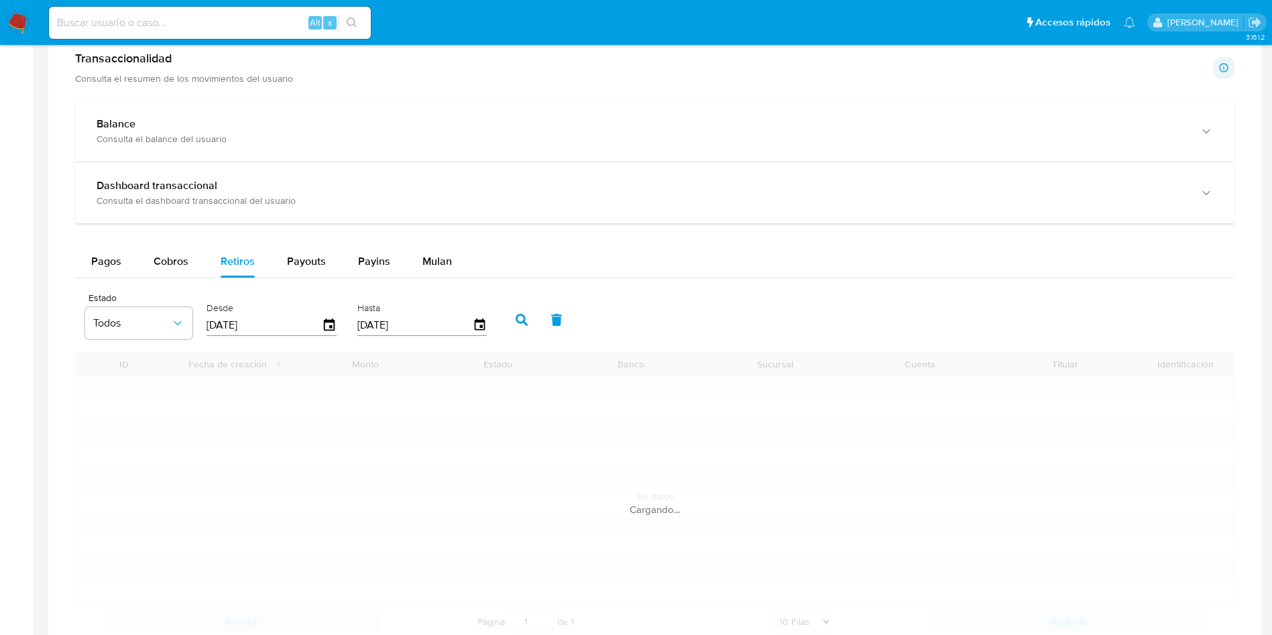
click at [664, 256] on div "Pagos Cobros Retiros Payouts Payins Mulan" at bounding box center [654, 261] width 1159 height 32
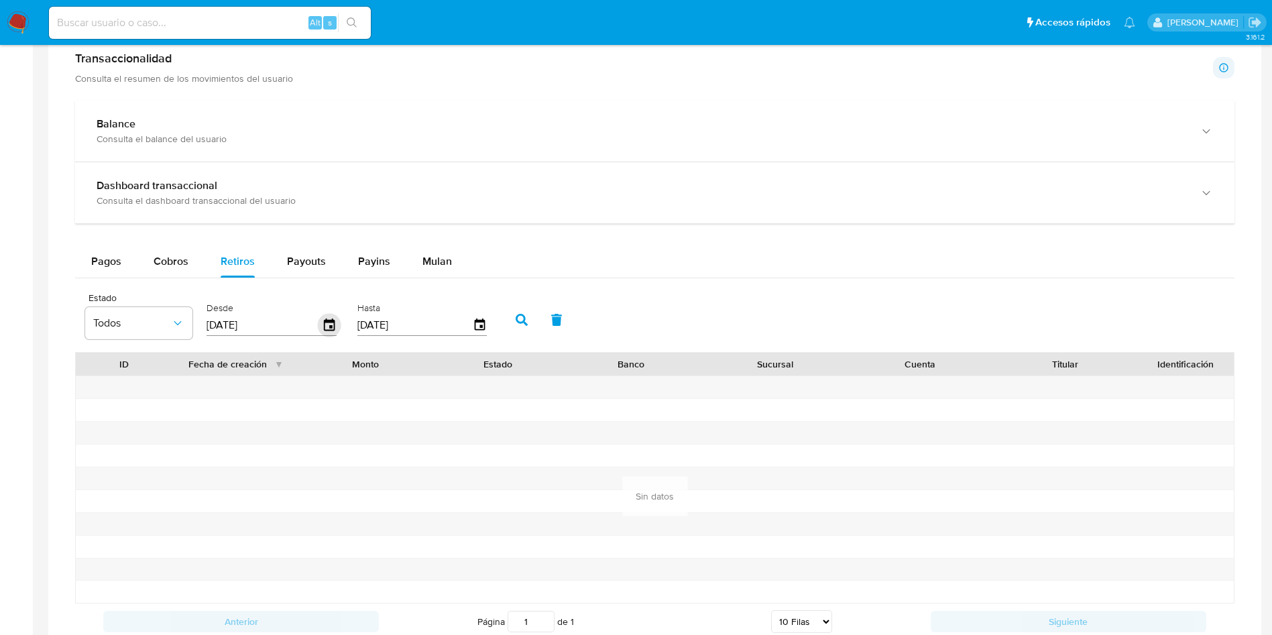
click at [323, 329] on icon "button" at bounding box center [329, 325] width 23 height 23
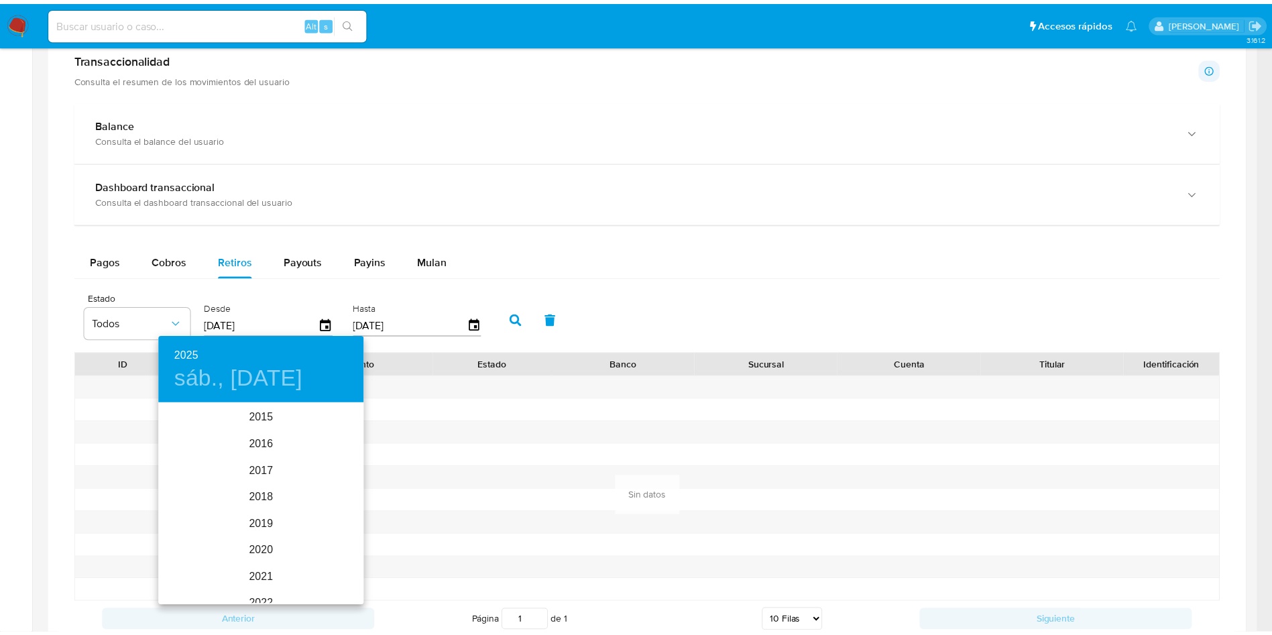
scroll to position [188, 0]
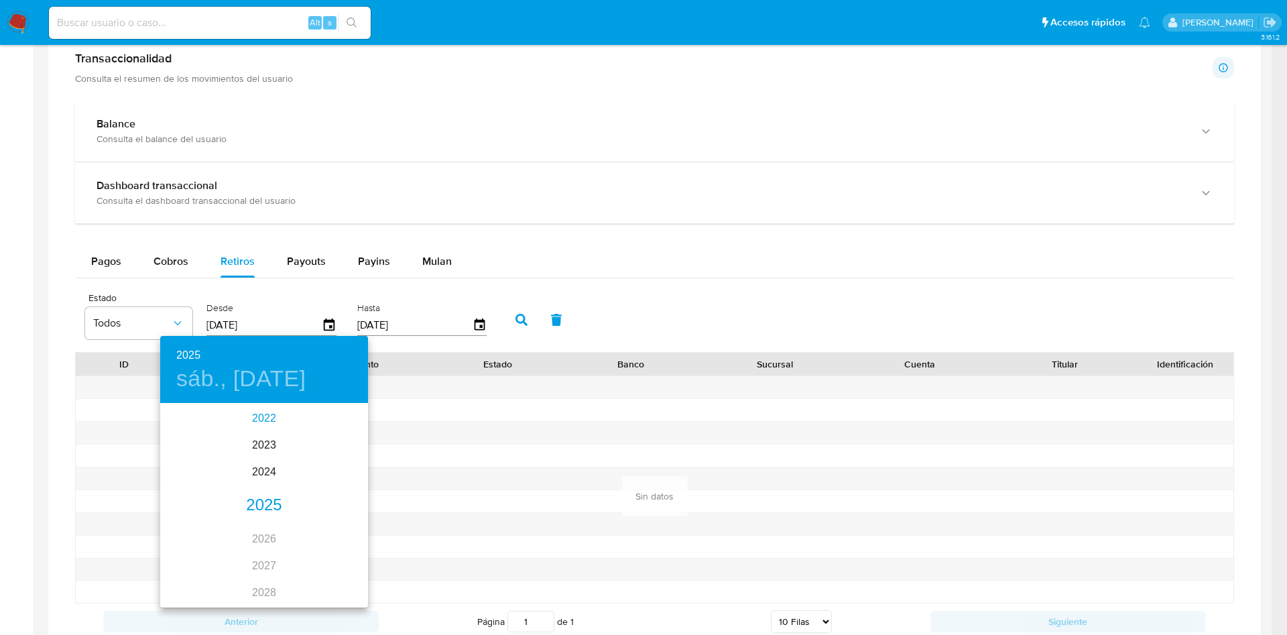
click at [251, 410] on div "2022" at bounding box center [264, 418] width 208 height 27
click at [289, 524] on div "ago." at bounding box center [263, 531] width 69 height 50
click at [265, 525] on p "18" at bounding box center [264, 522] width 11 height 13
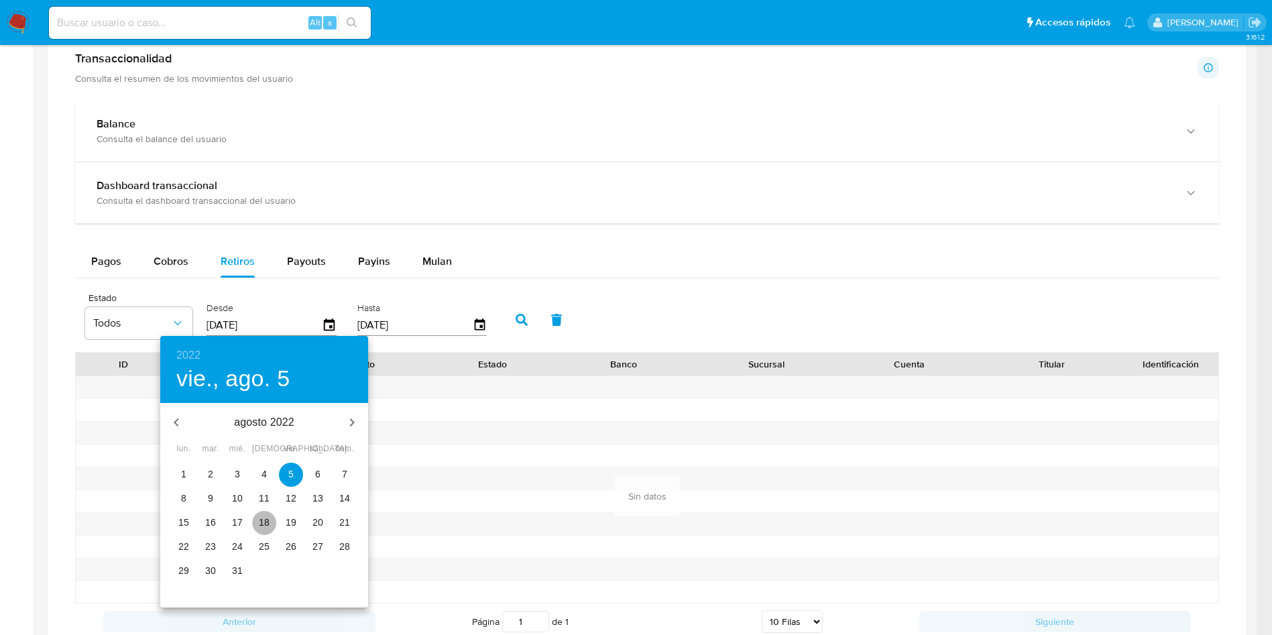
type input "18/08/2022"
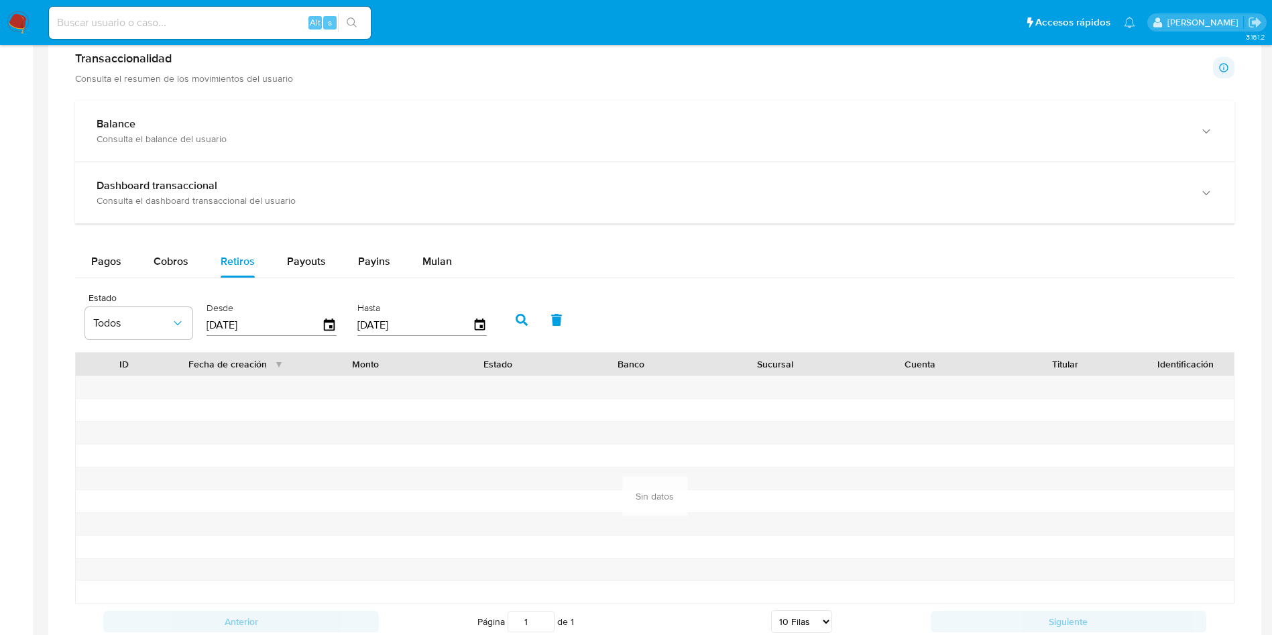
click at [532, 329] on button "button" at bounding box center [521, 320] width 35 height 32
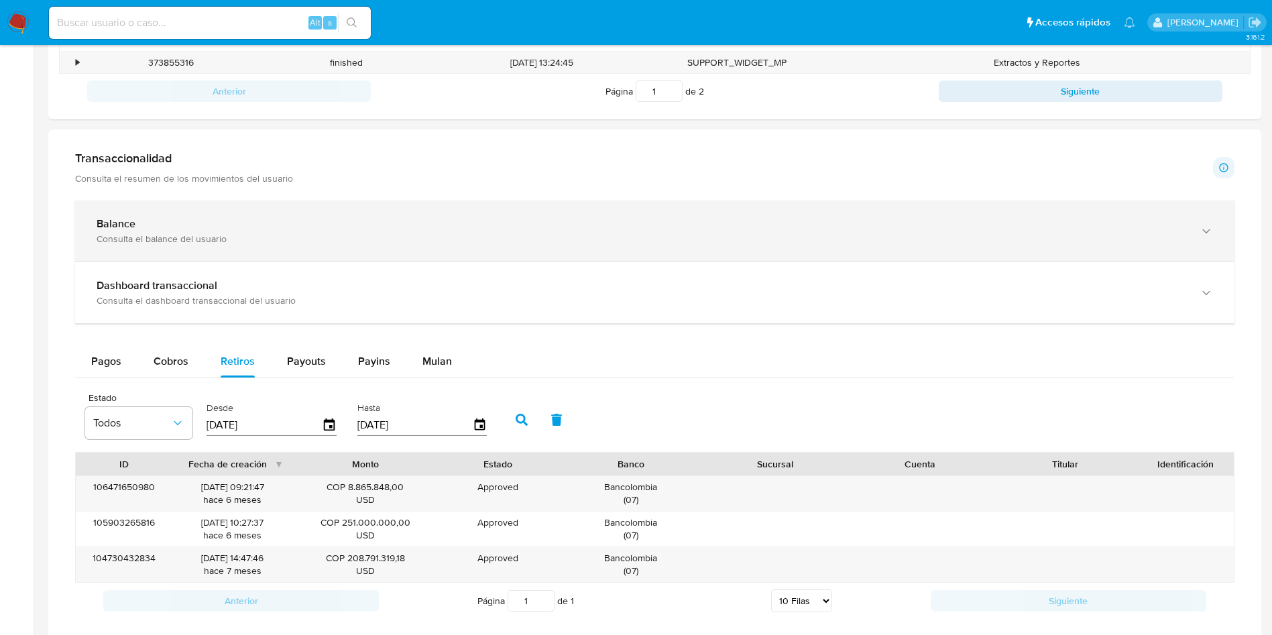
scroll to position [603, 0]
click at [143, 223] on div "Balance" at bounding box center [642, 224] width 1090 height 13
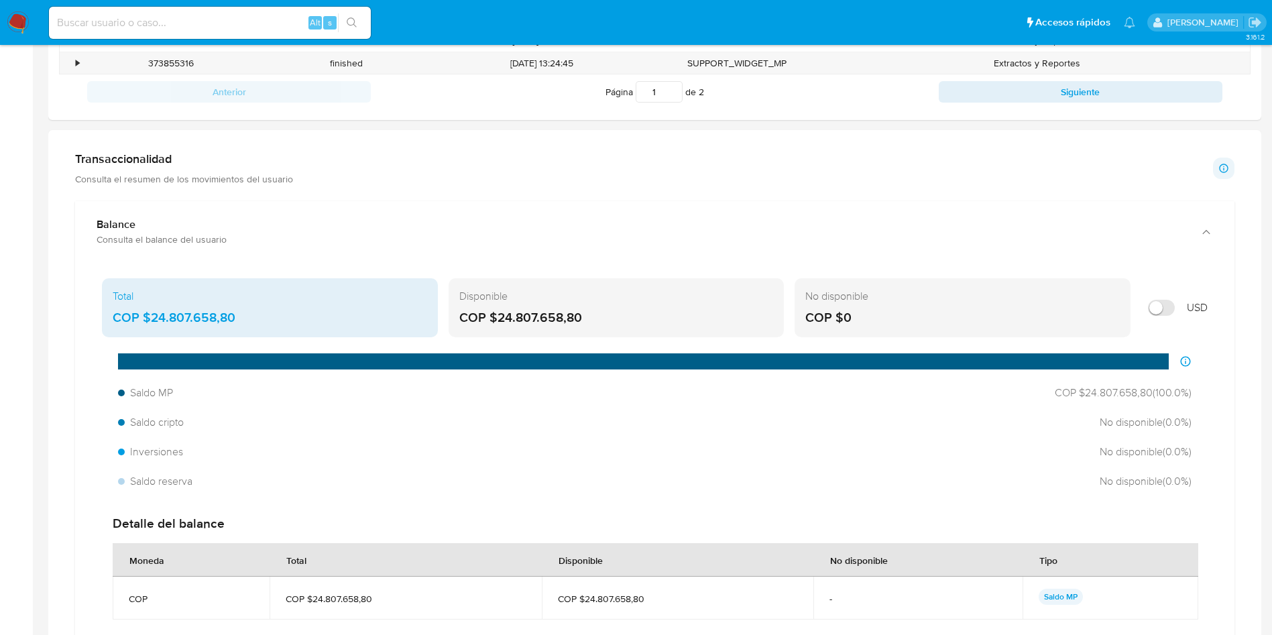
click at [480, 316] on div "COP $24.807.658,80" at bounding box center [616, 317] width 314 height 17
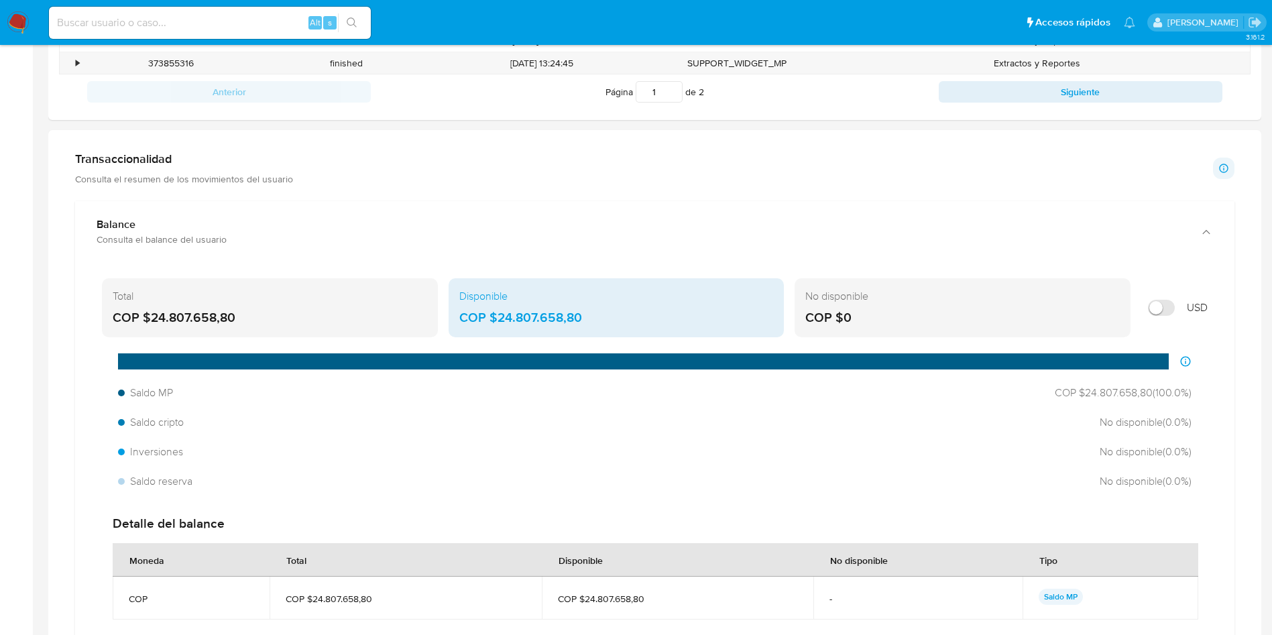
click at [480, 316] on div "COP $24.807.658,80" at bounding box center [616, 317] width 314 height 17
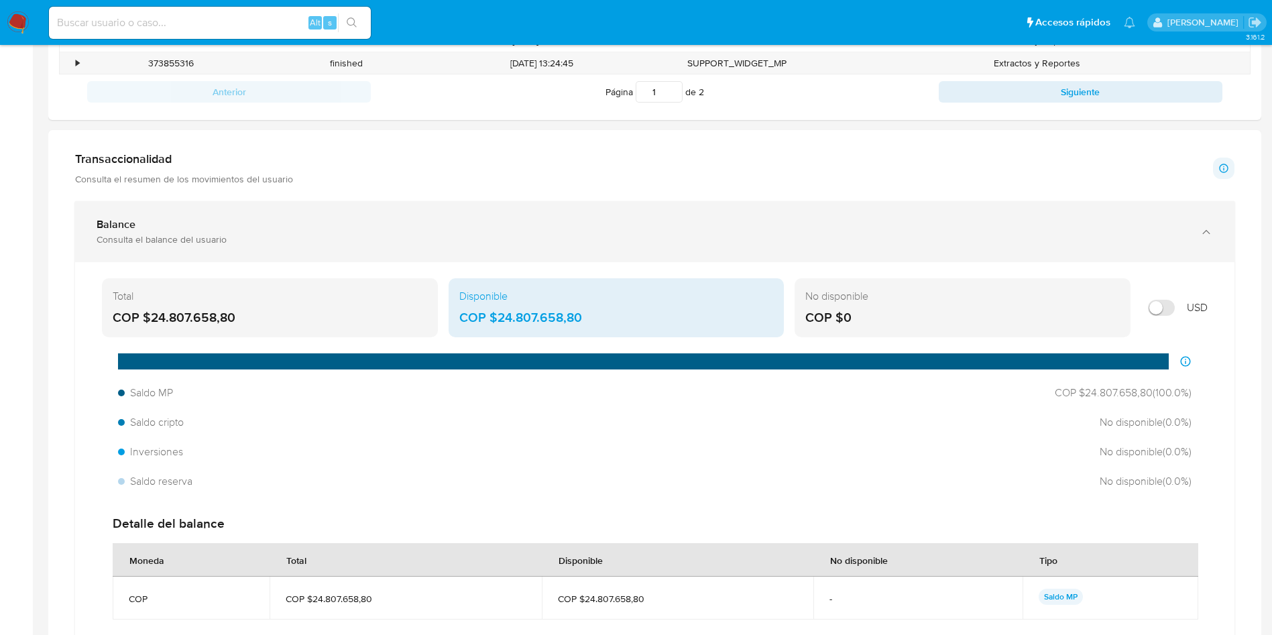
click at [141, 220] on div "Balance" at bounding box center [642, 224] width 1090 height 13
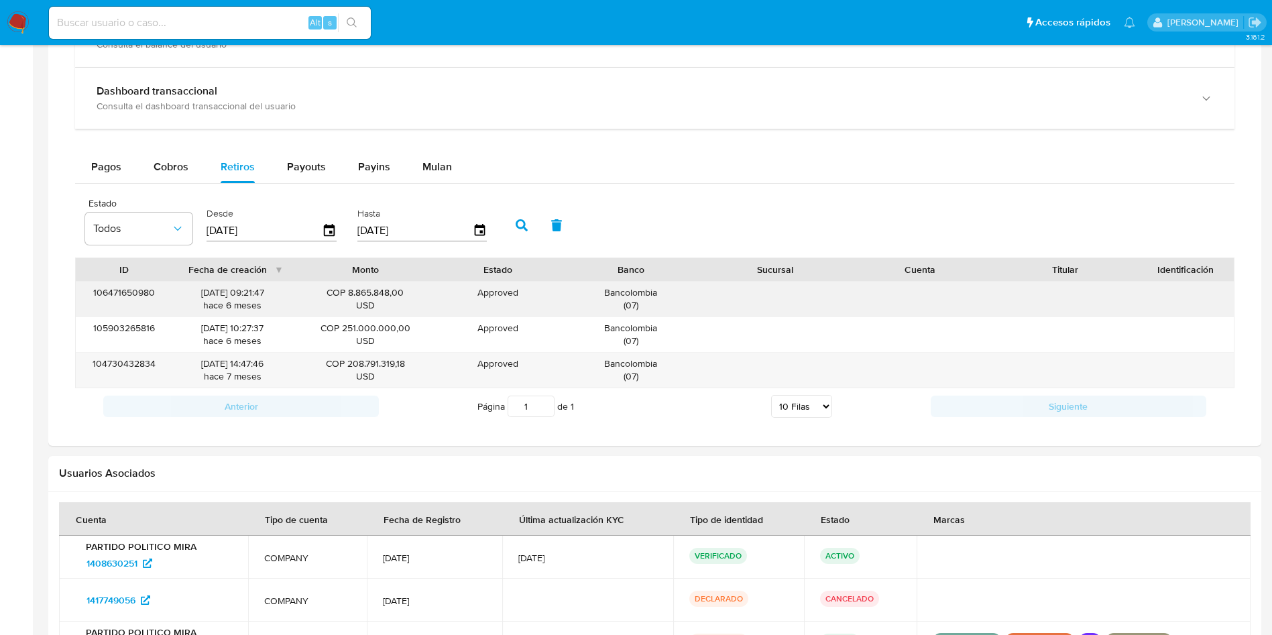
scroll to position [704, 0]
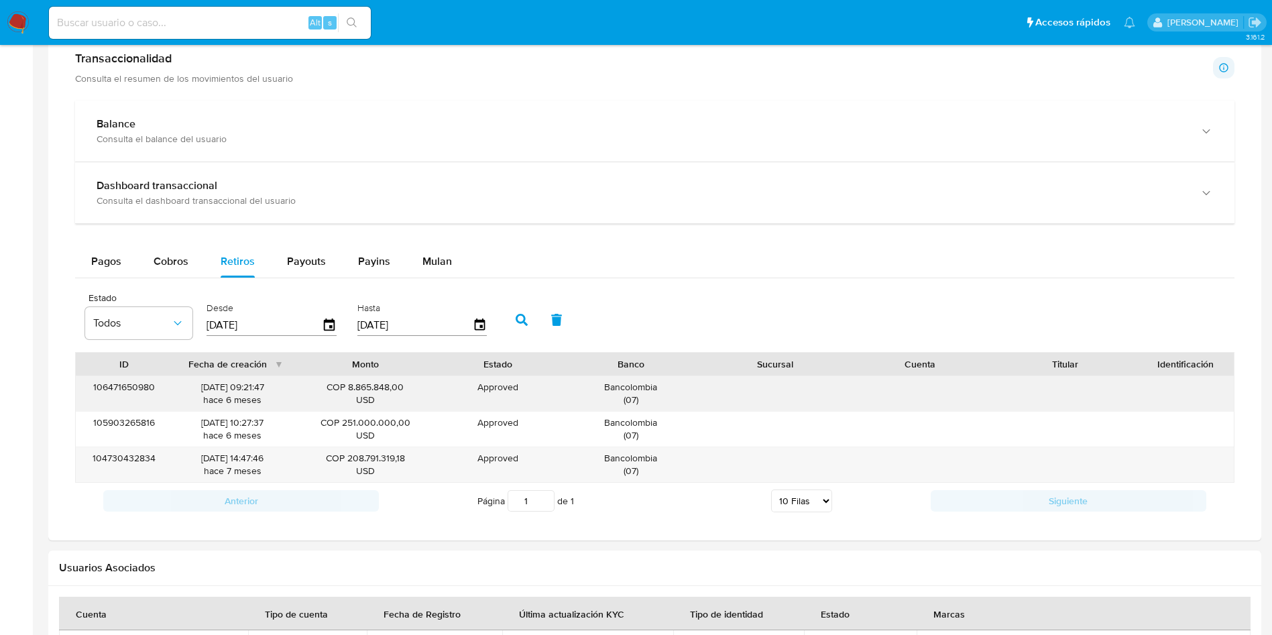
drag, startPoint x: 194, startPoint y: 392, endPoint x: 245, endPoint y: 390, distance: 51.0
click at [245, 390] on div "27/03/2025 09:21:47 hace 6 meses" at bounding box center [233, 393] width 102 height 25
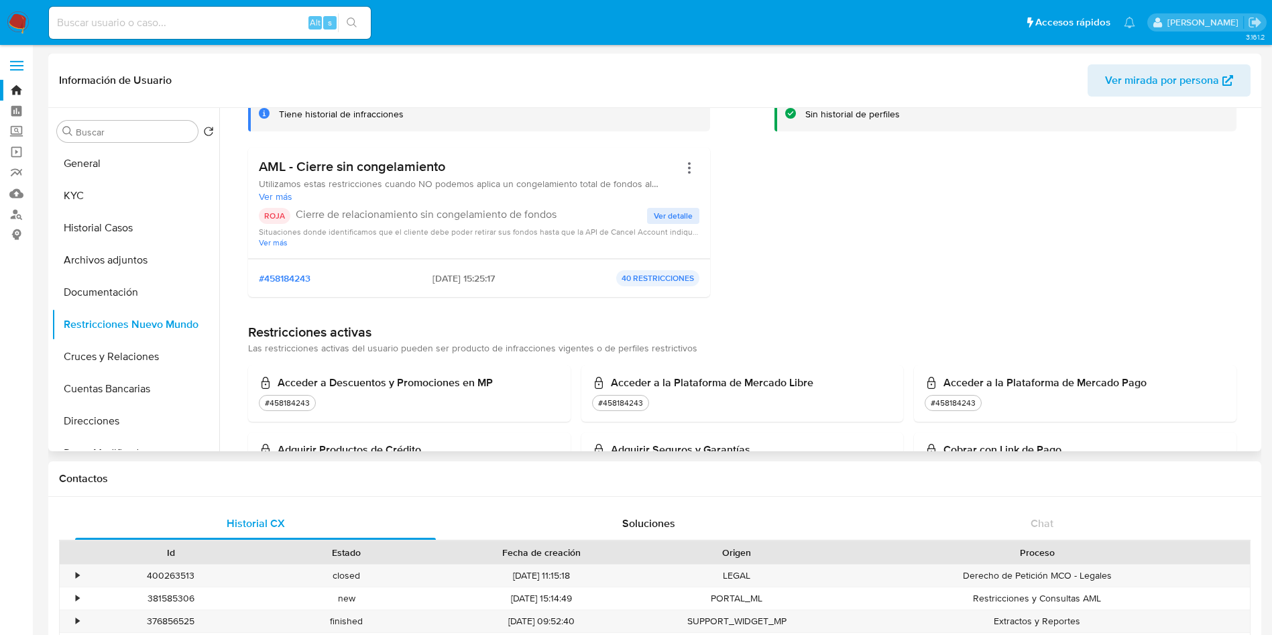
scroll to position [0, 0]
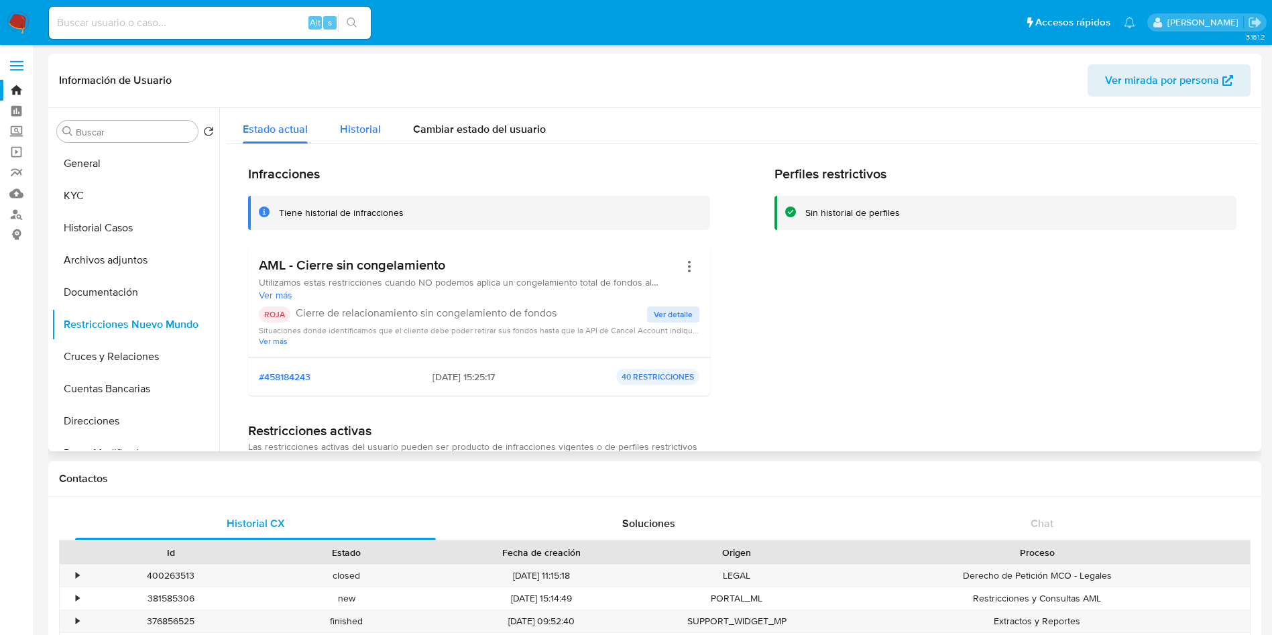
click at [366, 121] on span "Historial" at bounding box center [360, 128] width 41 height 15
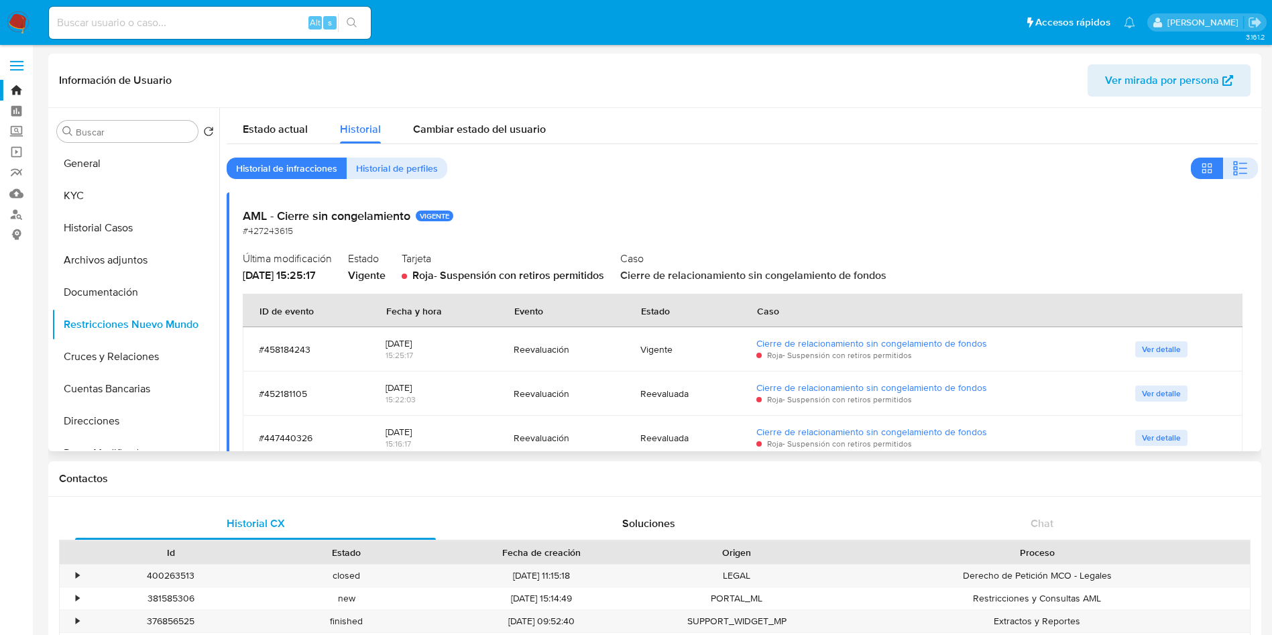
drag, startPoint x: 561, startPoint y: 274, endPoint x: 605, endPoint y: 273, distance: 43.6
click at [604, 273] on span "Roja - Suspensión con retiros permitidos" at bounding box center [508, 275] width 192 height 15
drag, startPoint x: 697, startPoint y: 275, endPoint x: 759, endPoint y: 274, distance: 62.4
click at [751, 274] on span "Cierre de relacionamiento sin congelamiento de fondos" at bounding box center [753, 275] width 266 height 15
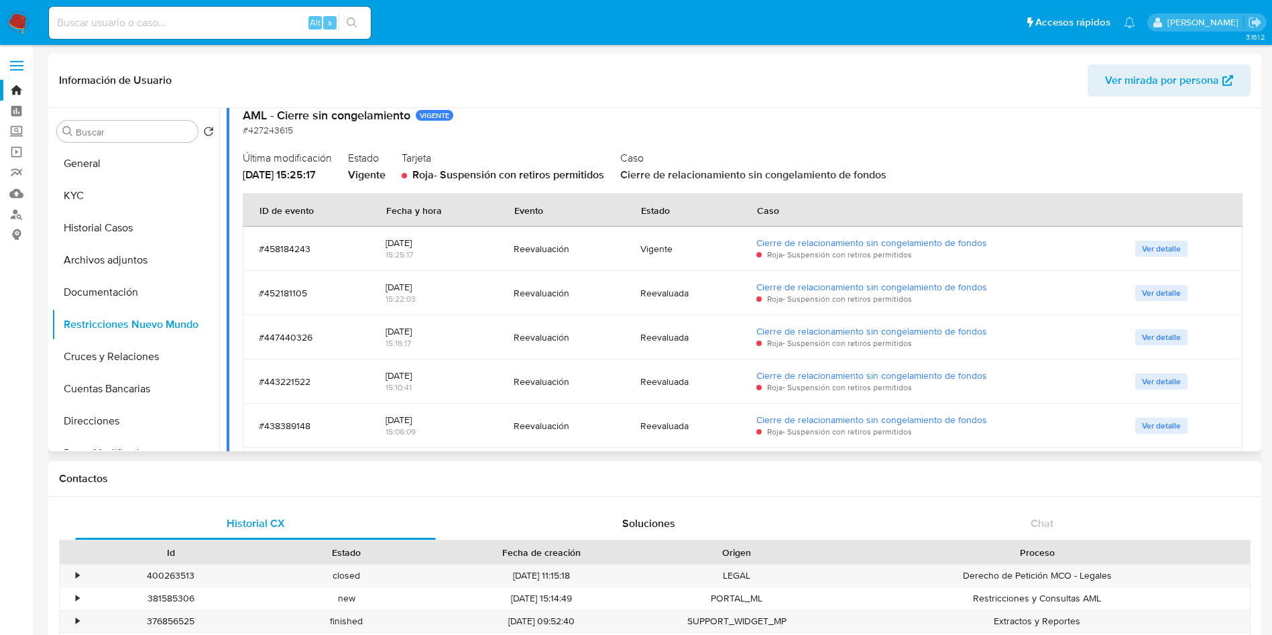
scroll to position [129, 0]
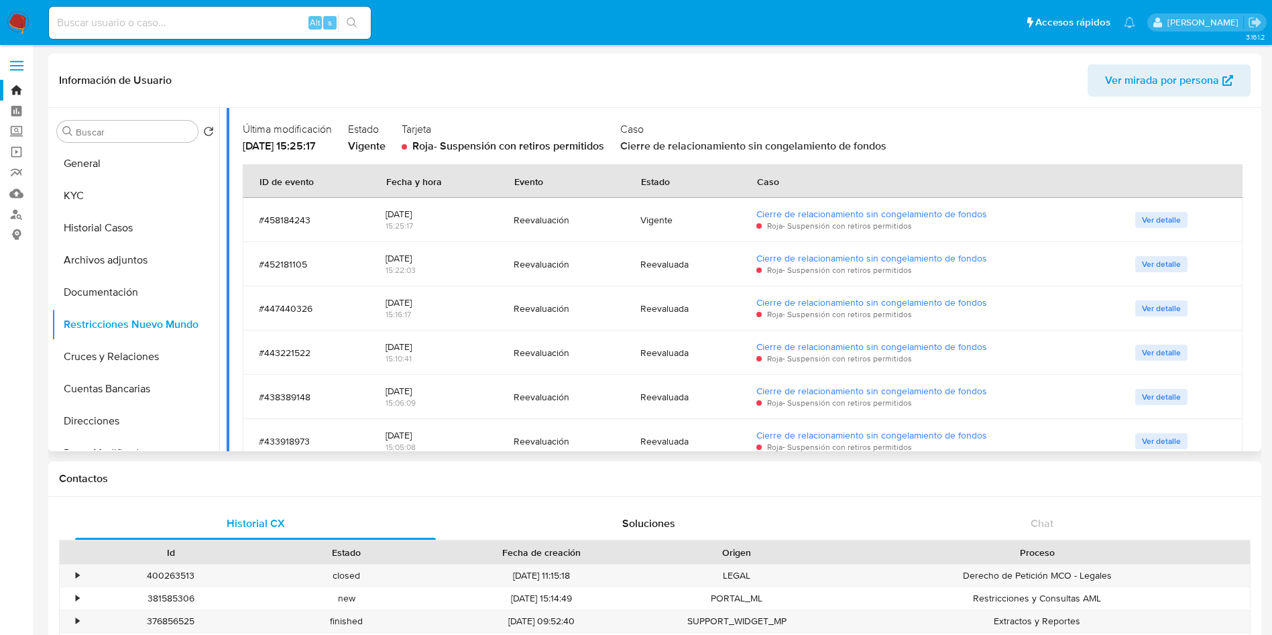
click at [1172, 222] on span "Ver detalle" at bounding box center [1161, 219] width 39 height 13
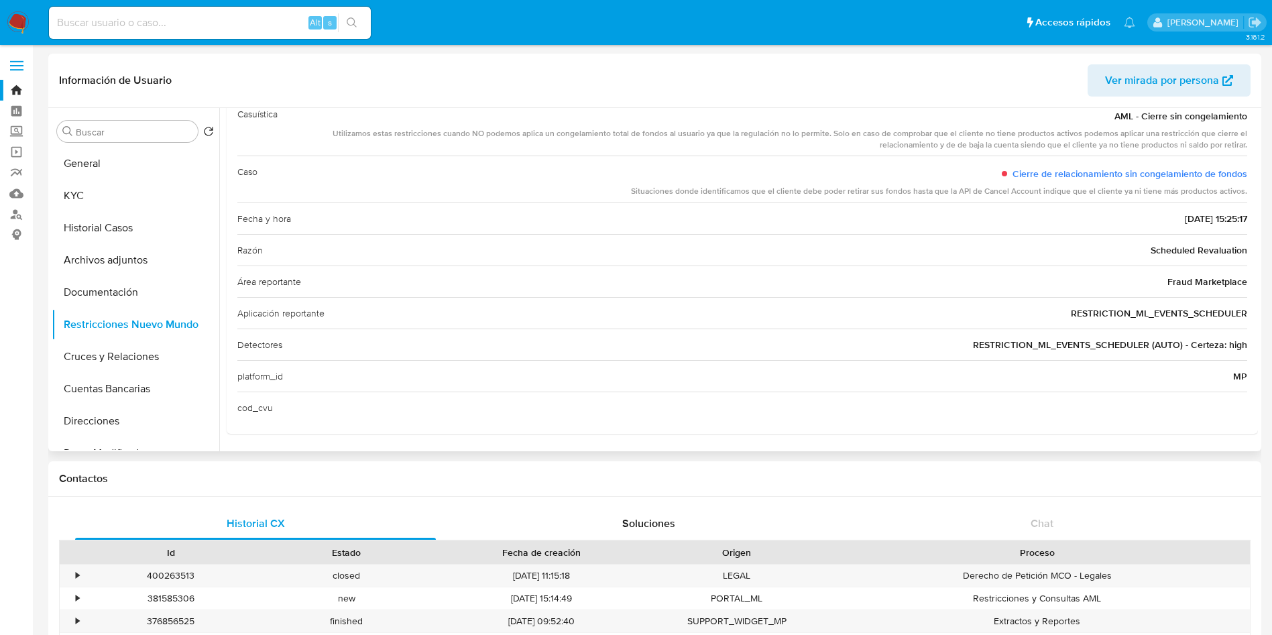
scroll to position [0, 0]
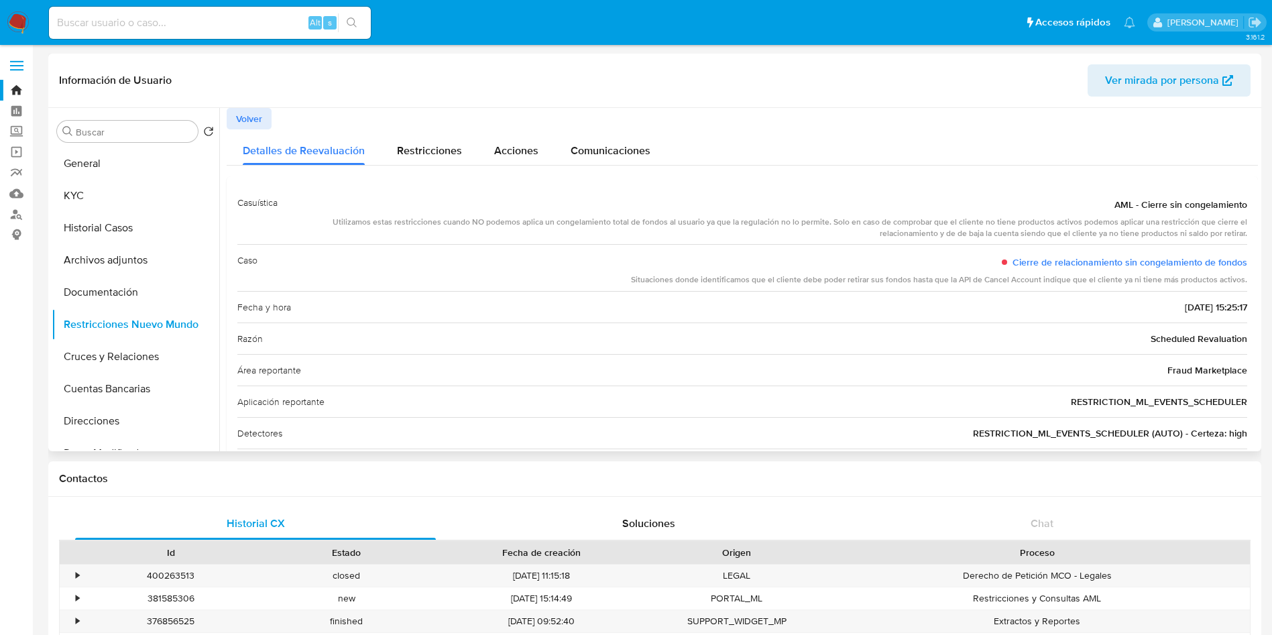
click at [253, 121] on span "Volver" at bounding box center [249, 118] width 26 height 19
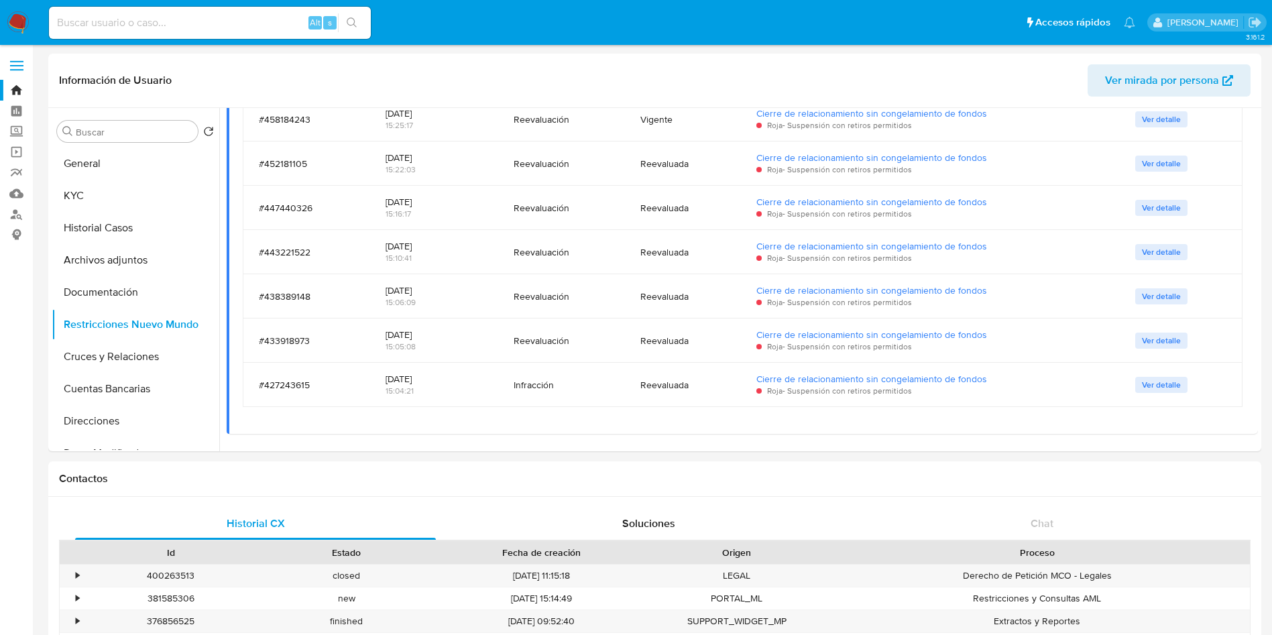
click at [30, 27] on nav "Pausado Ver notificaciones Alt s Accesos rápidos Presiona las siguientes teclas…" at bounding box center [636, 22] width 1272 height 45
click at [13, 25] on img at bounding box center [18, 22] width 23 height 23
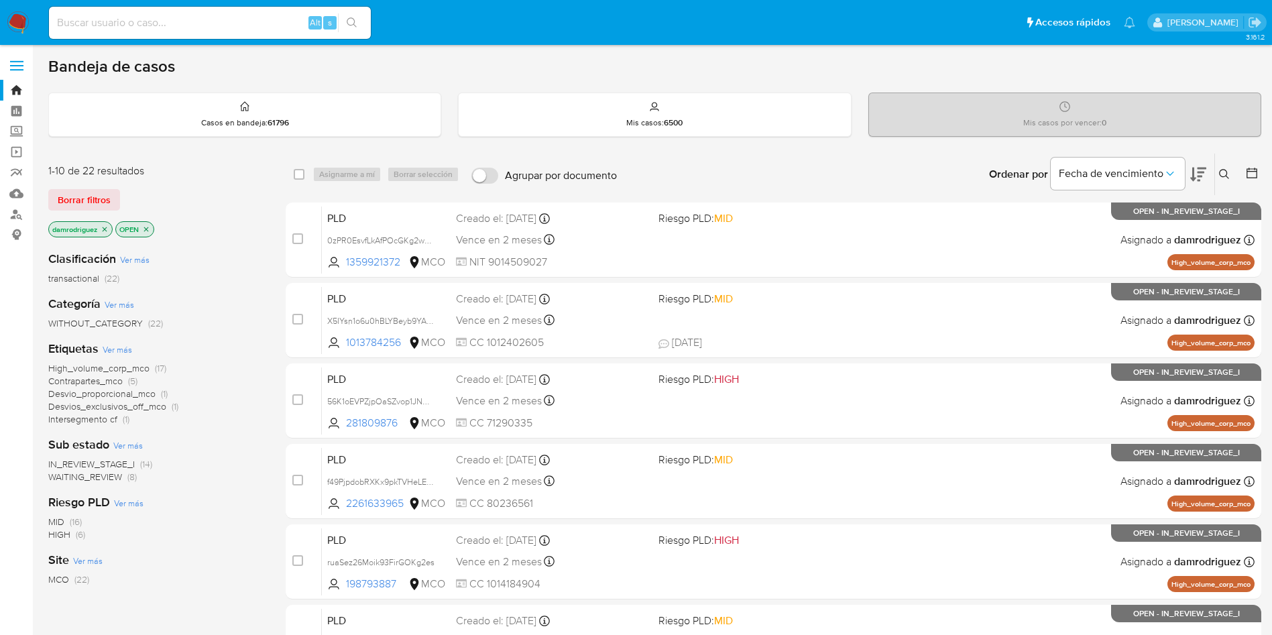
click at [1250, 176] on icon at bounding box center [1251, 172] width 13 height 13
click at [1254, 175] on icon at bounding box center [1251, 172] width 13 height 13
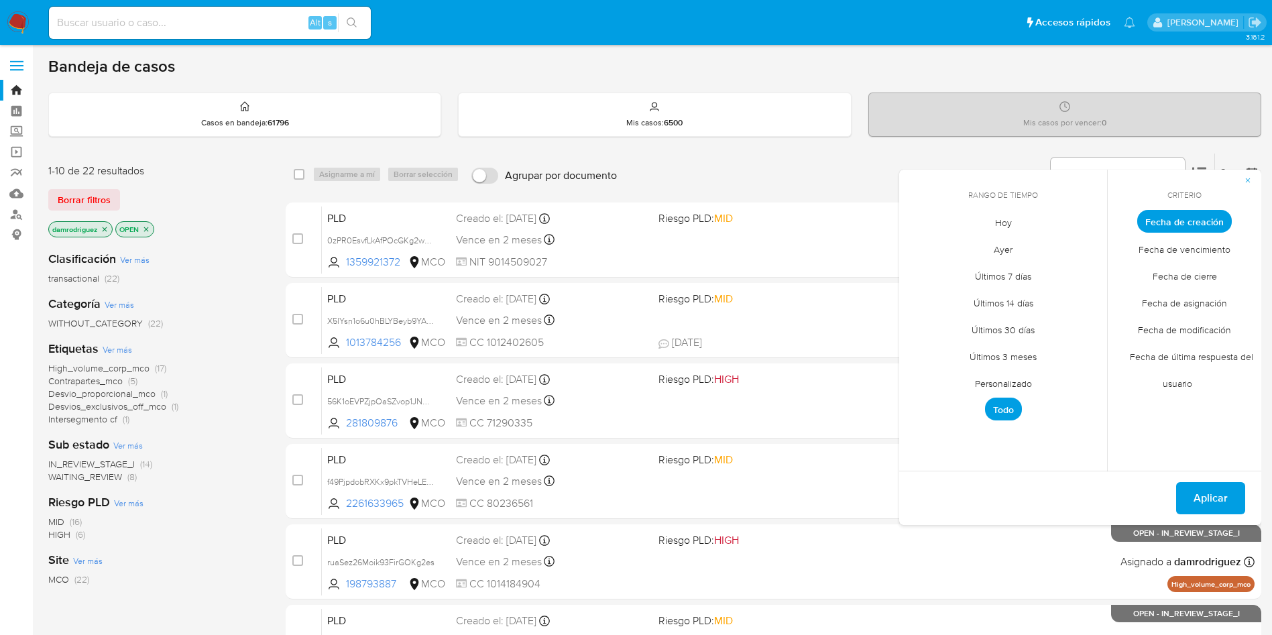
click at [1000, 379] on span "Personalizado" at bounding box center [1003, 382] width 85 height 27
click at [920, 241] on icon "Mes anterior" at bounding box center [920, 246] width 16 height 16
click at [921, 245] on icon "Mes anterior" at bounding box center [920, 246] width 16 height 16
click at [1001, 325] on button "10" at bounding box center [1002, 322] width 21 height 21
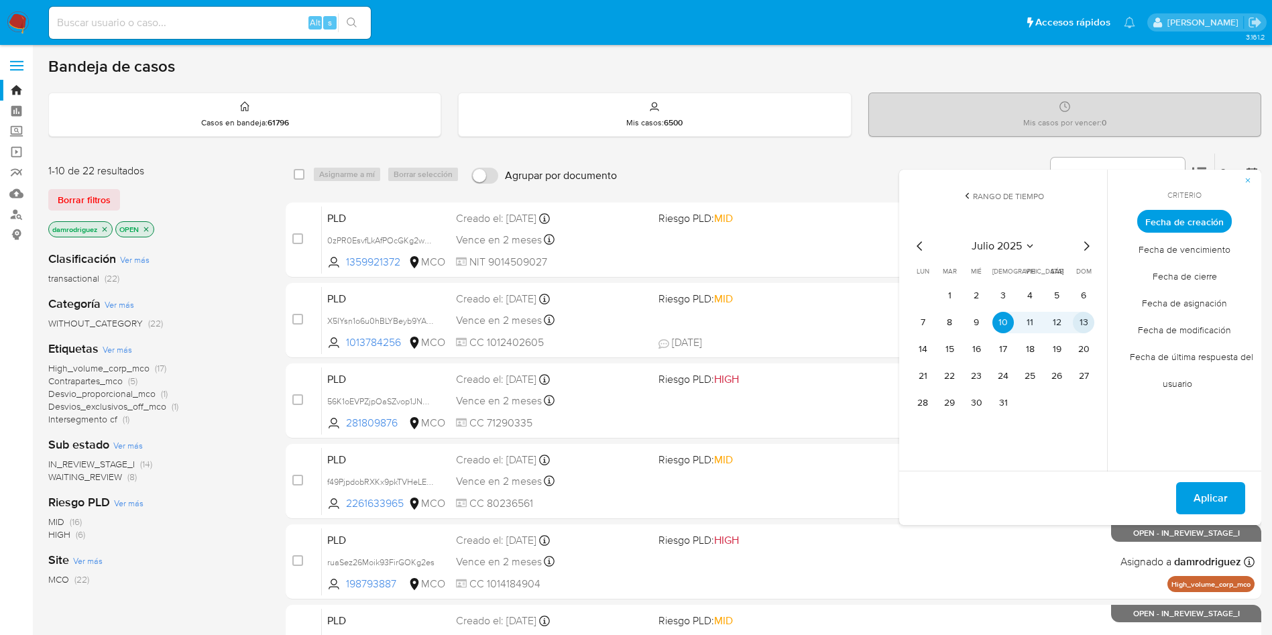
click at [1092, 320] on button "13" at bounding box center [1083, 322] width 21 height 21
click at [1220, 494] on span "Aplicar" at bounding box center [1210, 498] width 34 height 30
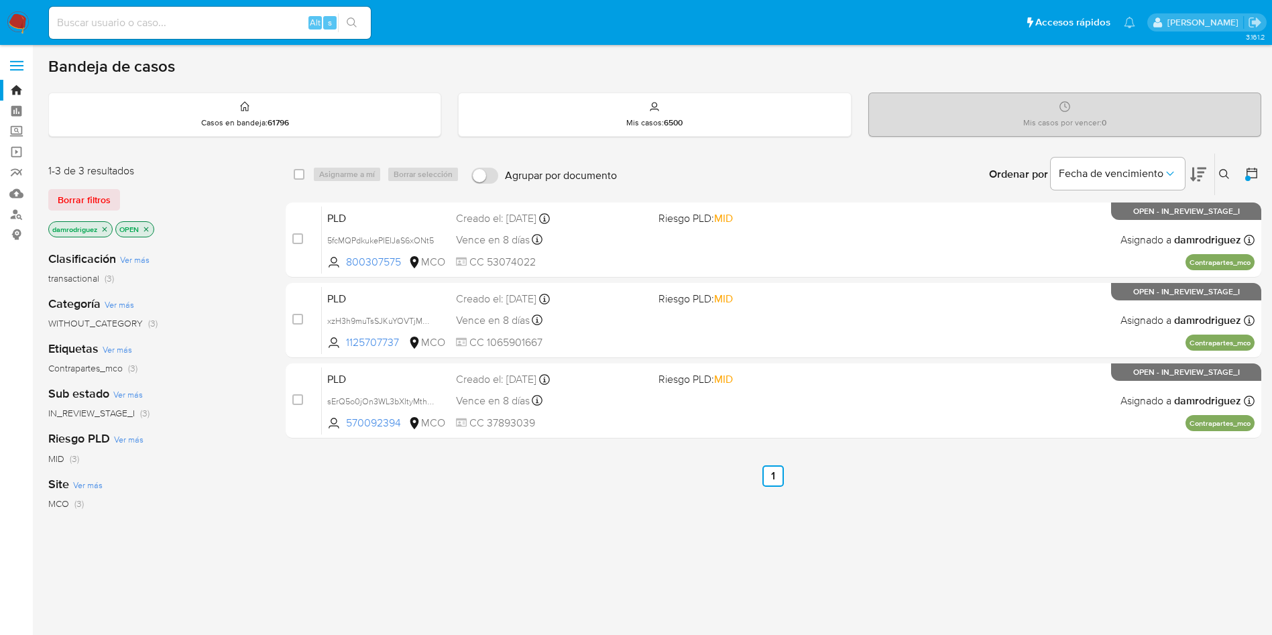
click at [218, 207] on div "Borrar filtros" at bounding box center [155, 199] width 215 height 21
click at [1188, 176] on div "Fecha de vencimiento" at bounding box center [1129, 175] width 156 height 42
click at [1203, 172] on icon at bounding box center [1198, 175] width 16 height 14
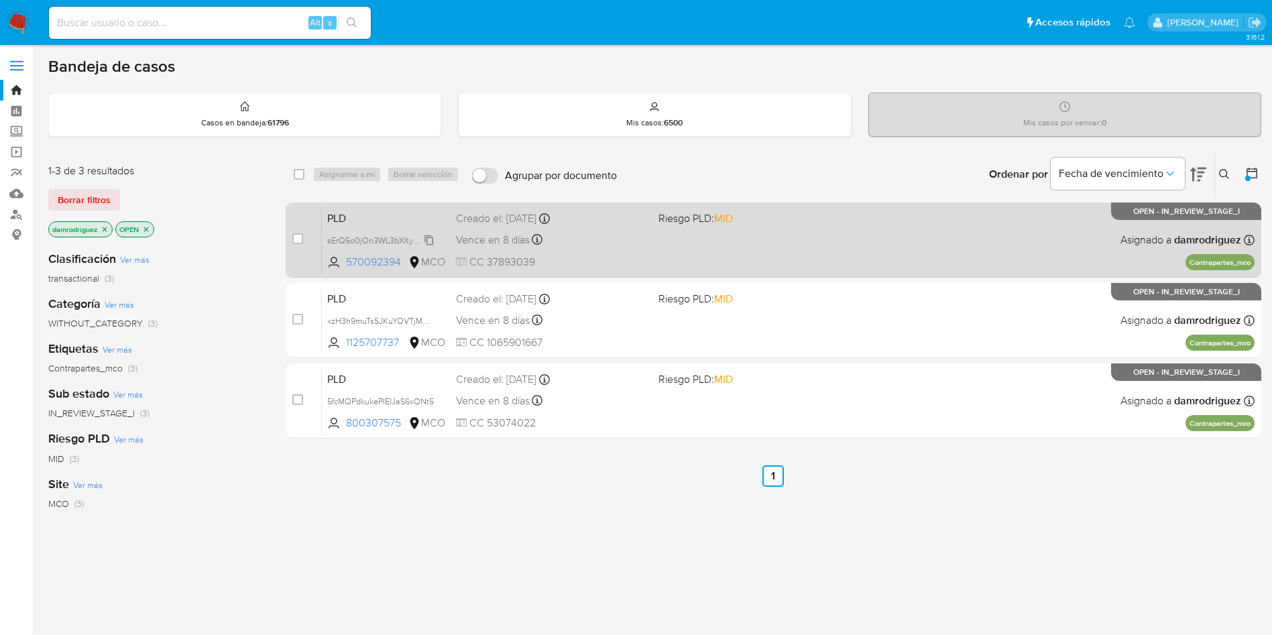
click at [358, 237] on span "sErQ5o0jOn3WL3bXItyMthP8" at bounding box center [381, 239] width 109 height 15
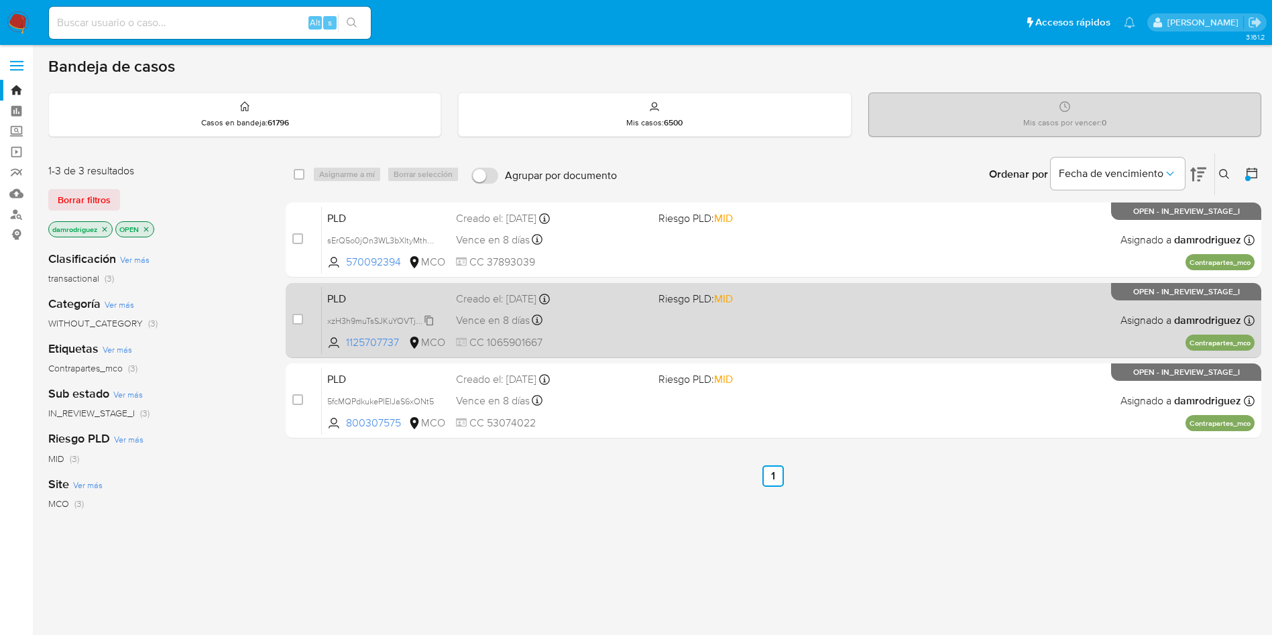
click at [384, 320] on span "xzH3h9muTsSJKuYOVTjMHBF4" at bounding box center [385, 319] width 116 height 15
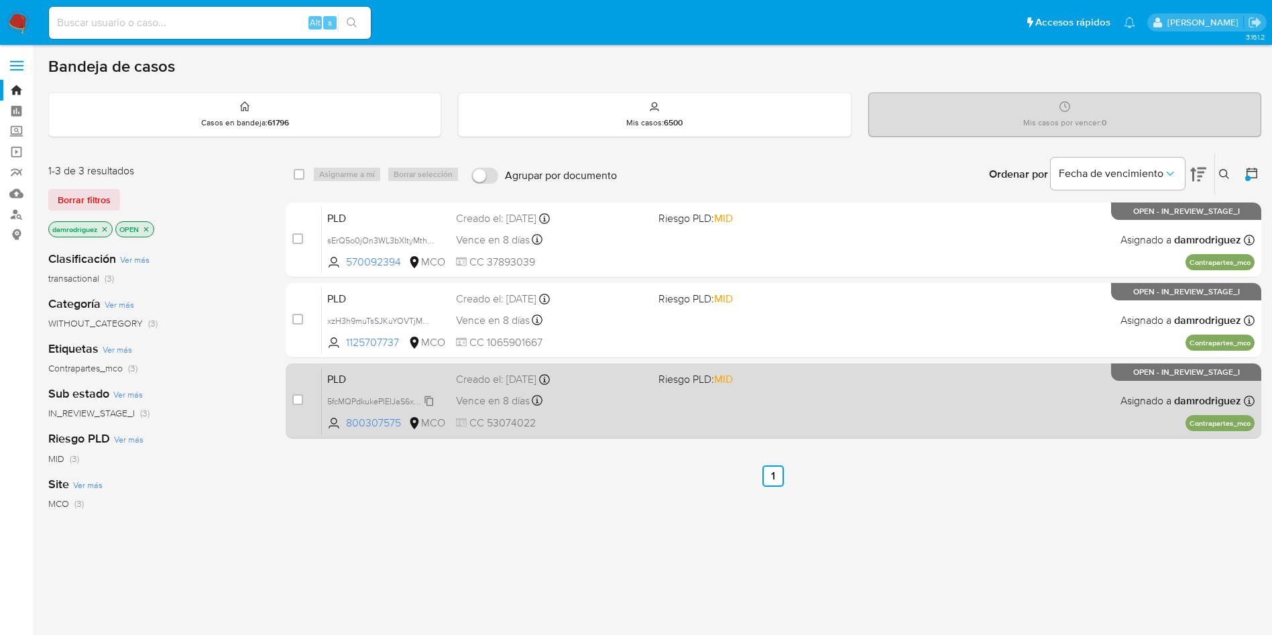
click at [382, 400] on span "5fcMQPdkukePIEIJaS6xONt5" at bounding box center [380, 400] width 107 height 15
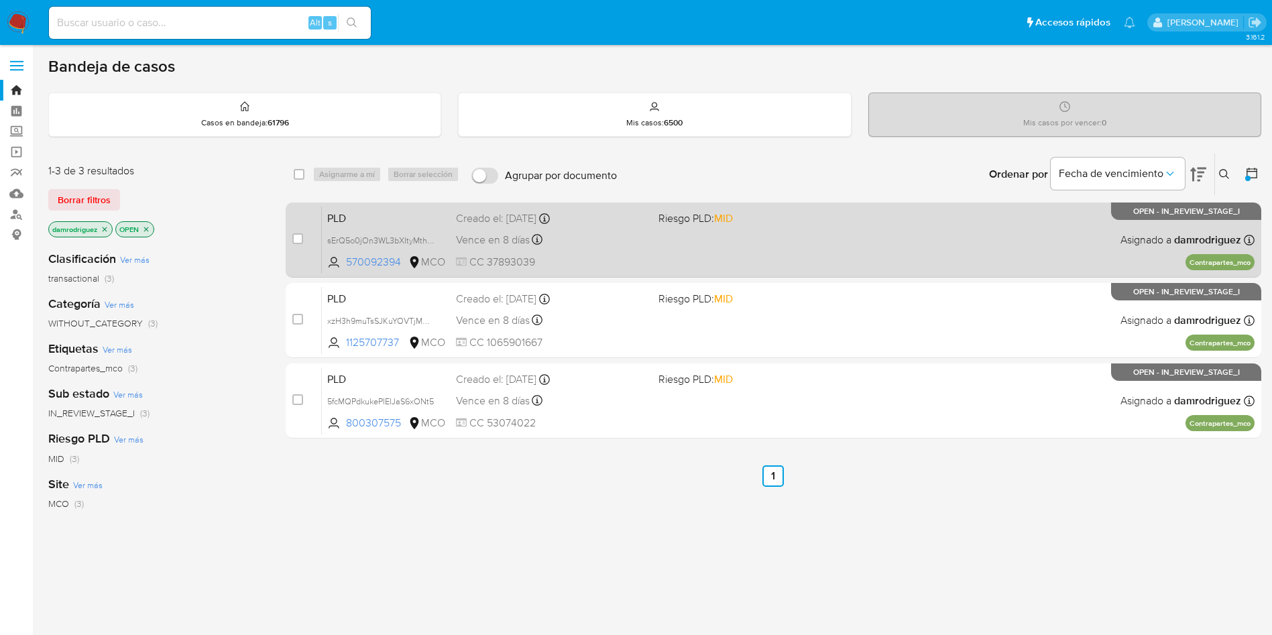
click at [407, 203] on div "case-item-checkbox No es posible asignar el caso PLD sErQ5o0jOn3WL3bXItyMthP8 5…" at bounding box center [774, 239] width 976 height 75
click at [403, 211] on span "PLD" at bounding box center [386, 217] width 118 height 17
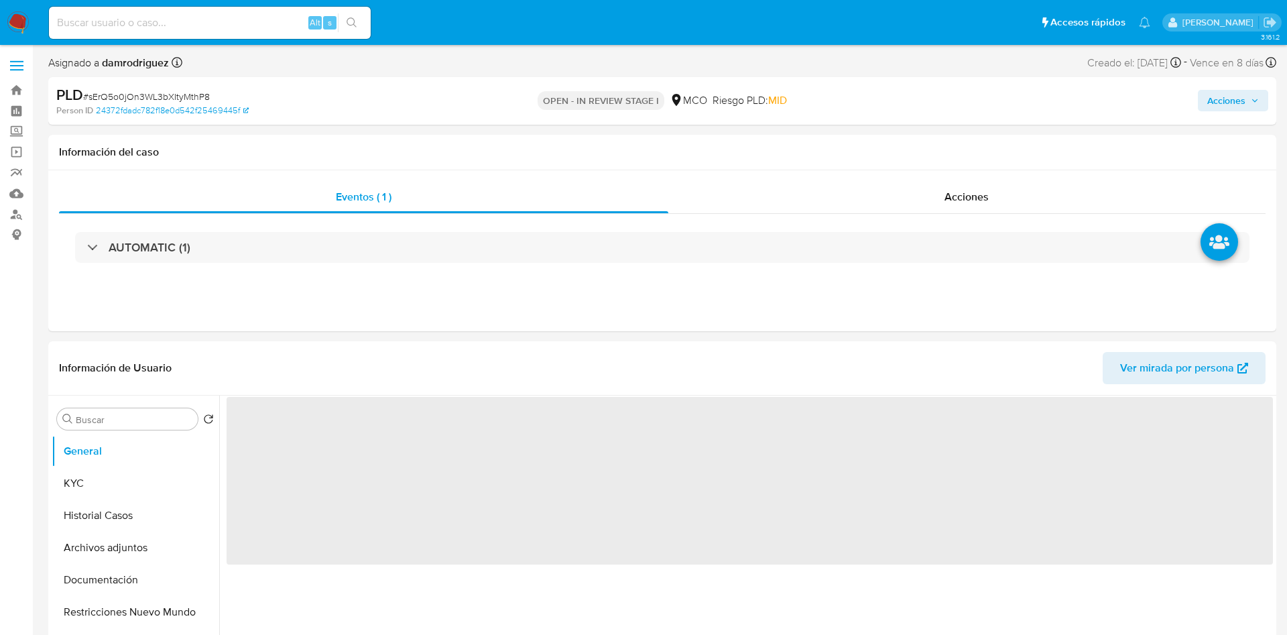
select select "10"
